Goal: Task Accomplishment & Management: Manage account settings

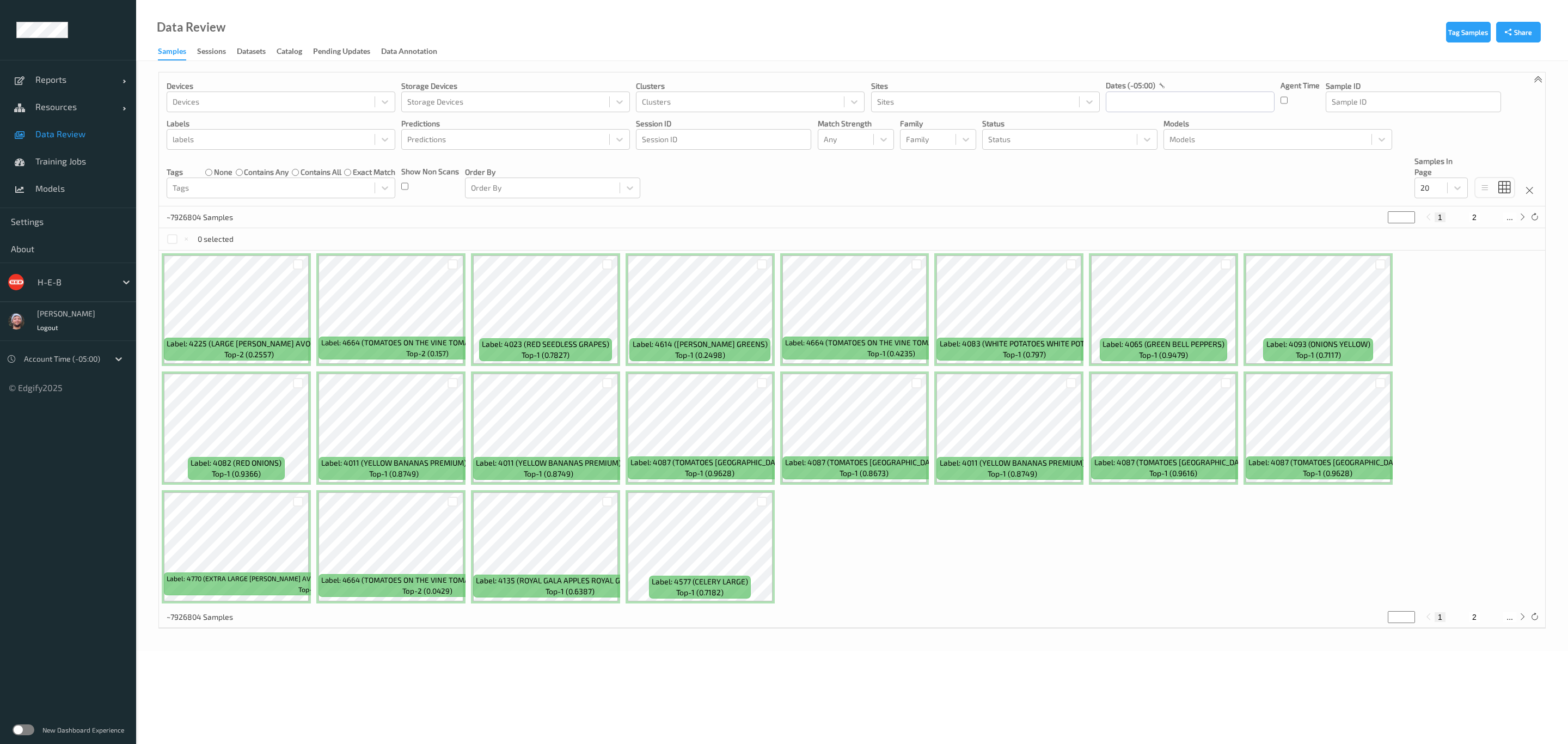
click at [72, 278] on div at bounding box center [74, 282] width 74 height 13
type input "waitr"
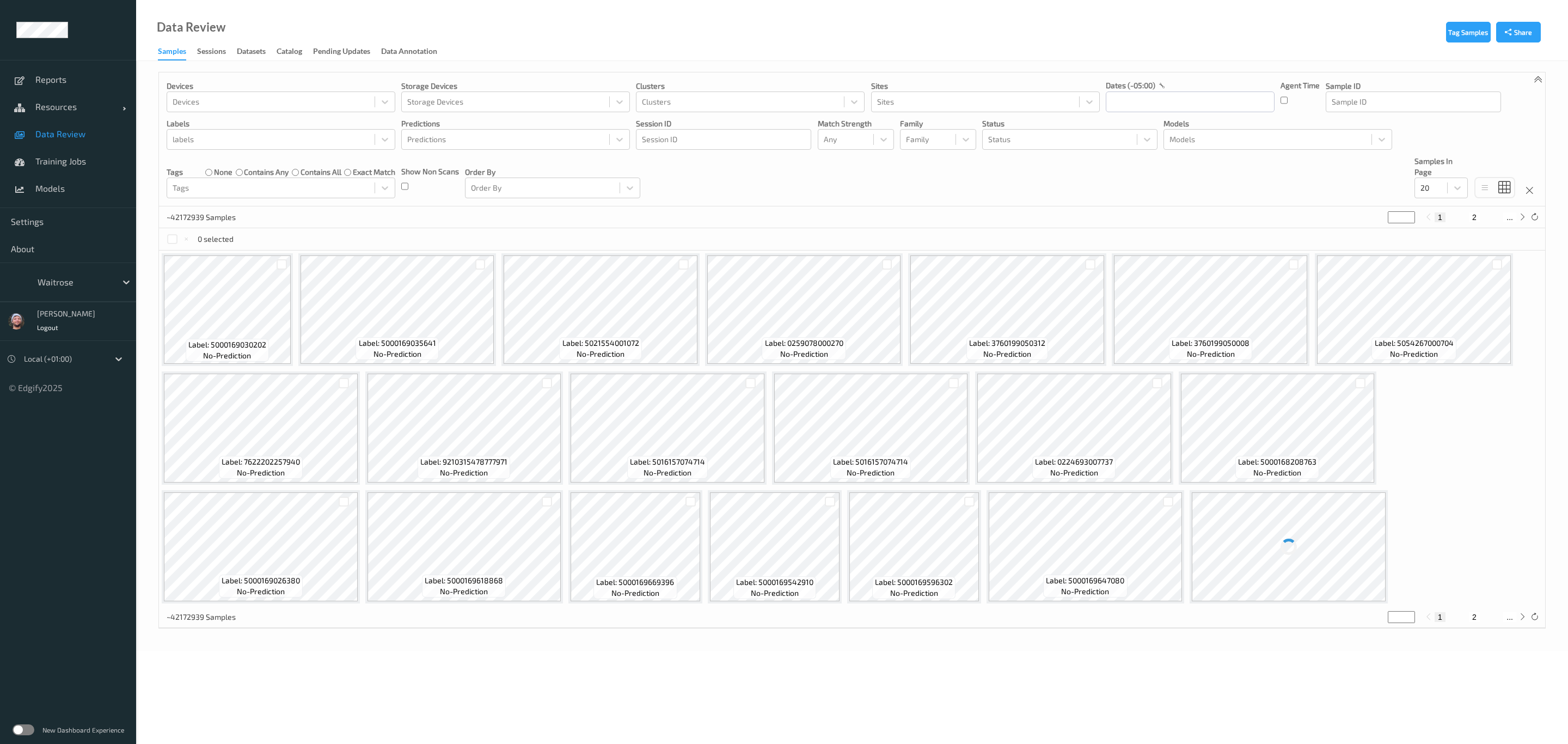
click at [26, 734] on label at bounding box center [23, 730] width 22 height 11
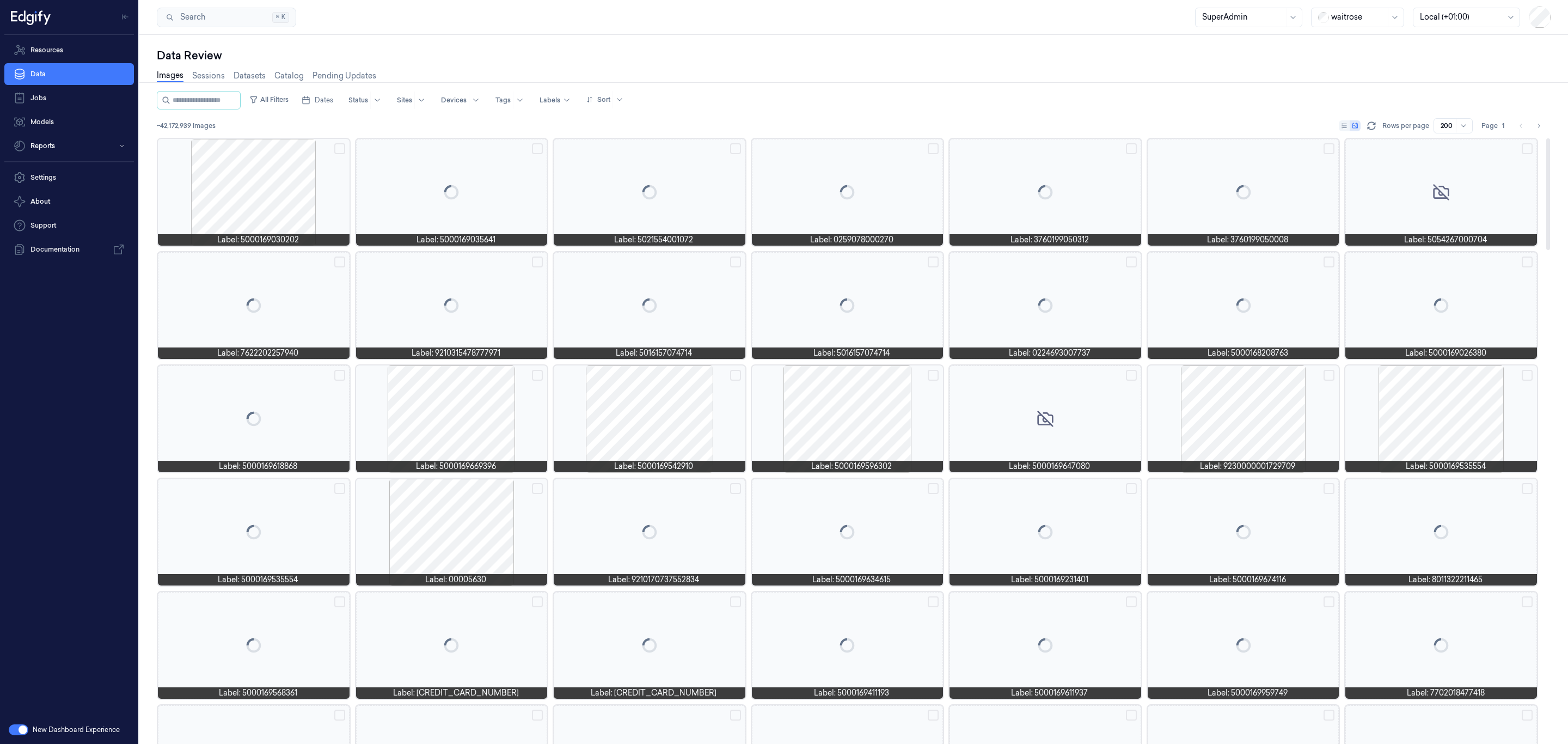
click at [264, 176] on div at bounding box center [254, 192] width 192 height 107
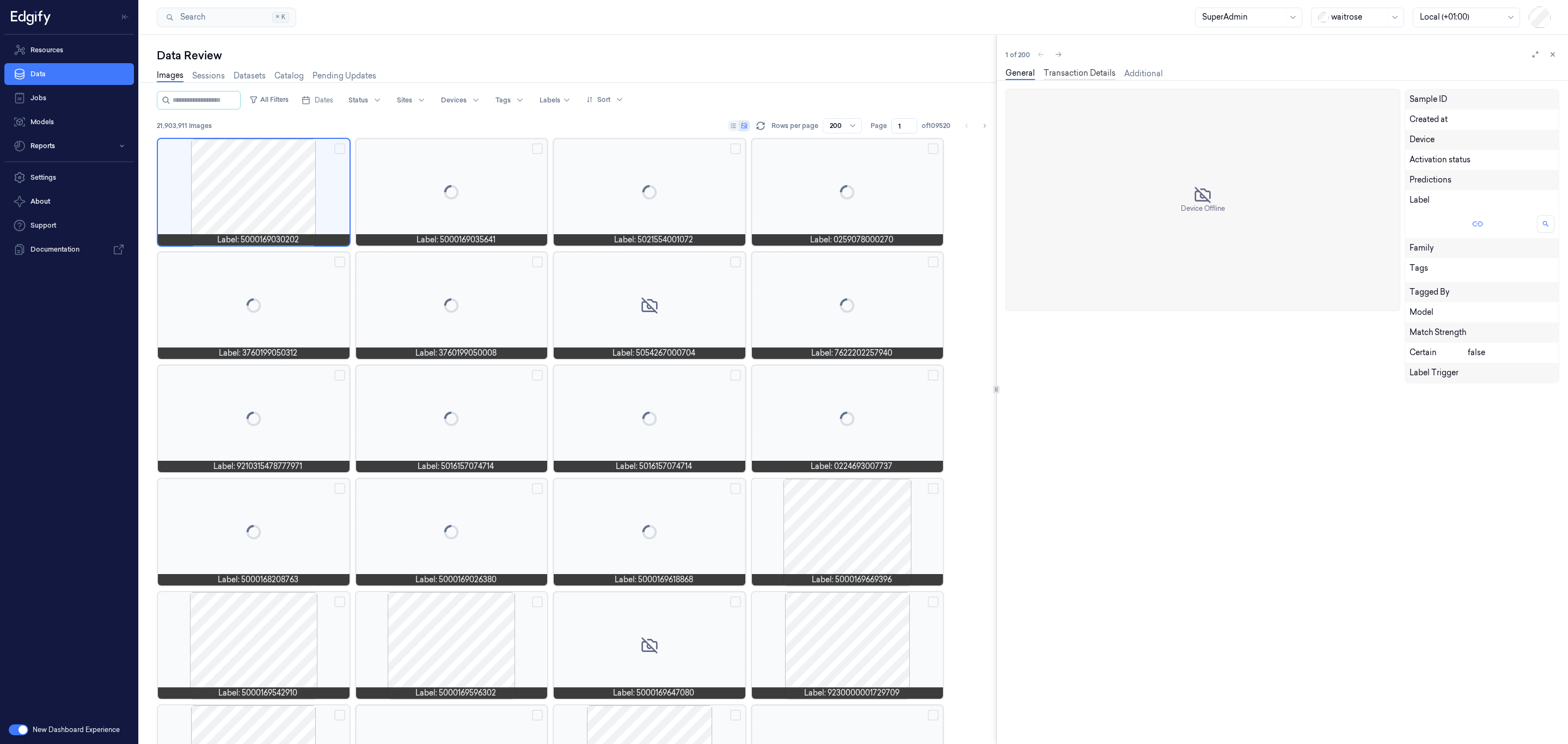
click at [1072, 69] on link "Transaction Details" at bounding box center [1079, 74] width 72 height 13
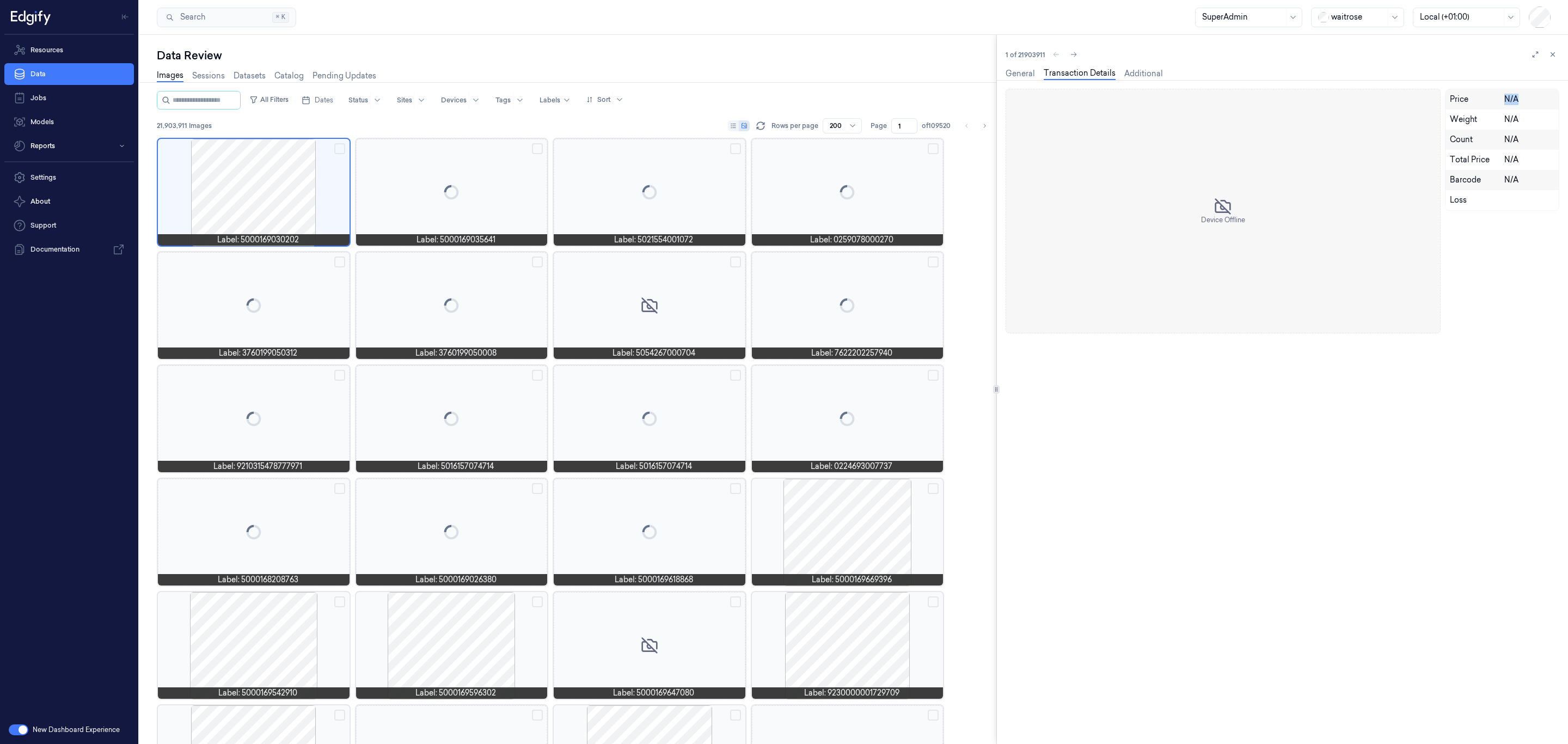
drag, startPoint x: 1512, startPoint y: 108, endPoint x: 1499, endPoint y: 99, distance: 15.8
click at [1499, 99] on div "Price N/A" at bounding box center [1504, 99] width 117 height 20
click at [829, 497] on div at bounding box center [847, 532] width 192 height 107
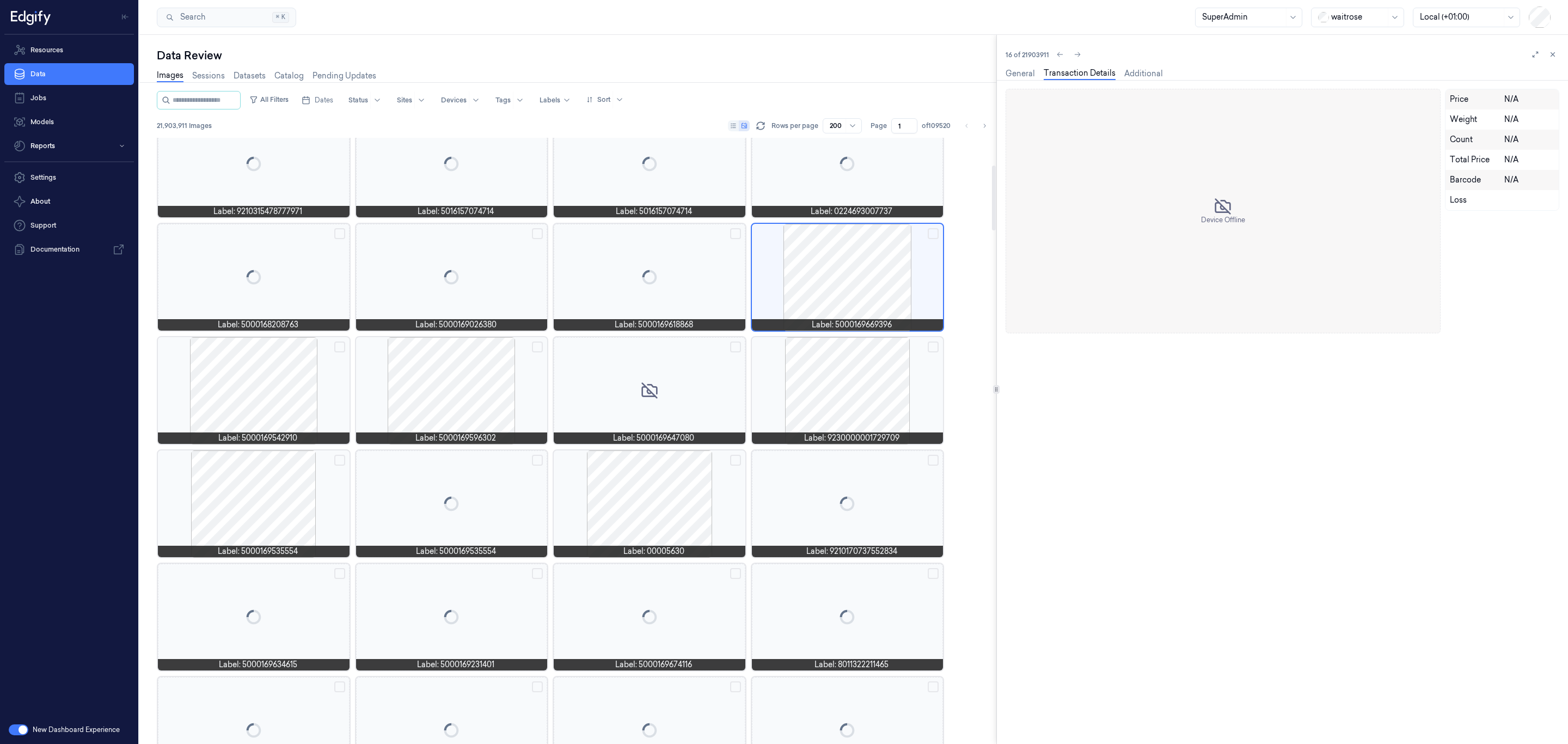
click at [845, 373] on div at bounding box center [847, 390] width 192 height 107
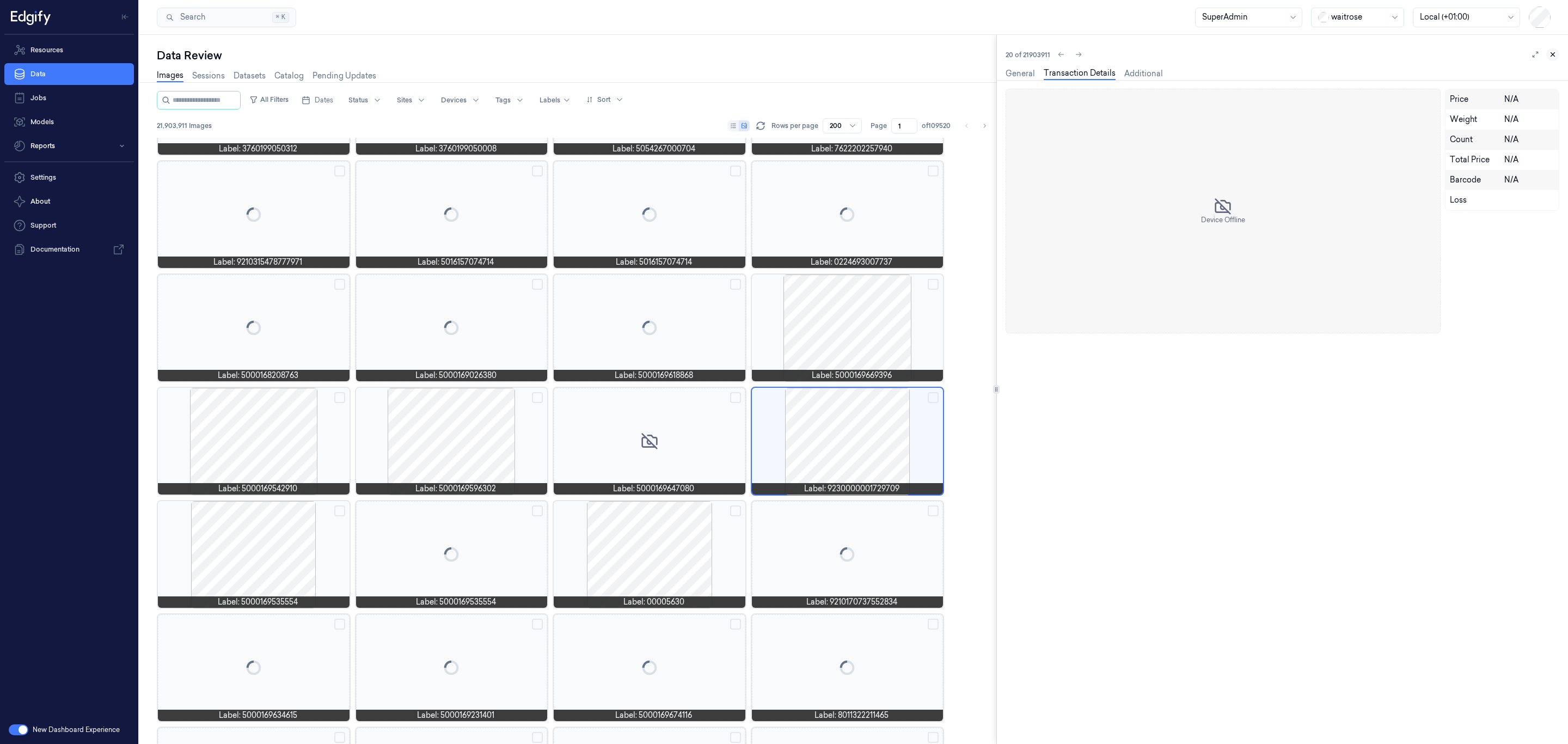
click at [1551, 54] on icon at bounding box center [1553, 54] width 7 height 8
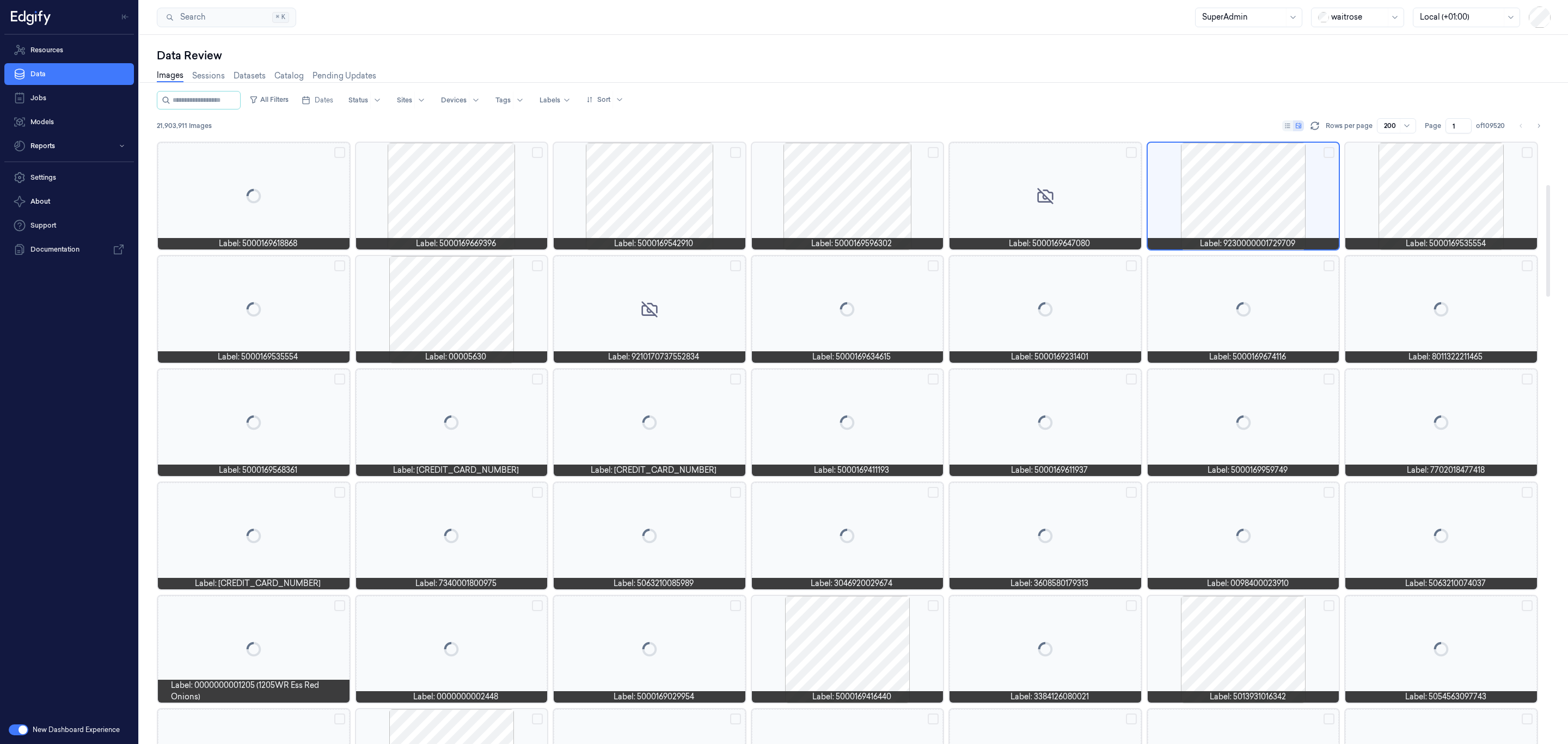
scroll to position [254, 0]
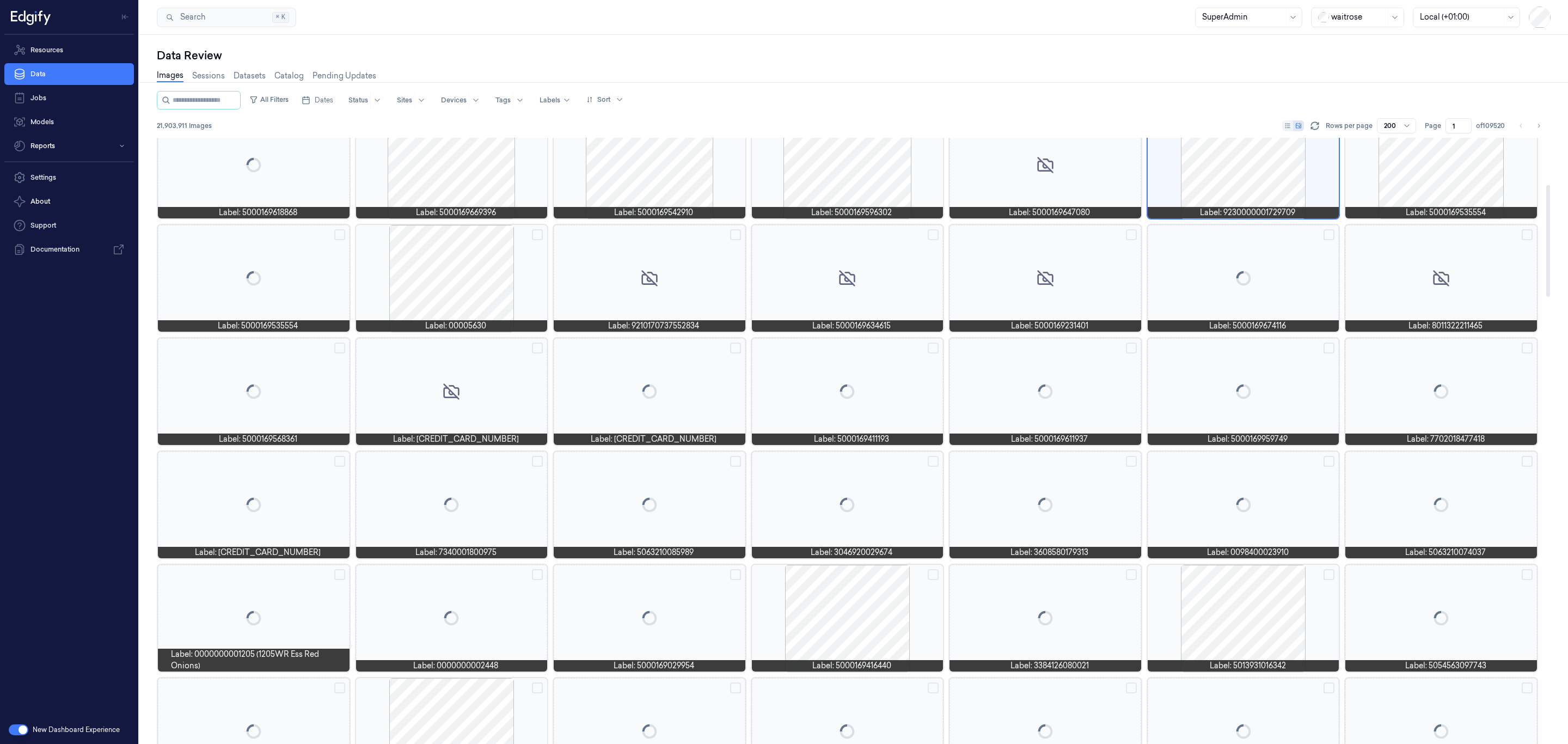
click at [825, 590] on div at bounding box center [847, 618] width 192 height 107
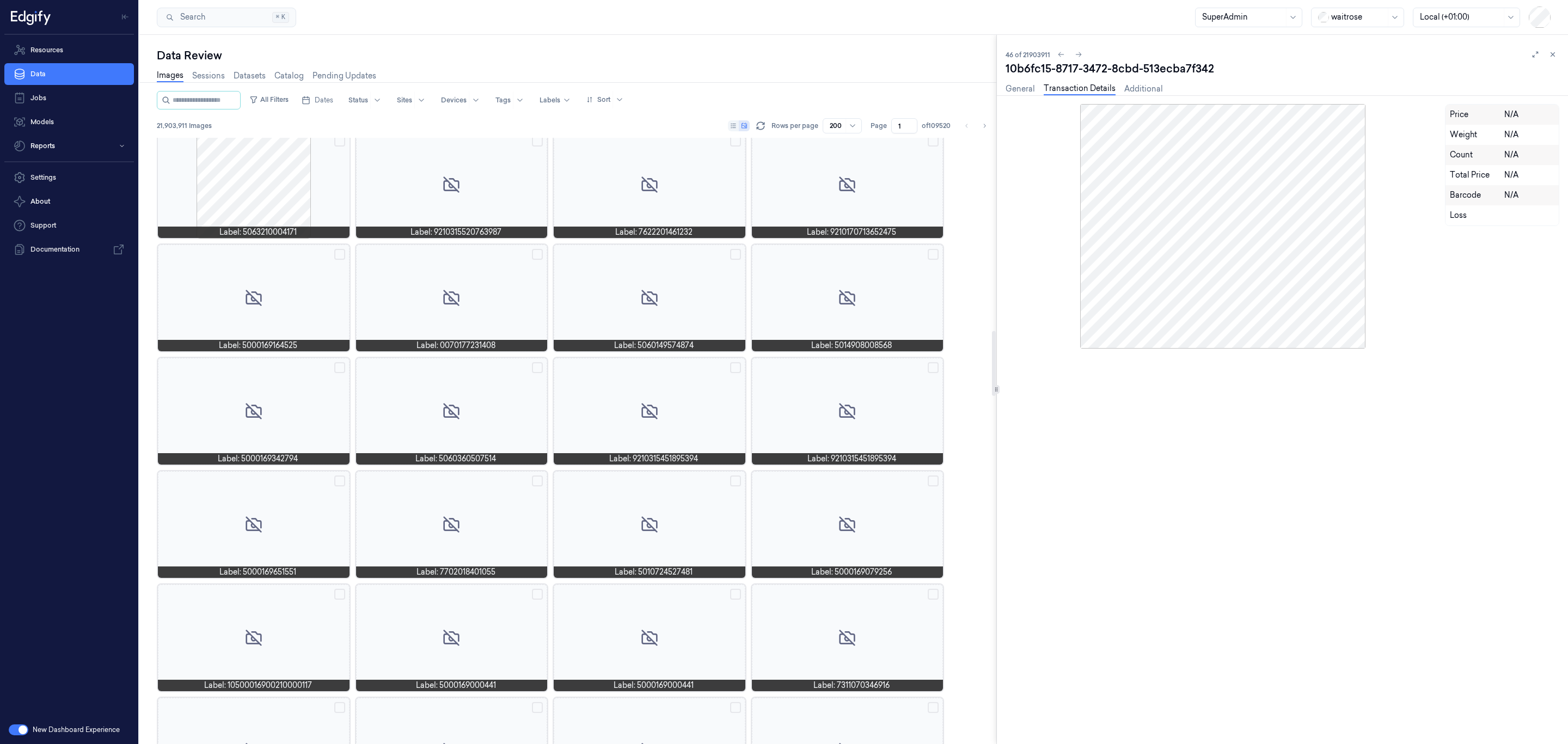
scroll to position [1739, 0]
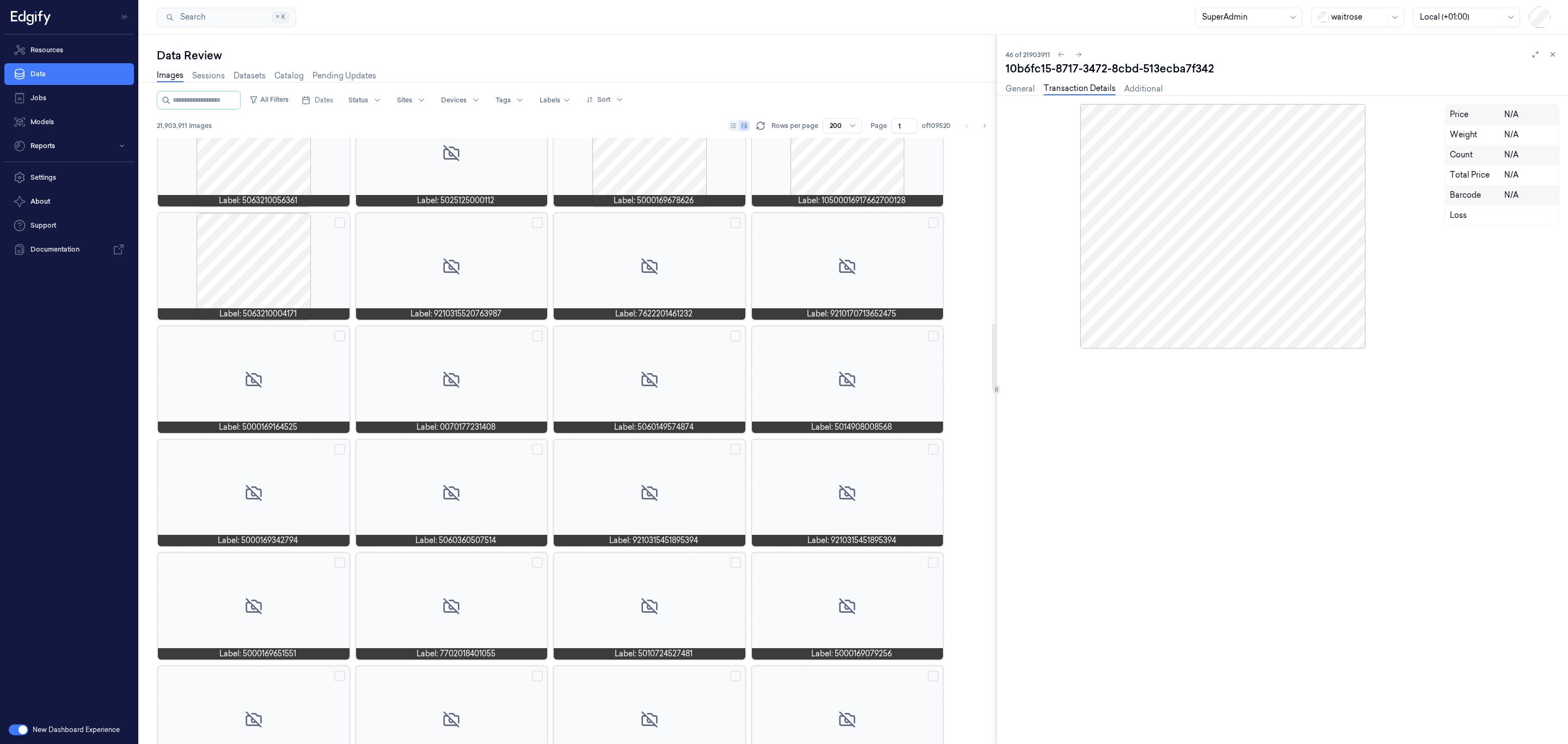
click at [281, 280] on div at bounding box center [254, 266] width 192 height 107
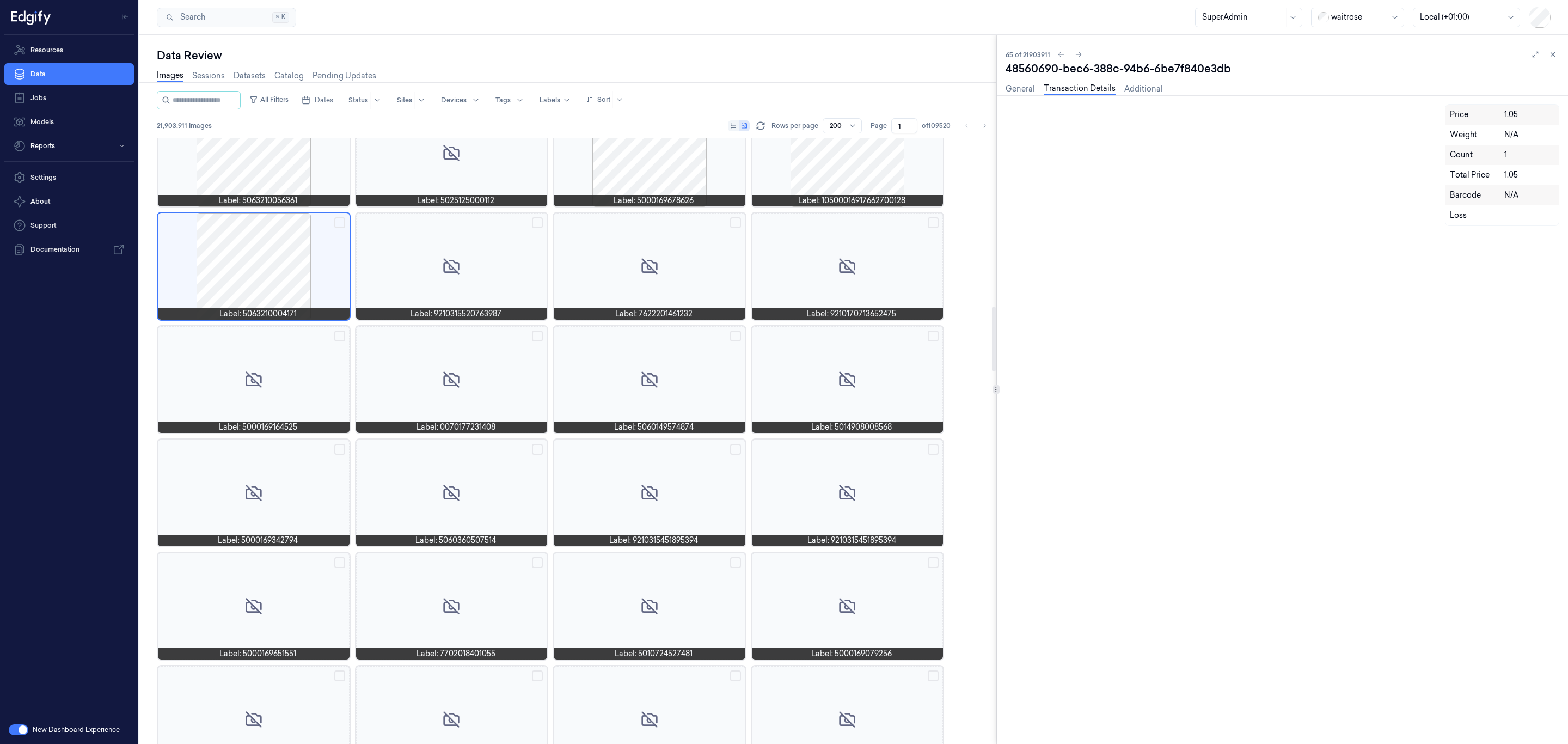
scroll to position [1564, 0]
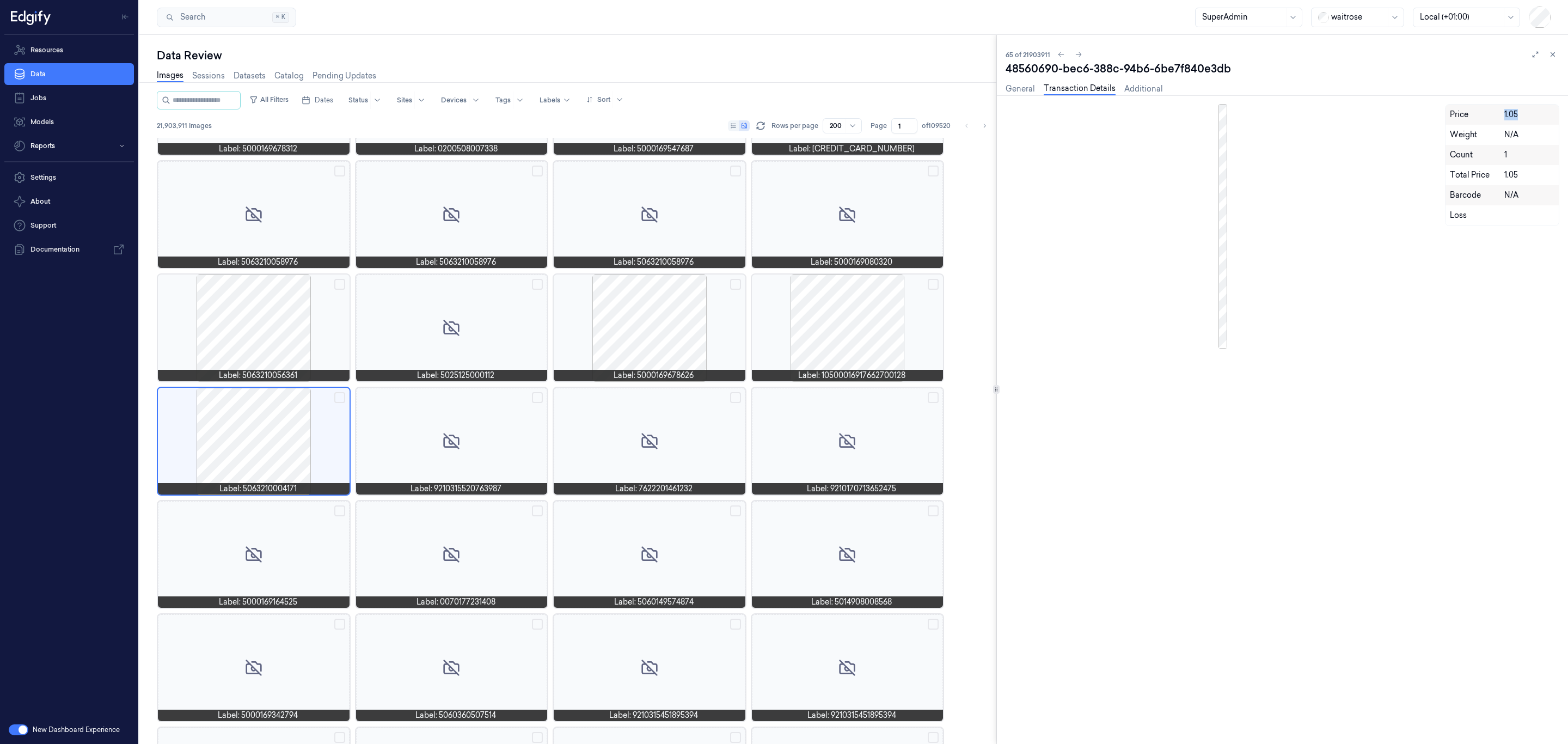
drag, startPoint x: 1524, startPoint y: 111, endPoint x: 1503, endPoint y: 116, distance: 21.6
click at [1503, 116] on div "Price 1.05" at bounding box center [1504, 114] width 117 height 20
click at [675, 309] on div at bounding box center [649, 328] width 192 height 107
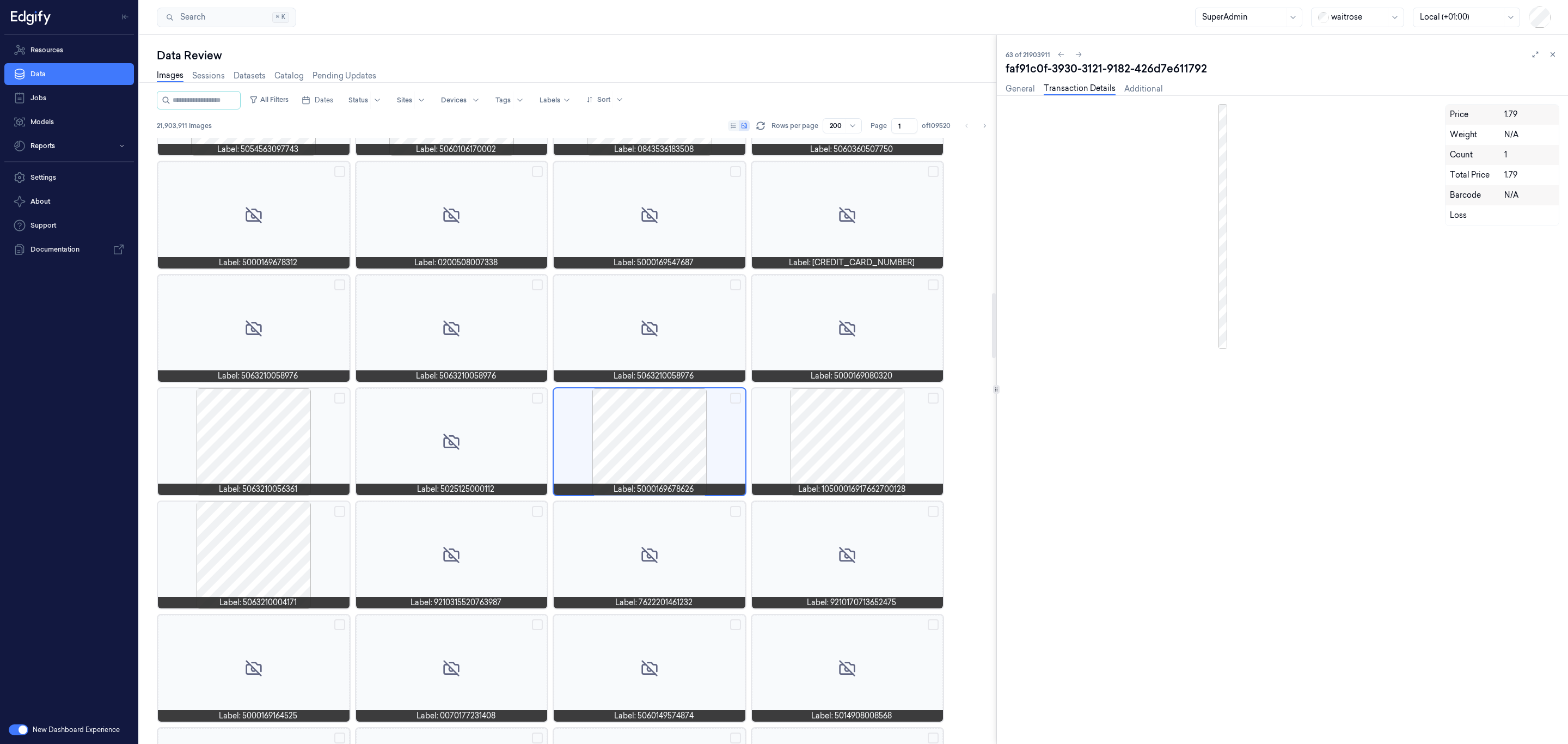
click at [796, 354] on div at bounding box center [847, 328] width 192 height 107
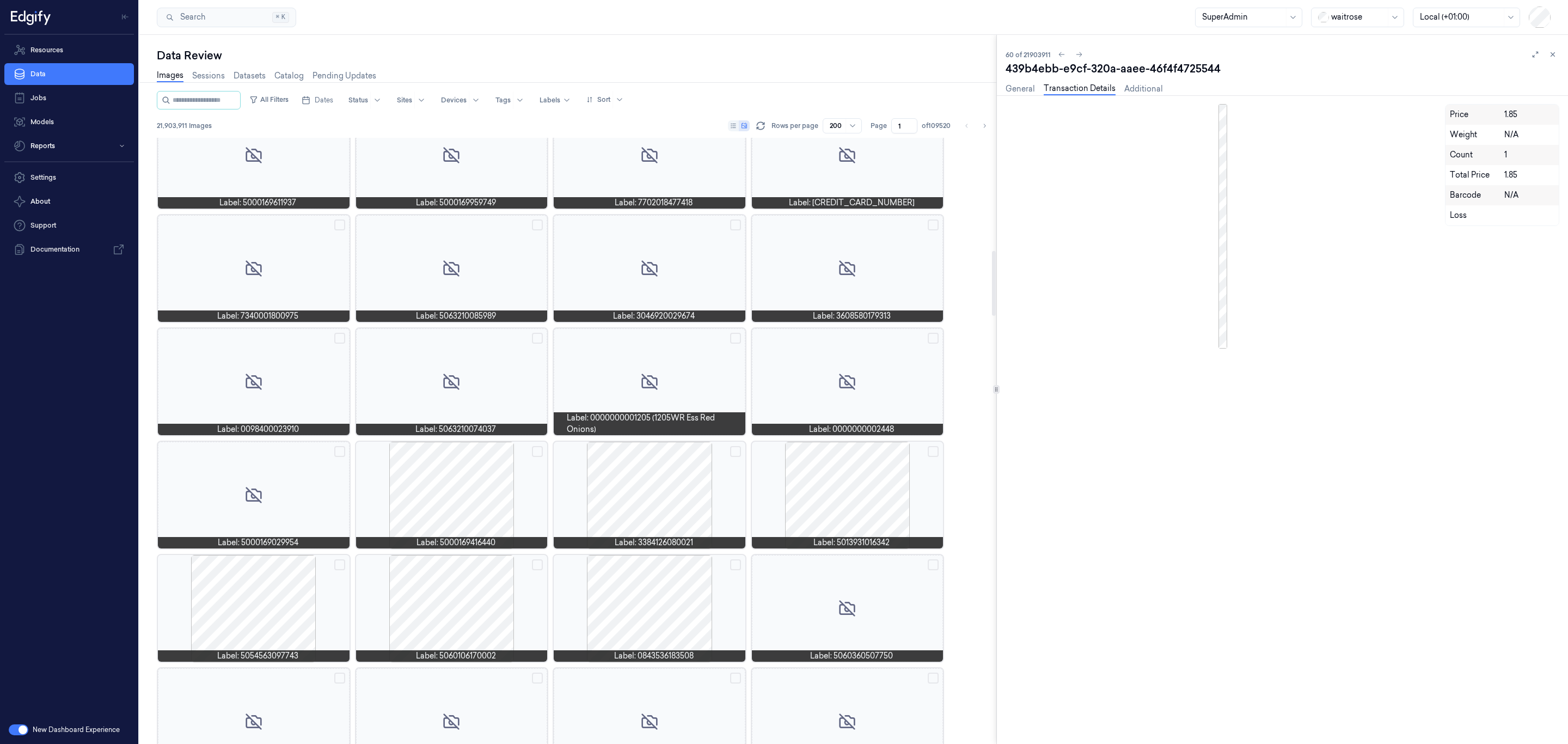
scroll to position [847, 0]
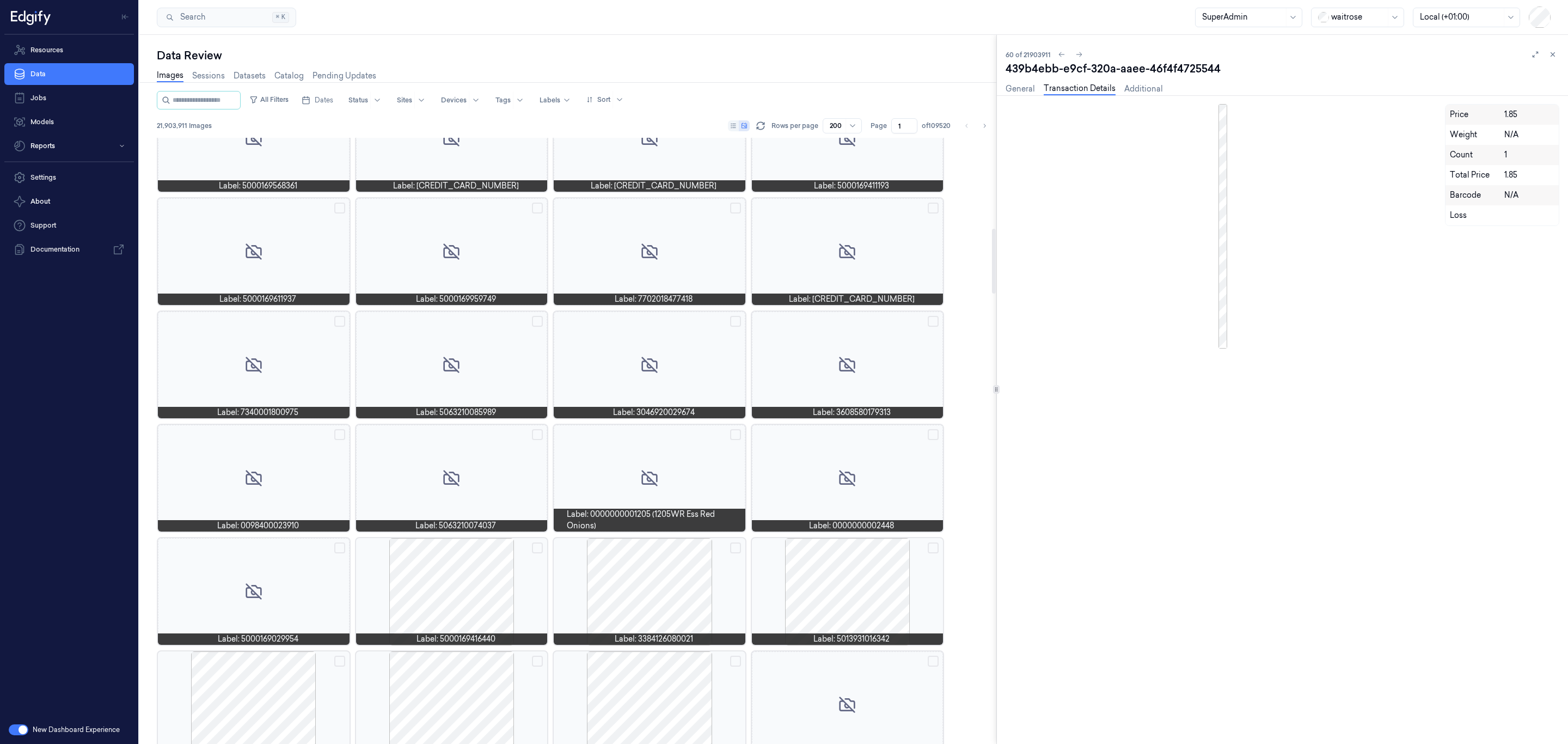
drag, startPoint x: 688, startPoint y: 511, endPoint x: 697, endPoint y: 569, distance: 58.7
click at [687, 520] on span "Label: 0000000001205 (1205WR Ess Red Onions)" at bounding box center [654, 520] width 174 height 23
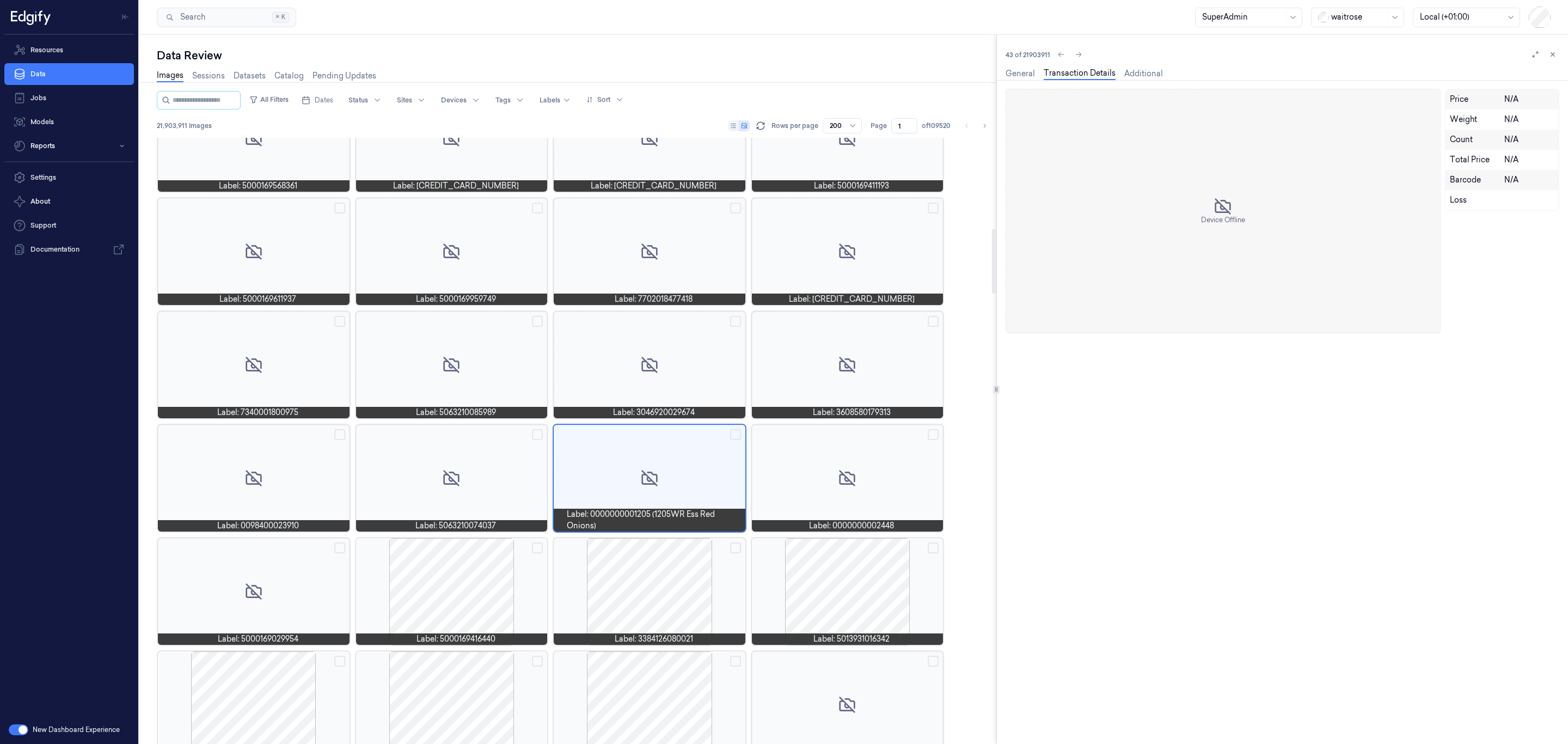
click at [697, 569] on div at bounding box center [649, 591] width 192 height 107
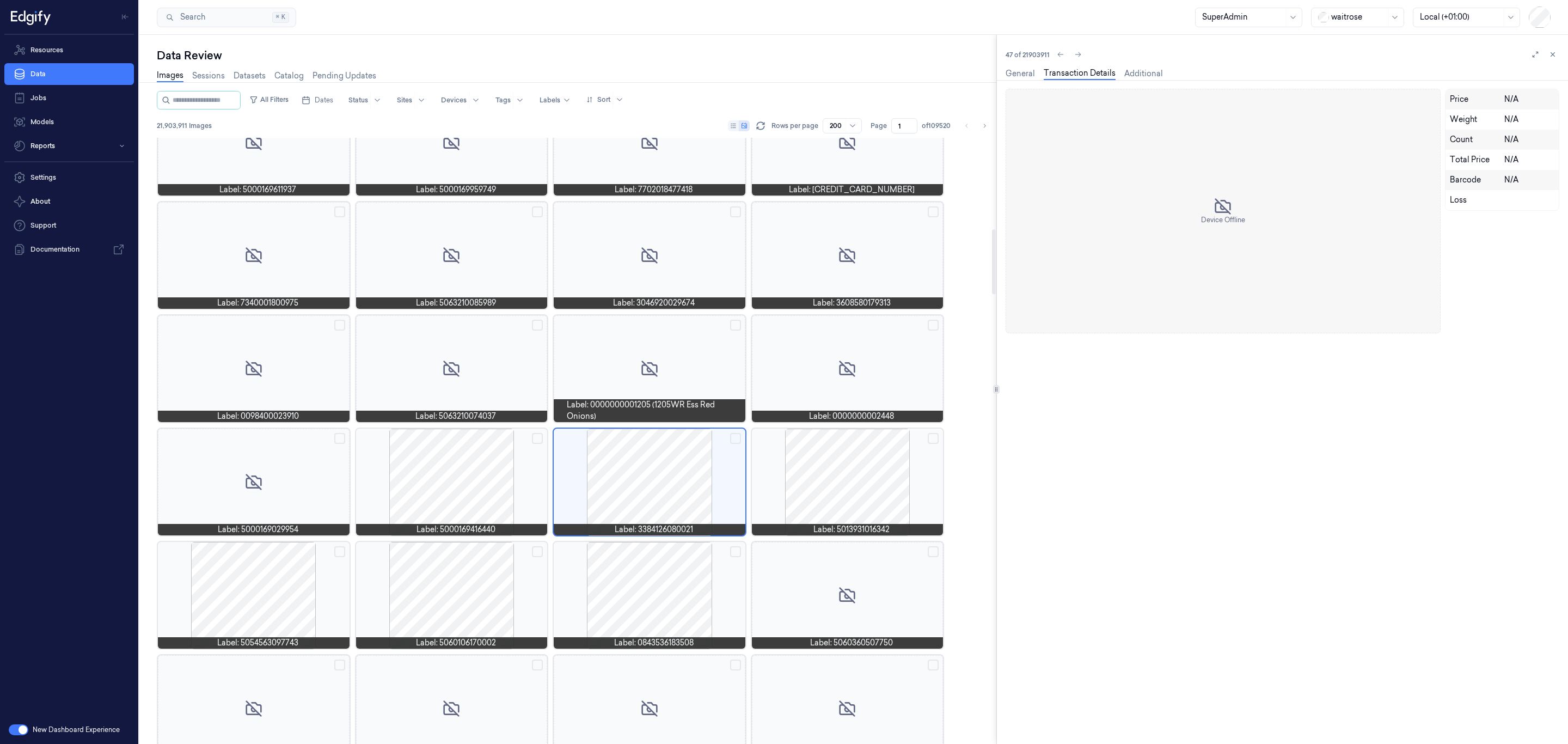
scroll to position [997, 0]
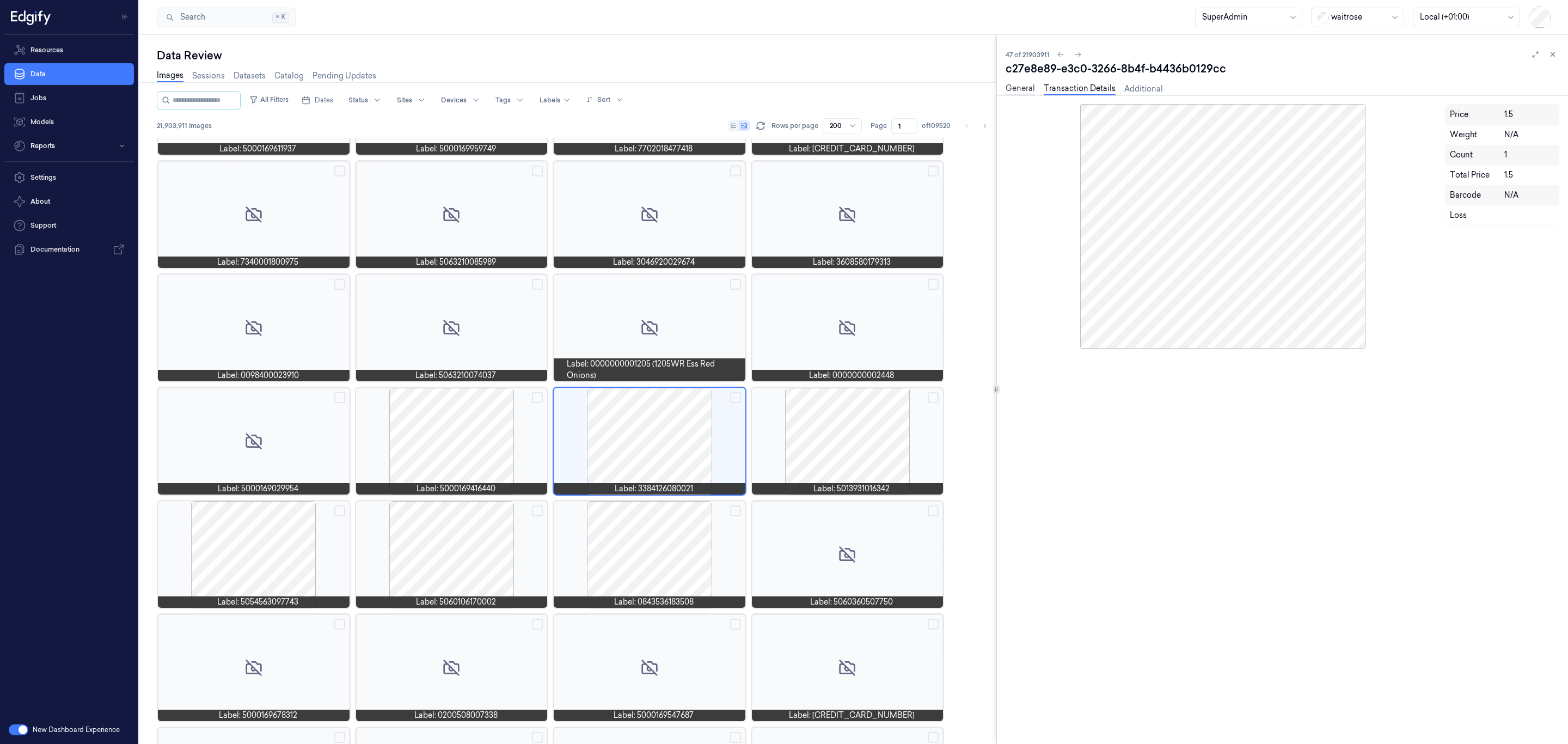
click at [1024, 90] on link "General" at bounding box center [1020, 89] width 29 height 13
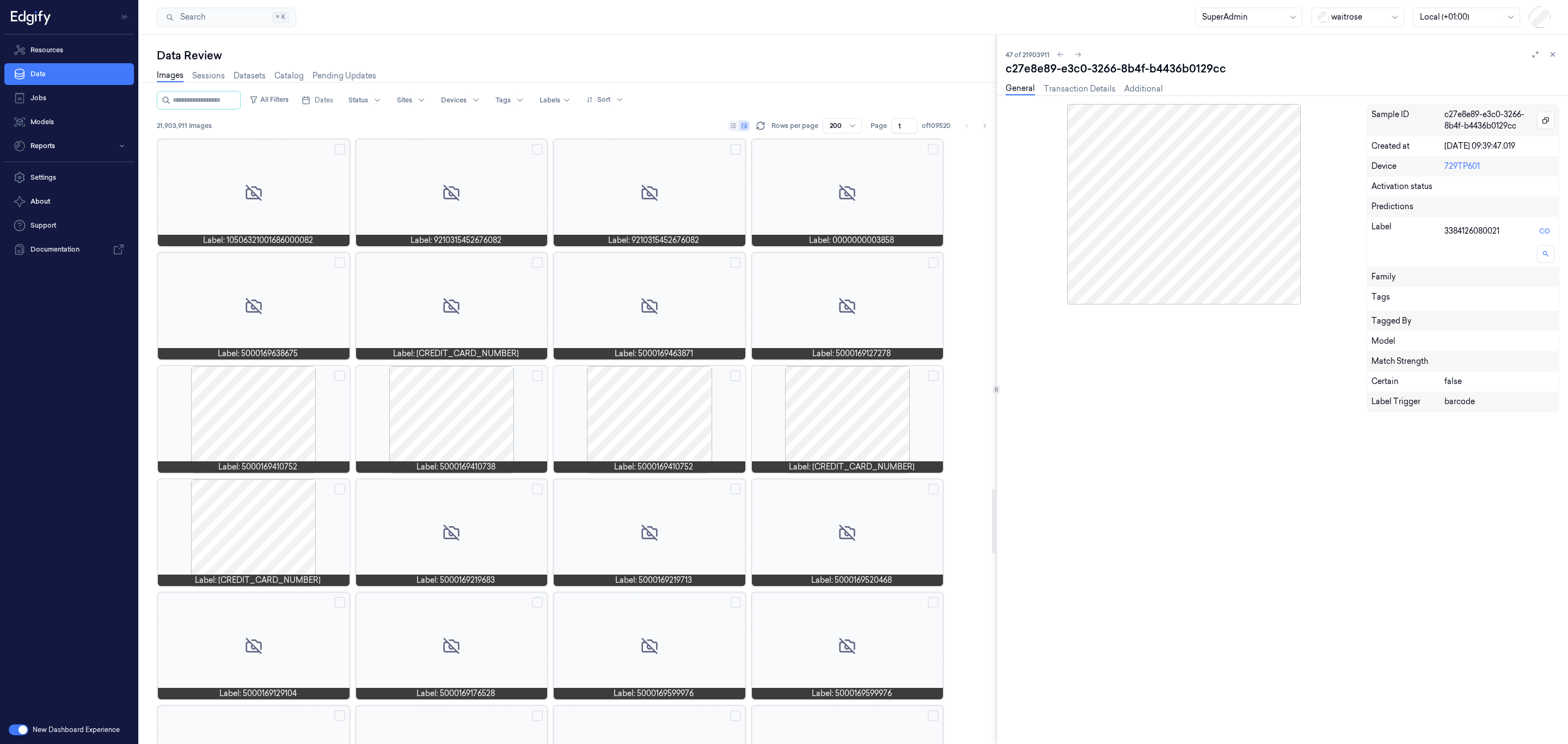
drag, startPoint x: 309, startPoint y: 413, endPoint x: 369, endPoint y: 408, distance: 60.2
click at [309, 413] on div at bounding box center [254, 419] width 192 height 107
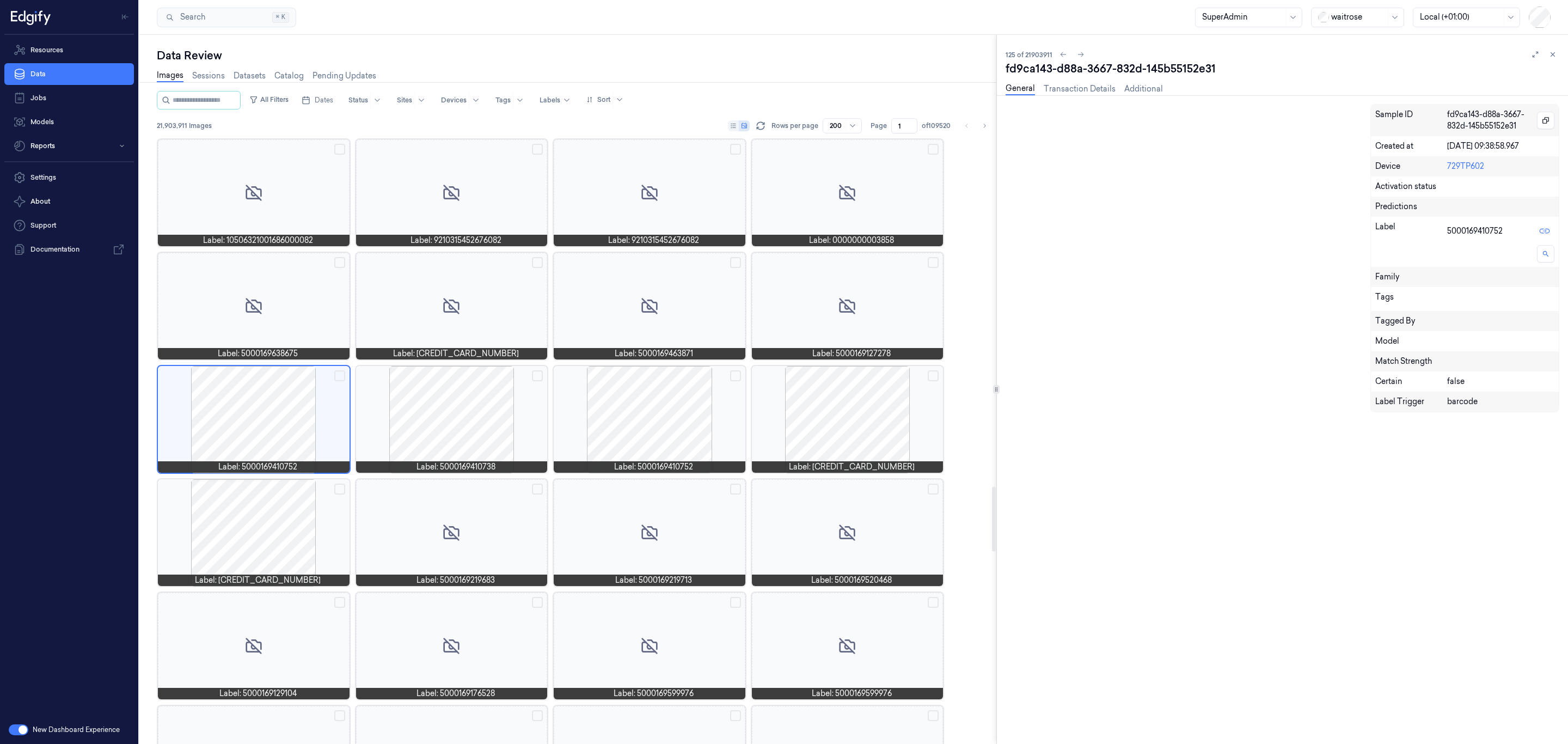
scroll to position [3264, 0]
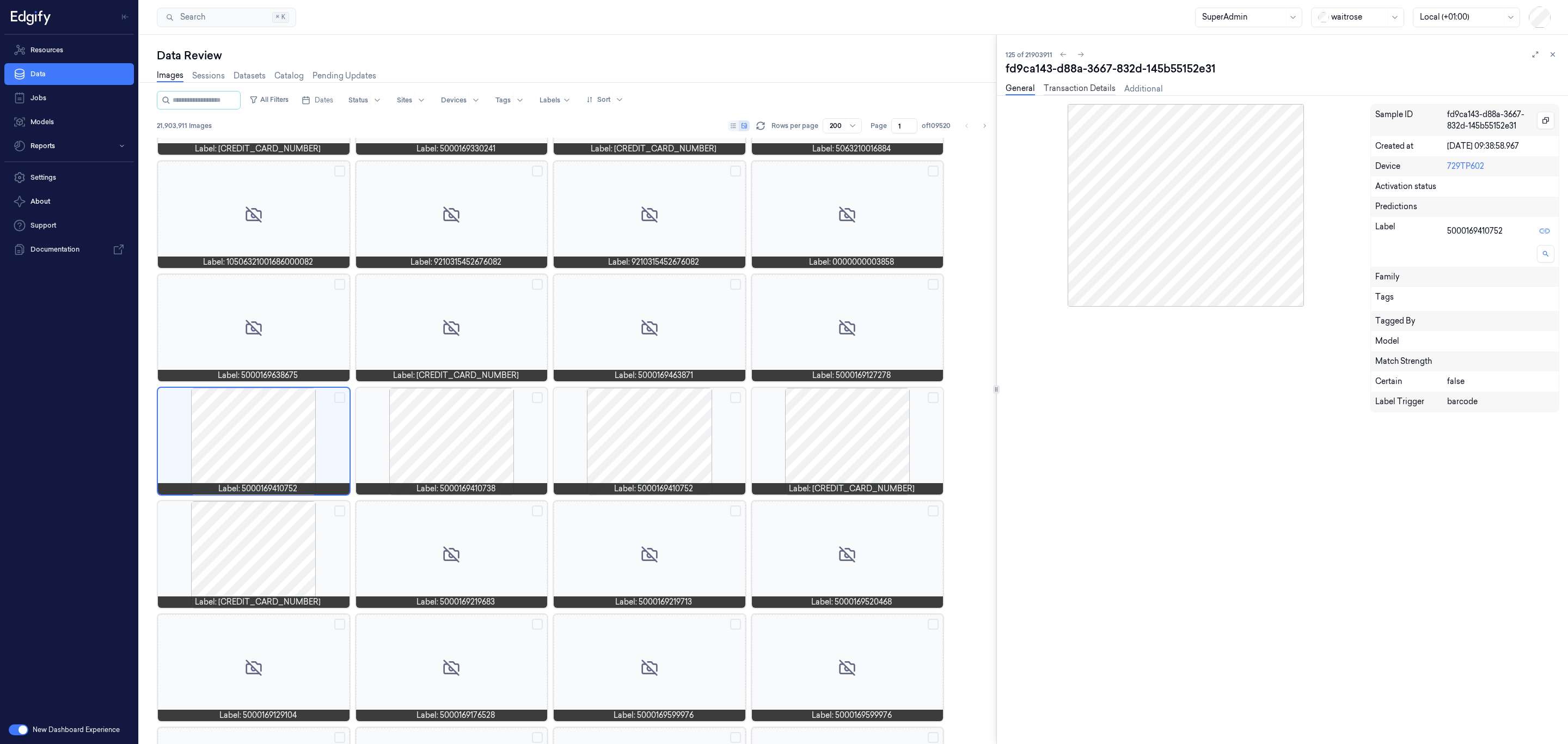
click at [1064, 91] on link "Transaction Details" at bounding box center [1079, 89] width 72 height 13
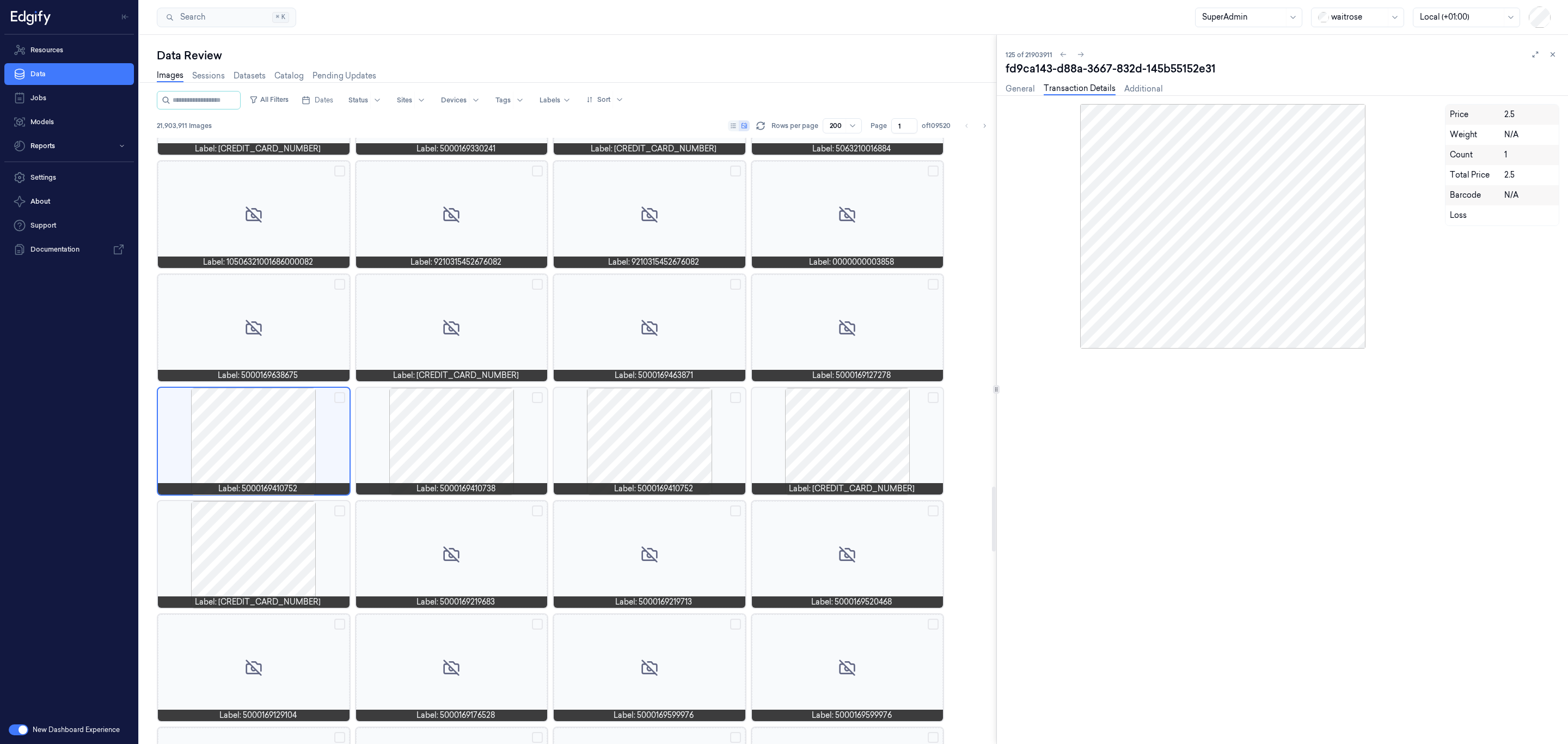
click at [781, 451] on div at bounding box center [847, 441] width 192 height 107
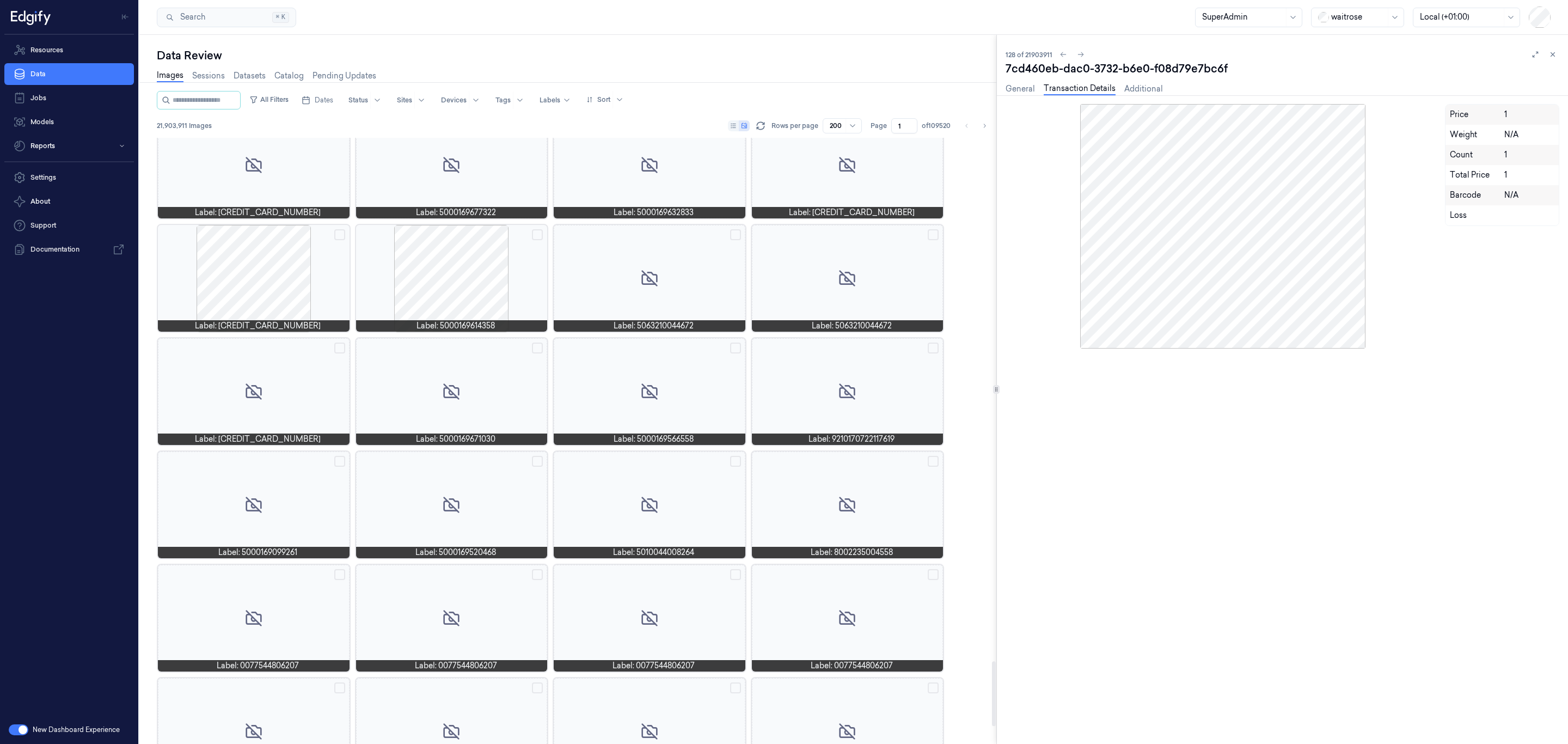
click at [466, 264] on div at bounding box center [452, 278] width 192 height 107
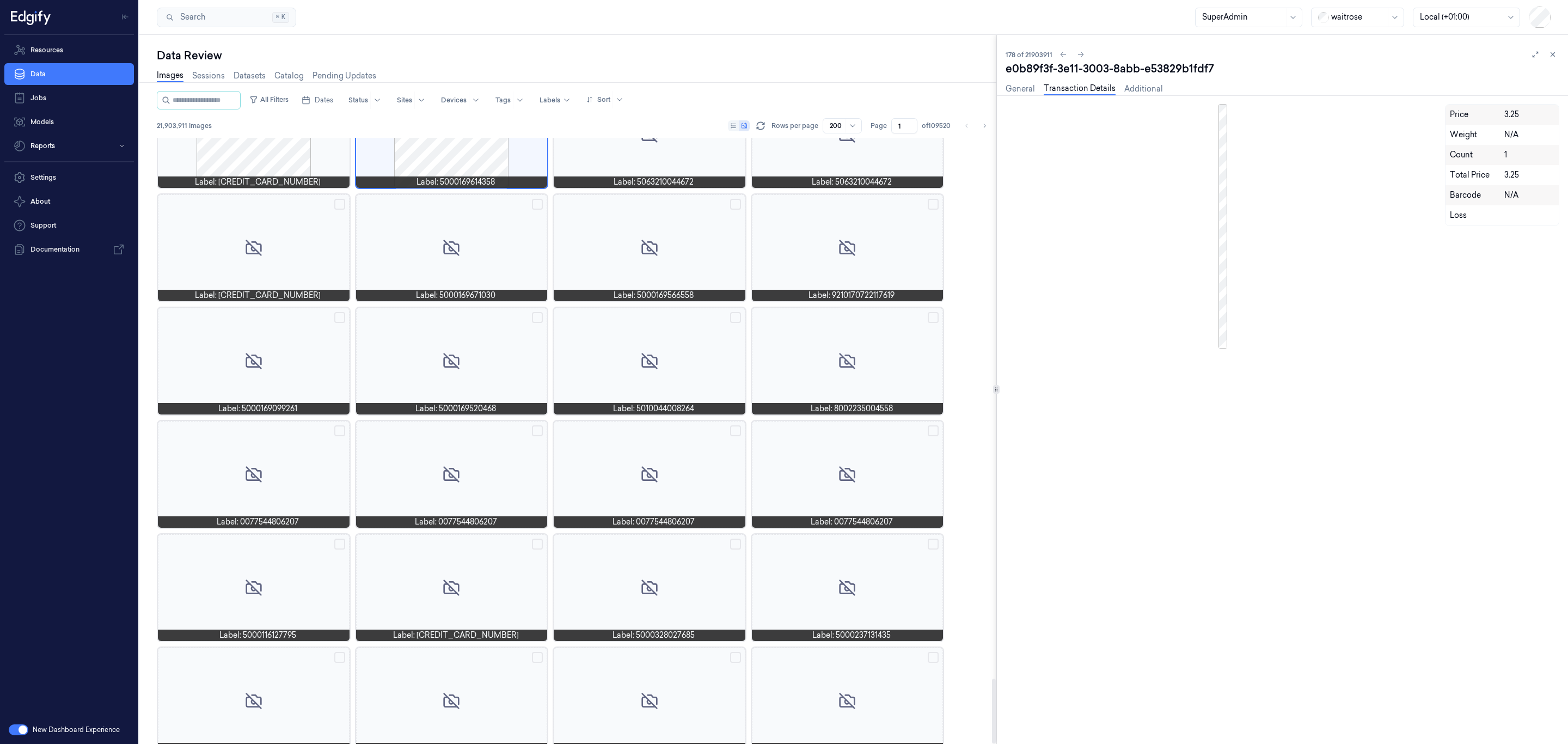
scroll to position [5063, 0]
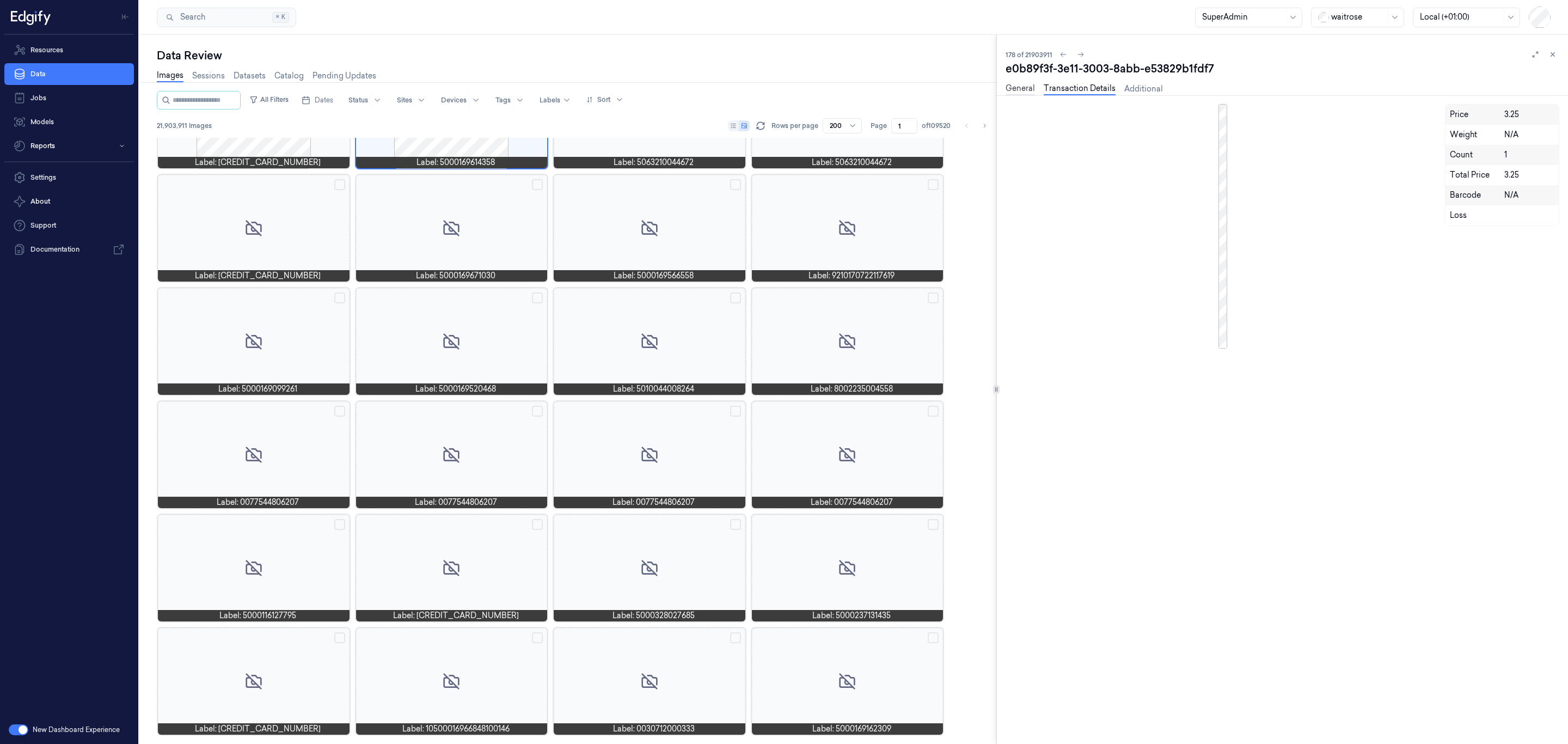
click at [1026, 92] on link "General" at bounding box center [1020, 89] width 29 height 13
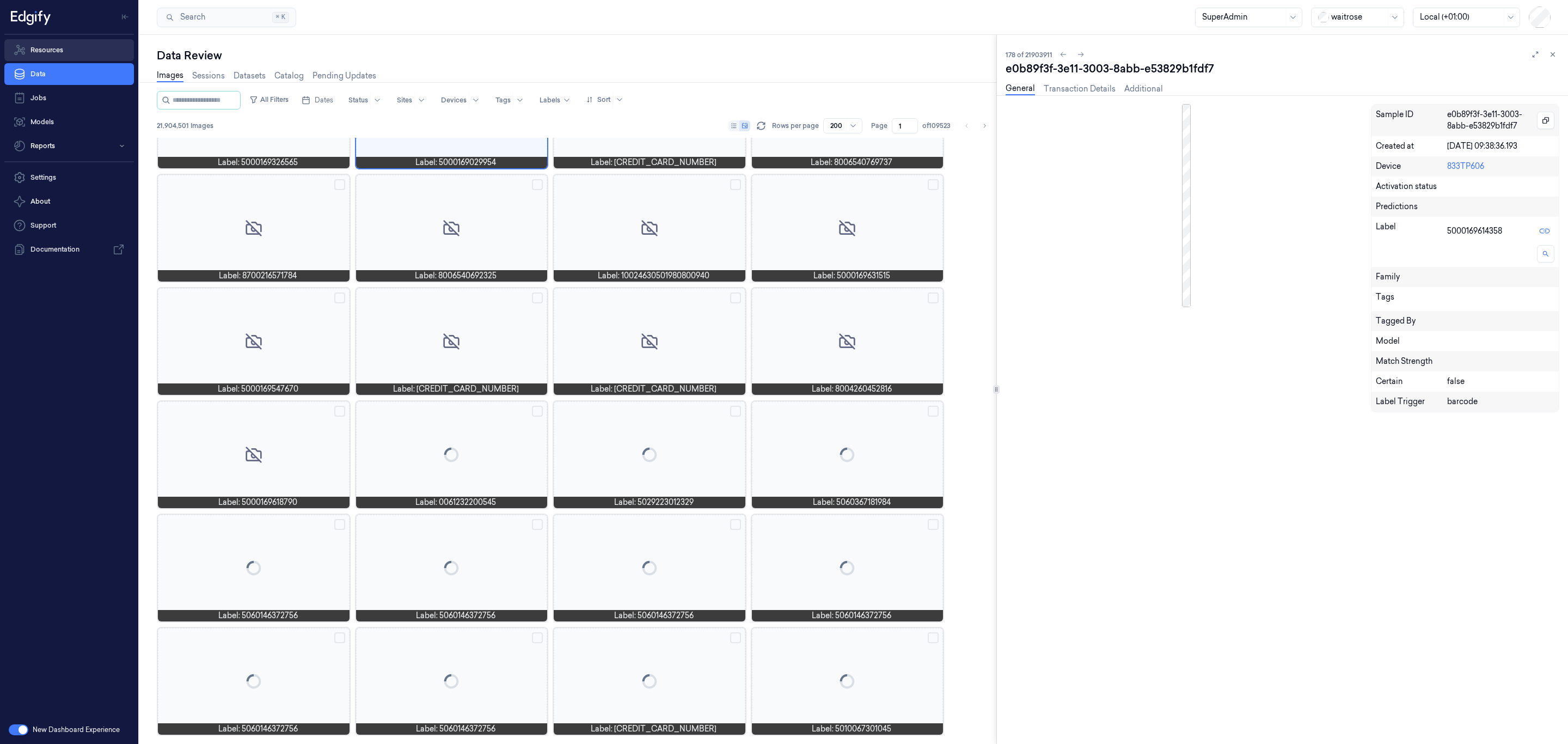
click at [43, 46] on link "Resources" at bounding box center [69, 50] width 129 height 22
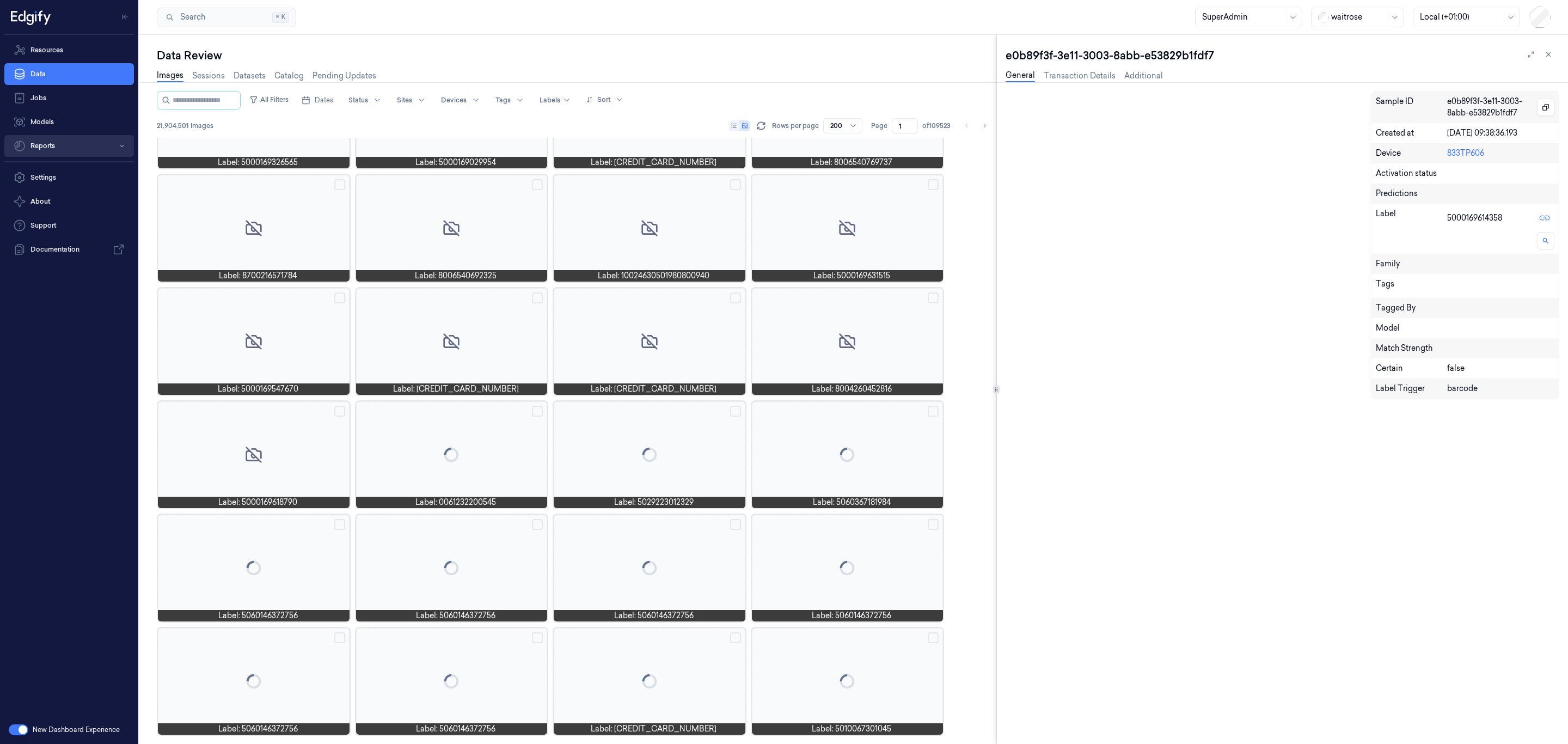
click at [61, 148] on button "Reports" at bounding box center [69, 146] width 129 height 22
click at [121, 143] on icon "button" at bounding box center [122, 146] width 6 height 6
click at [103, 154] on button "Reports" at bounding box center [69, 146] width 129 height 22
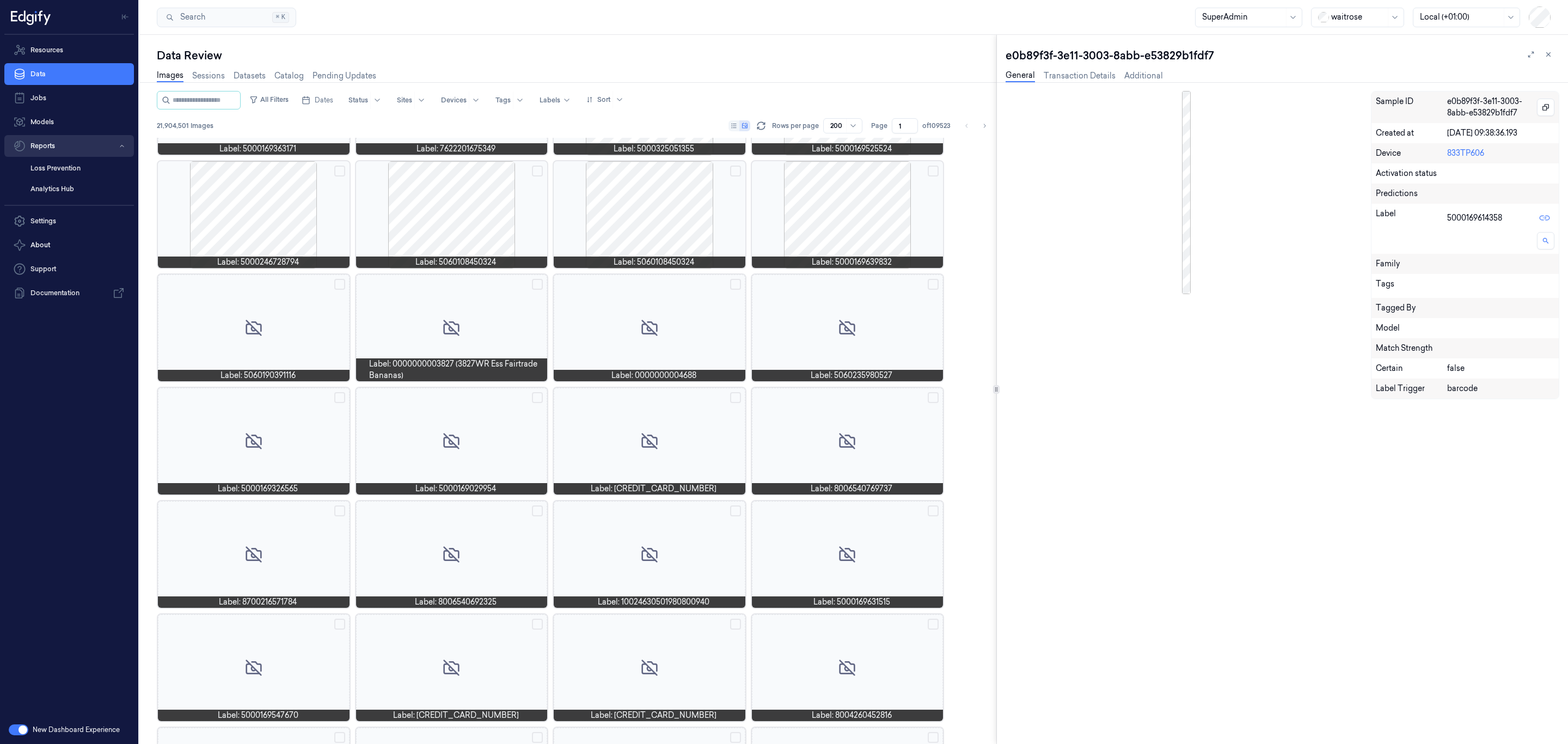
click at [70, 150] on button "Reports" at bounding box center [69, 146] width 129 height 22
click at [71, 148] on button "Reports" at bounding box center [69, 146] width 129 height 22
click at [66, 171] on link "Loss Prevention" at bounding box center [77, 168] width 112 height 19
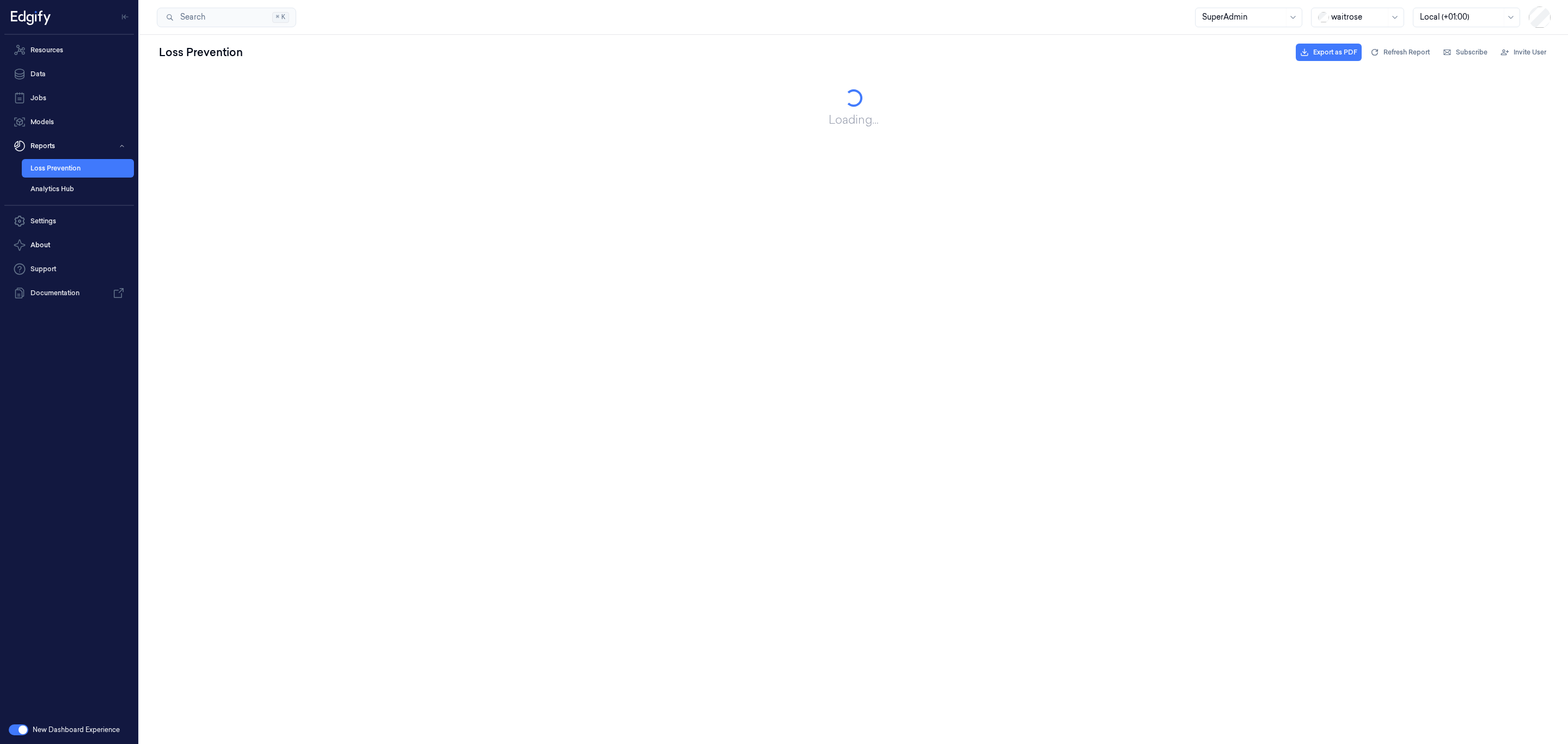
click at [767, 56] on div "Loss Prevention Export as PDF Refresh Report Subscribe Invite User" at bounding box center [854, 53] width 1394 height 26
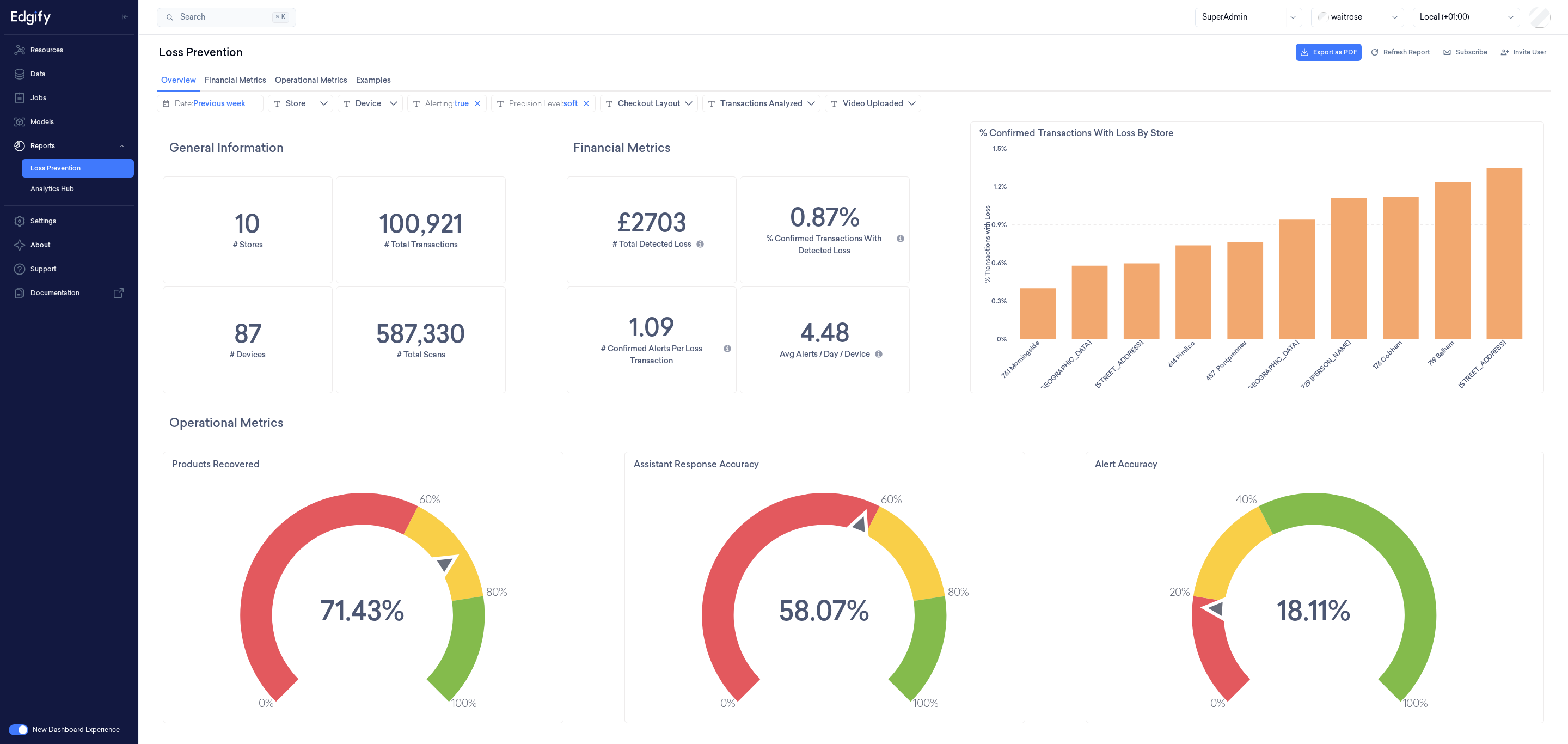
scroll to position [440, 53]
click at [907, 139] on h2 "Financial Metrics" at bounding box center [770, 148] width 394 height 18
click at [64, 64] on link "Data" at bounding box center [69, 74] width 129 height 22
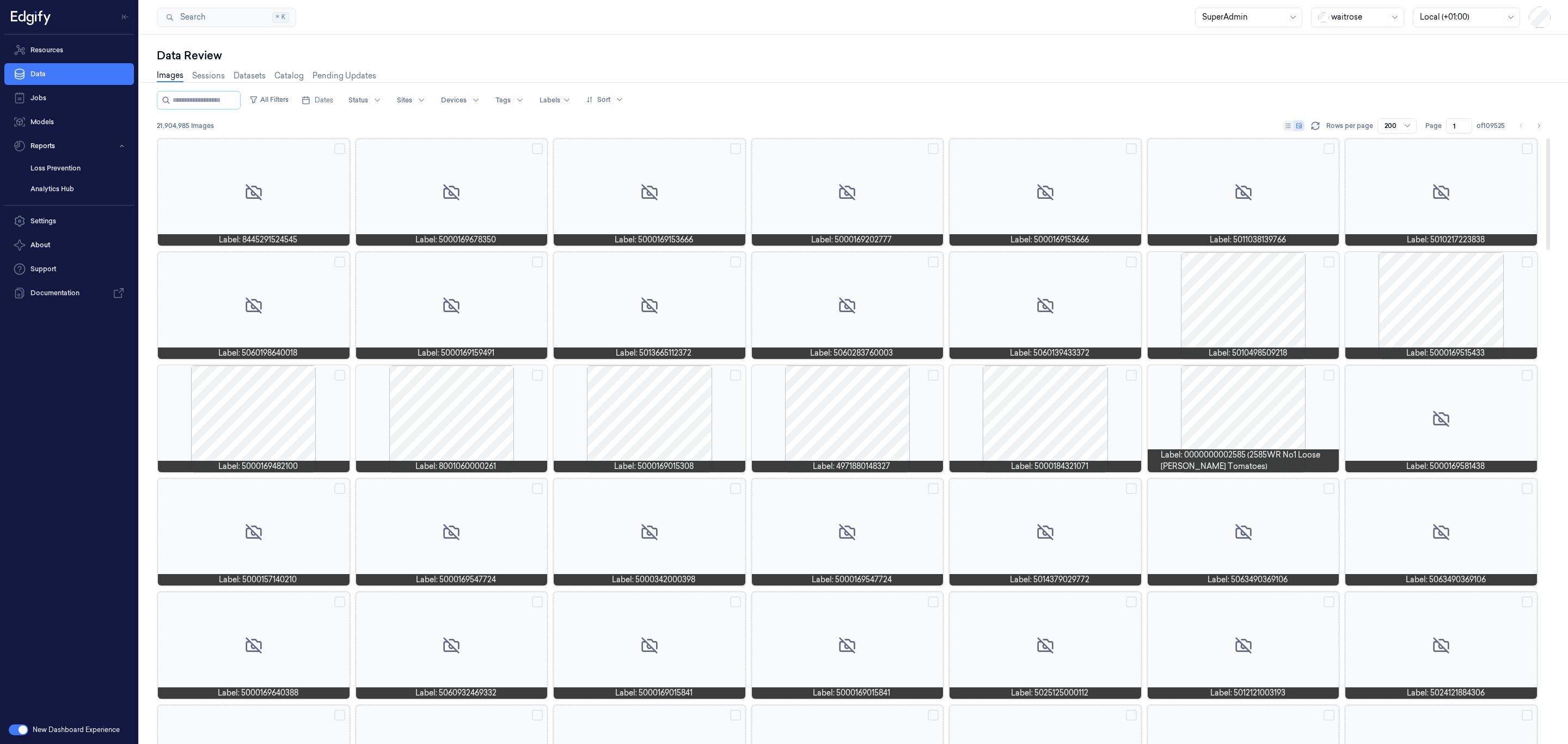
click at [656, 428] on div at bounding box center [649, 419] width 192 height 107
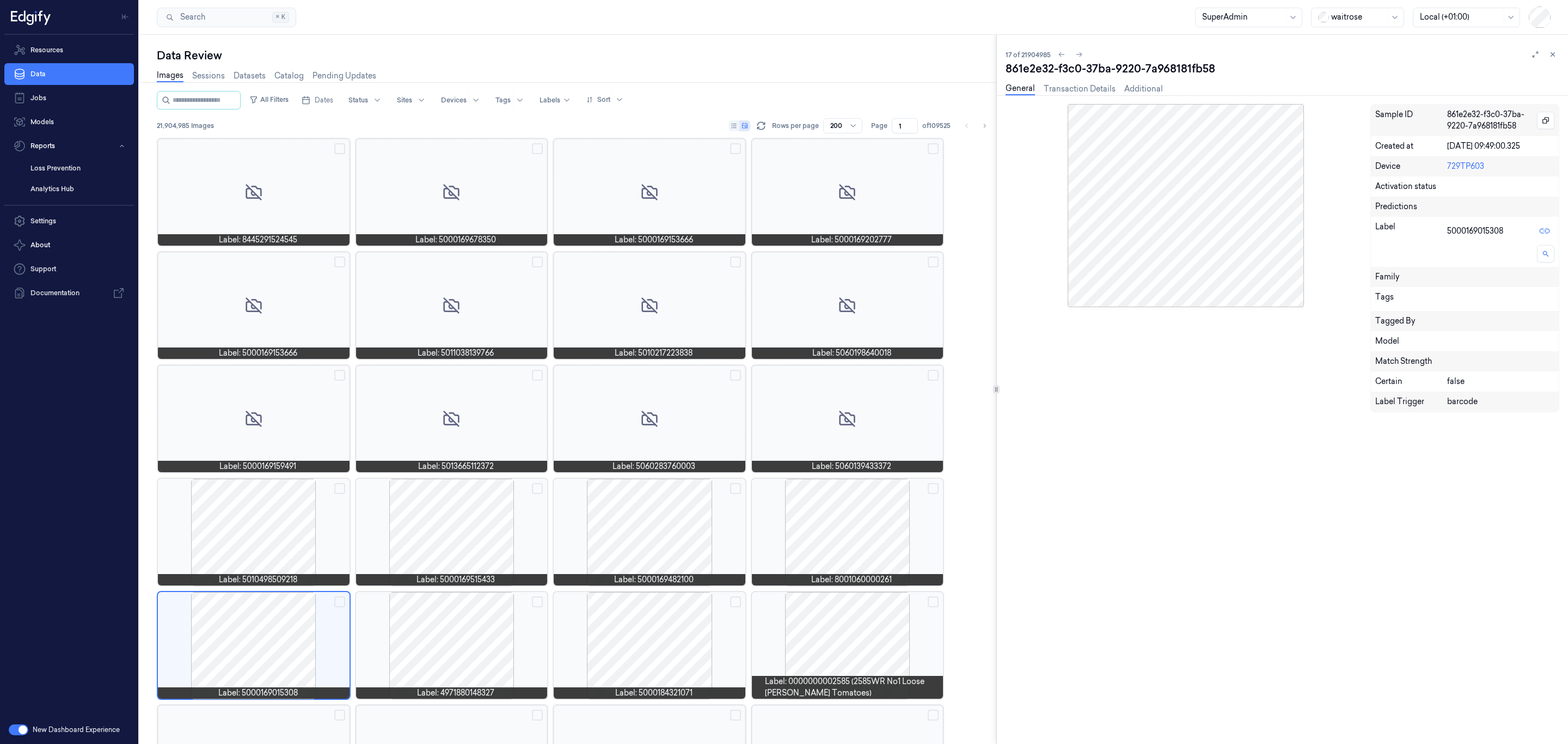
click at [1117, 91] on div "General Transaction Details Additional" at bounding box center [1084, 89] width 157 height 13
click at [1091, 89] on link "Transaction Details" at bounding box center [1079, 89] width 72 height 13
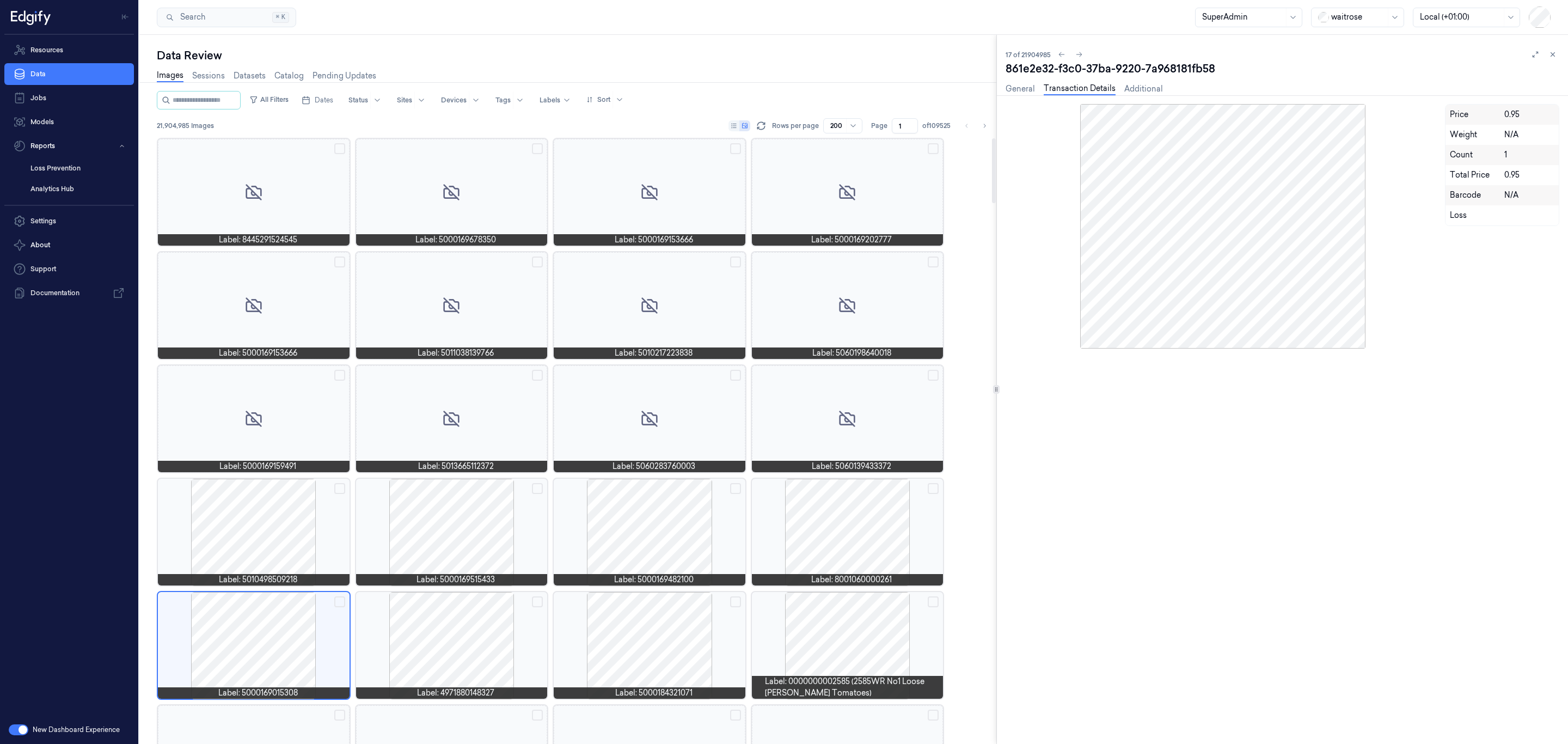
click at [781, 520] on div at bounding box center [847, 532] width 192 height 107
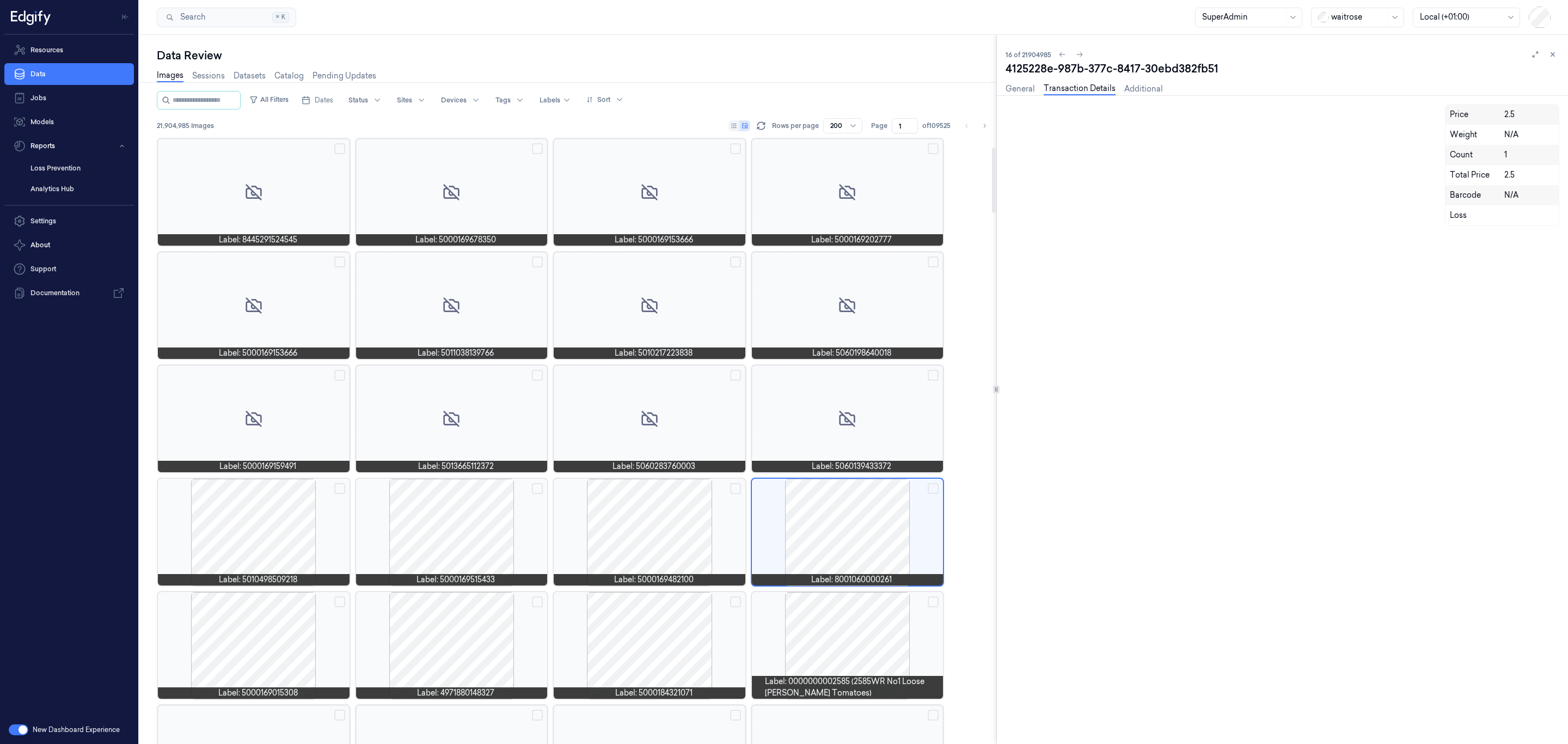
scroll to position [91, 0]
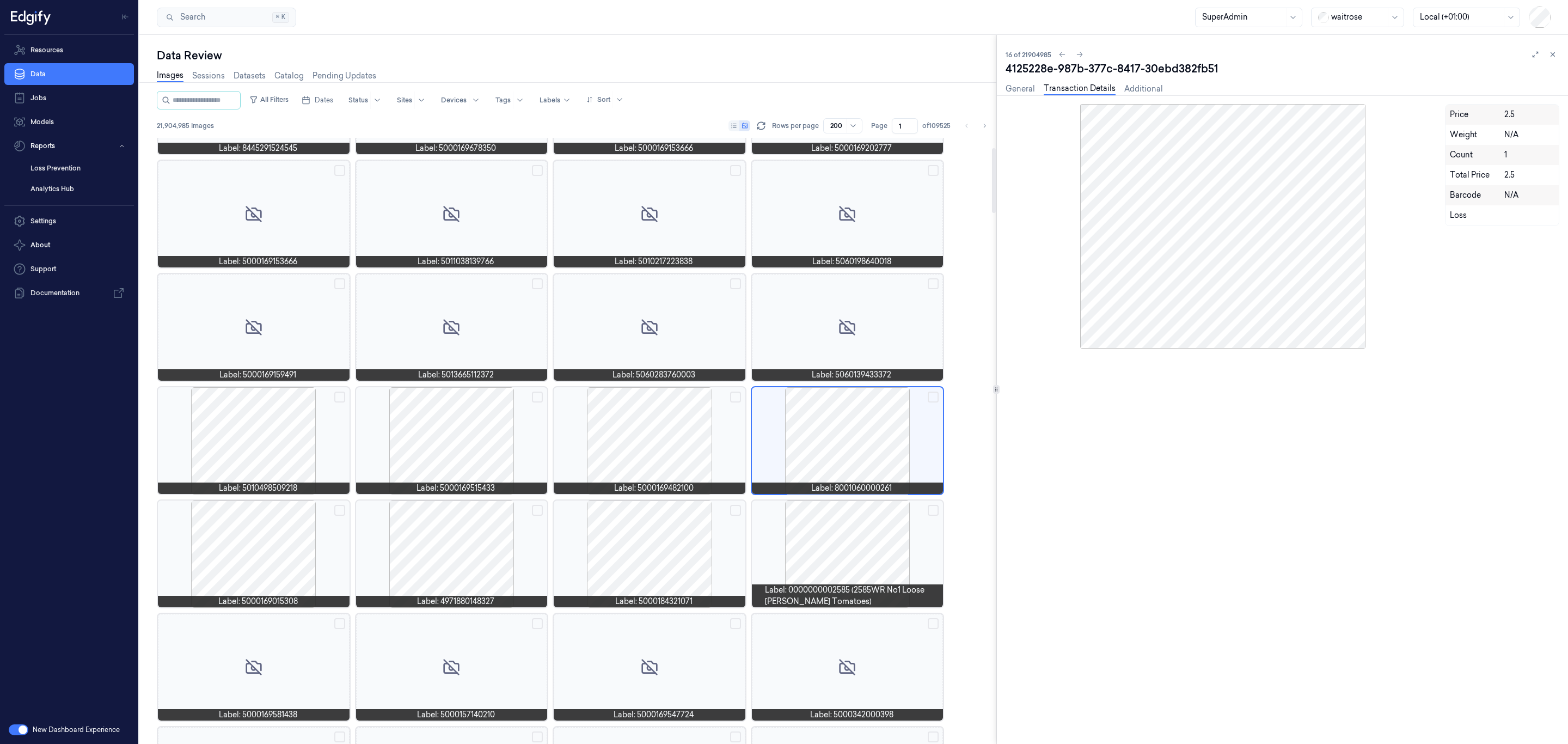
click at [817, 514] on div at bounding box center [847, 554] width 192 height 107
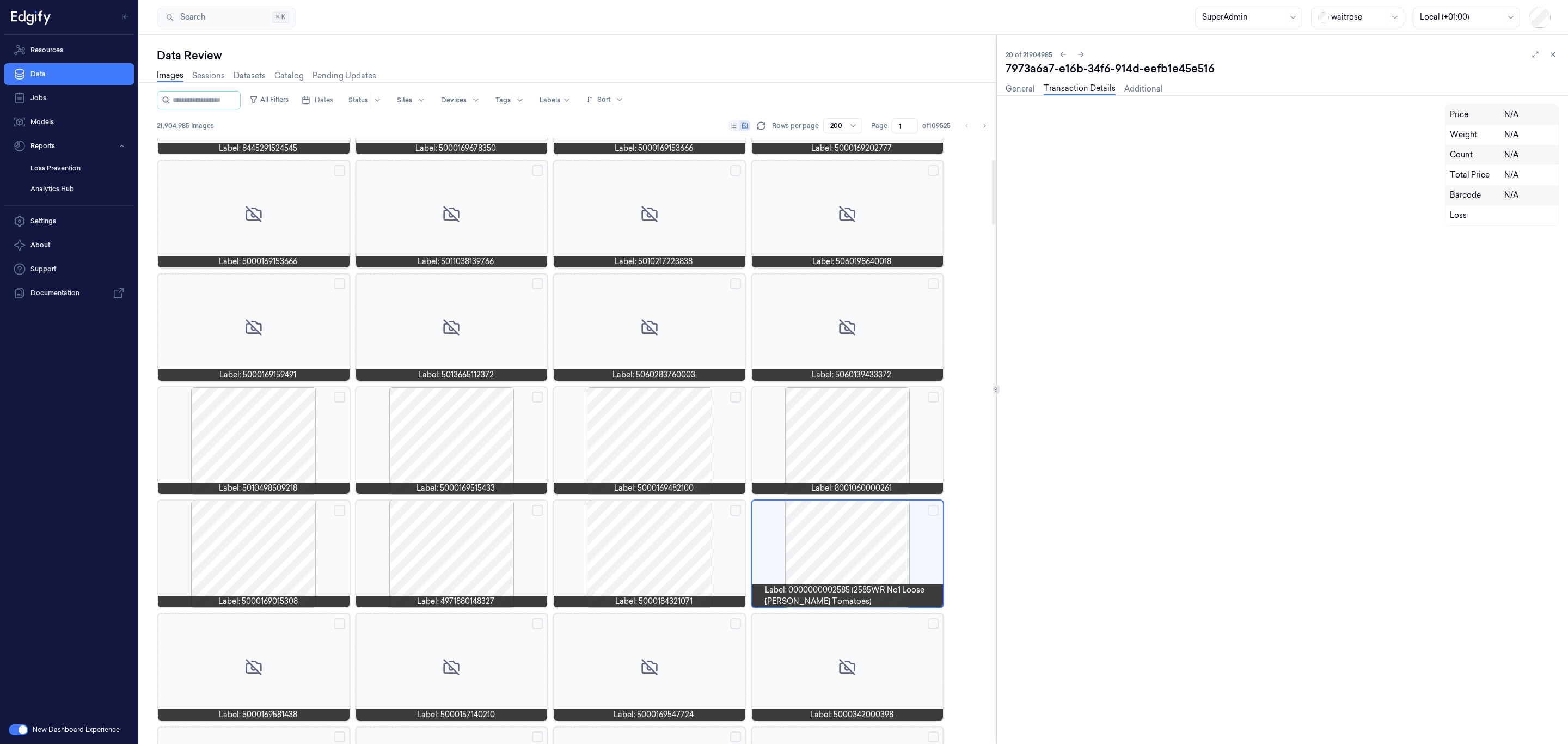
scroll to position [204, 0]
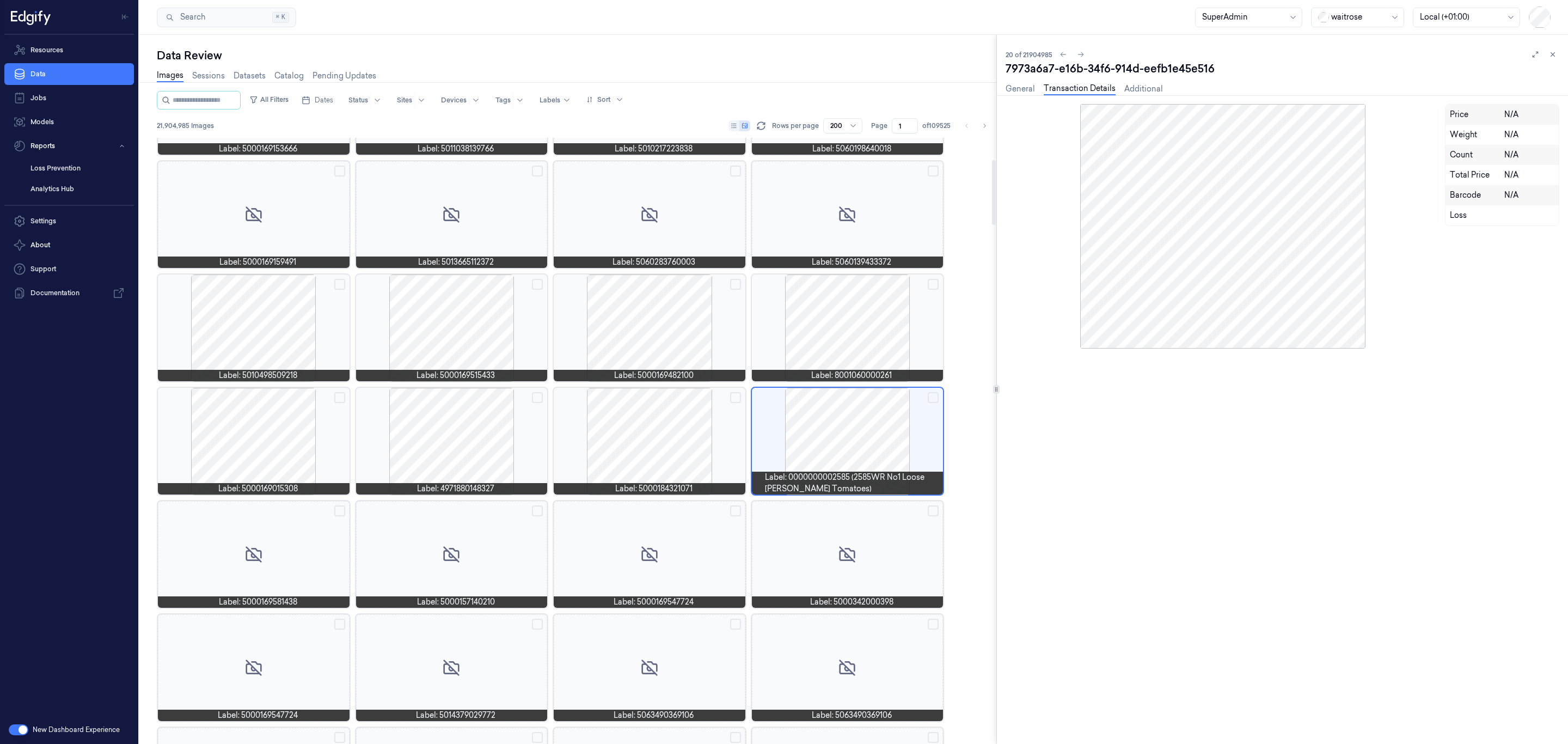
click at [669, 455] on div at bounding box center [649, 441] width 192 height 107
click at [646, 328] on div at bounding box center [649, 328] width 192 height 107
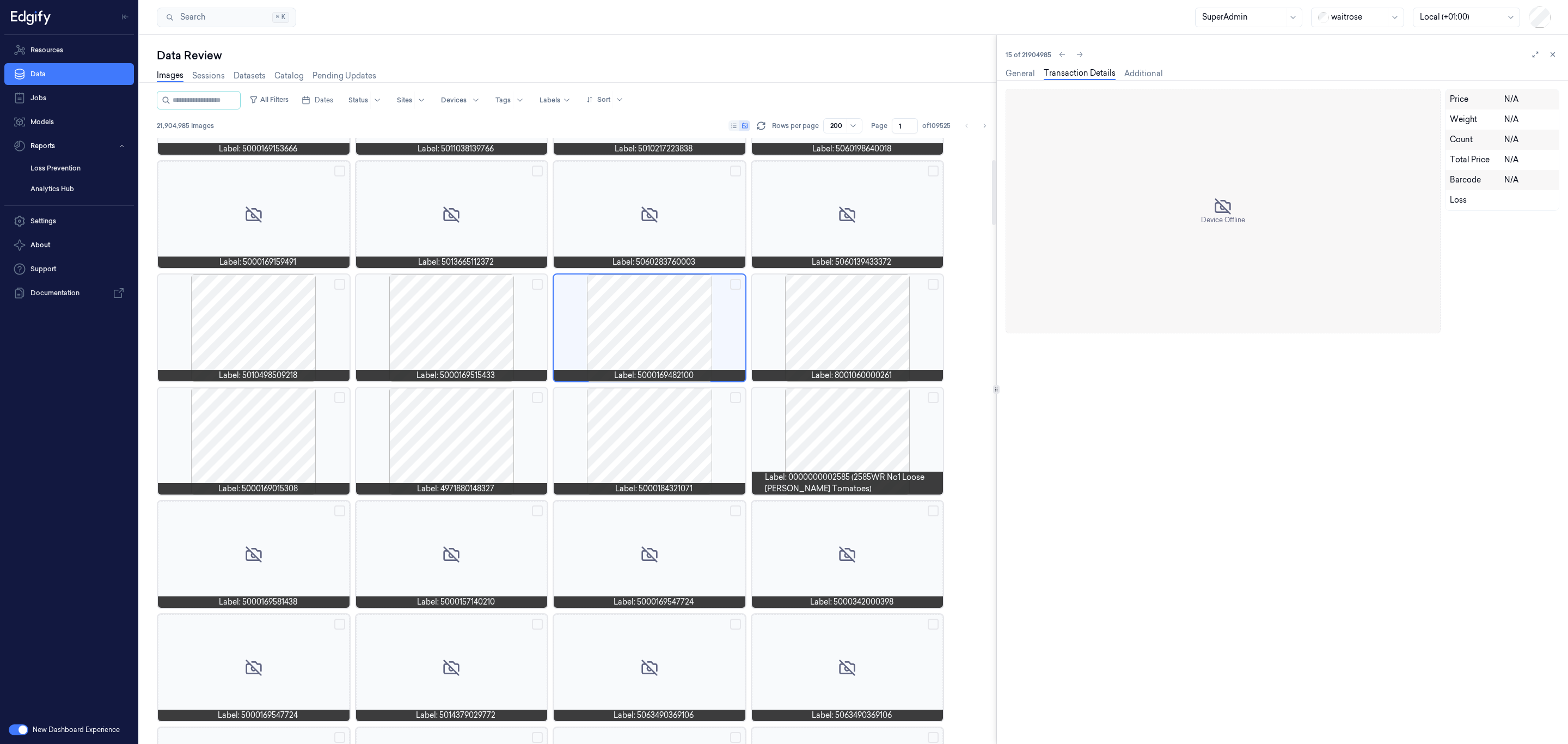
scroll to position [91, 0]
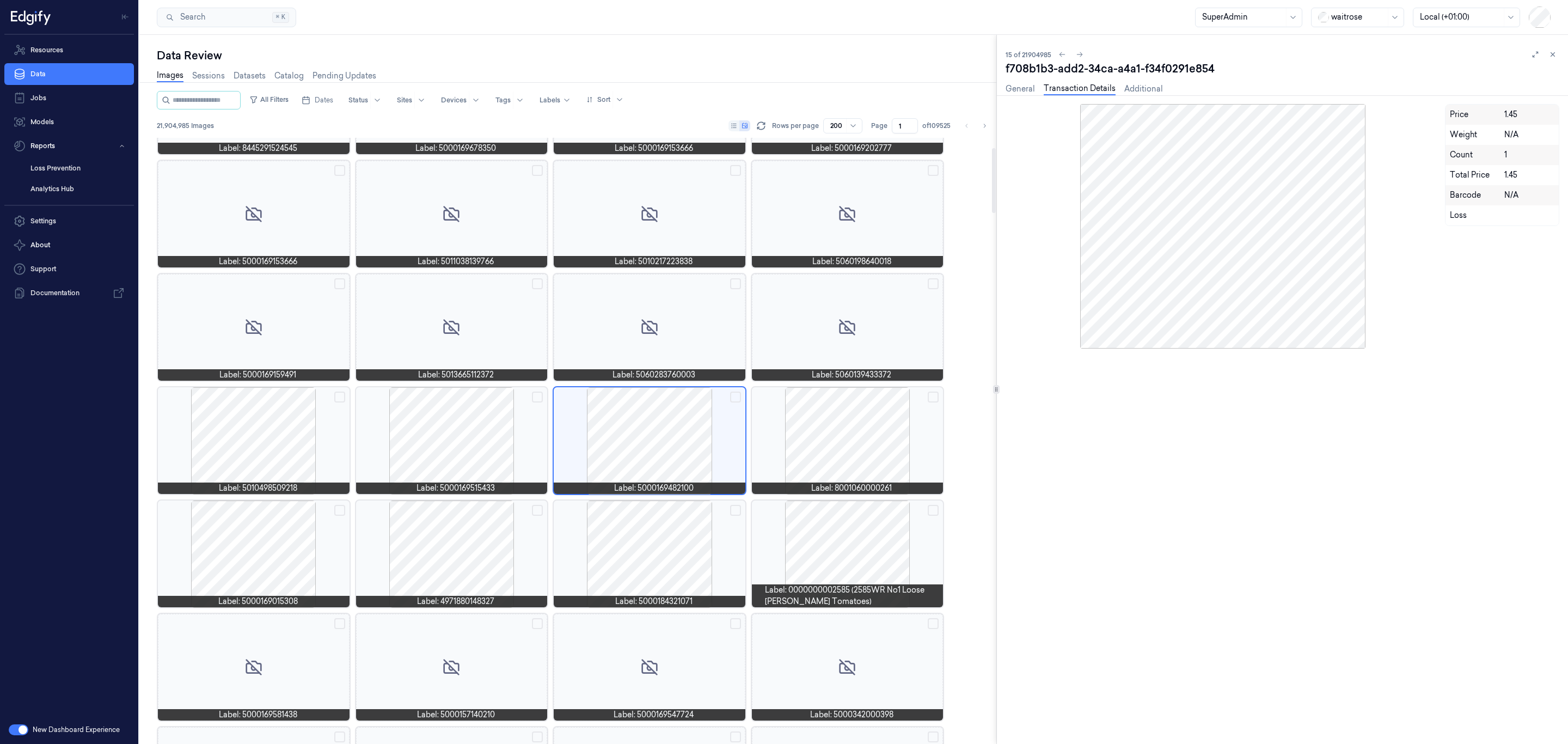
click at [429, 515] on div at bounding box center [452, 554] width 192 height 107
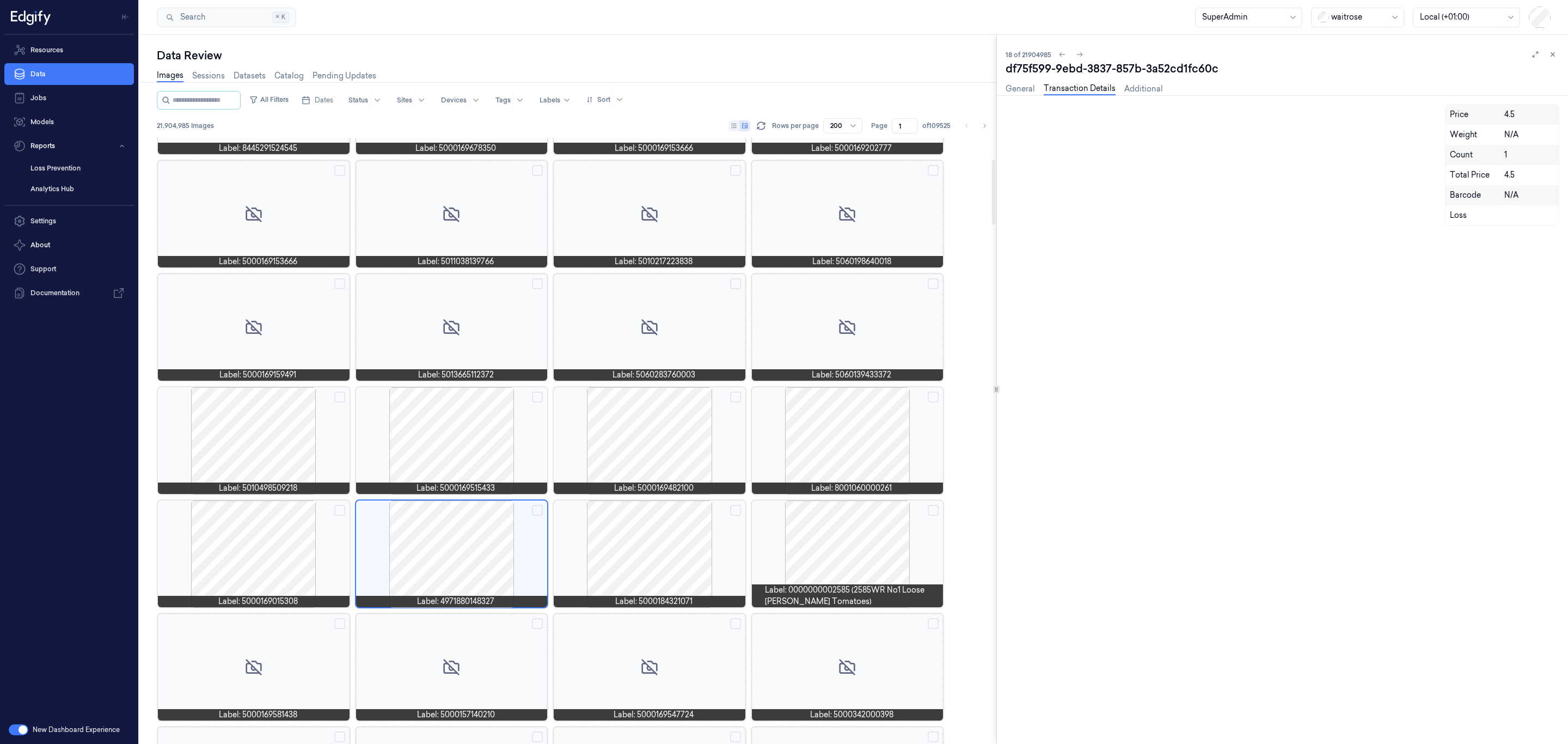
scroll to position [204, 0]
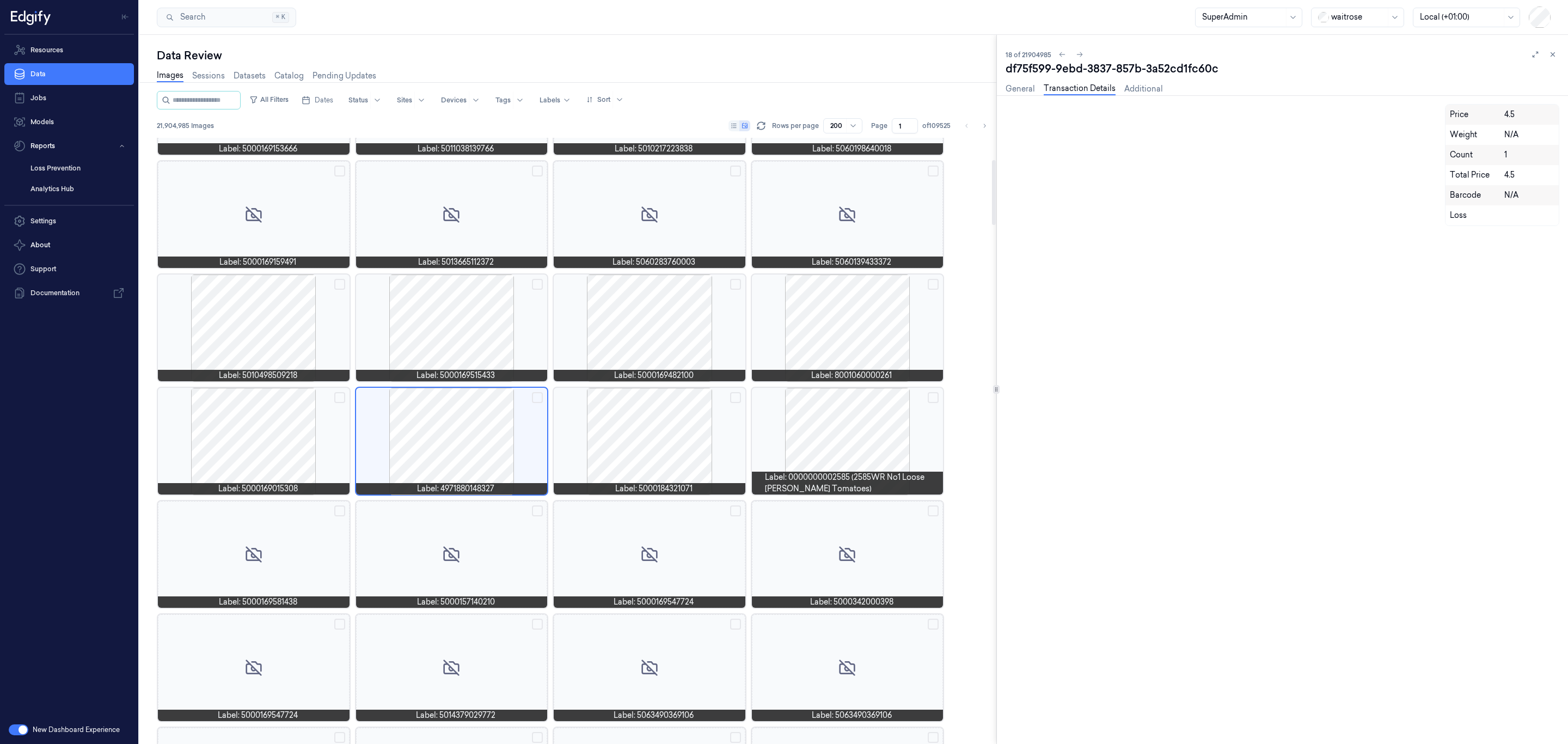
click at [439, 338] on div at bounding box center [452, 328] width 192 height 107
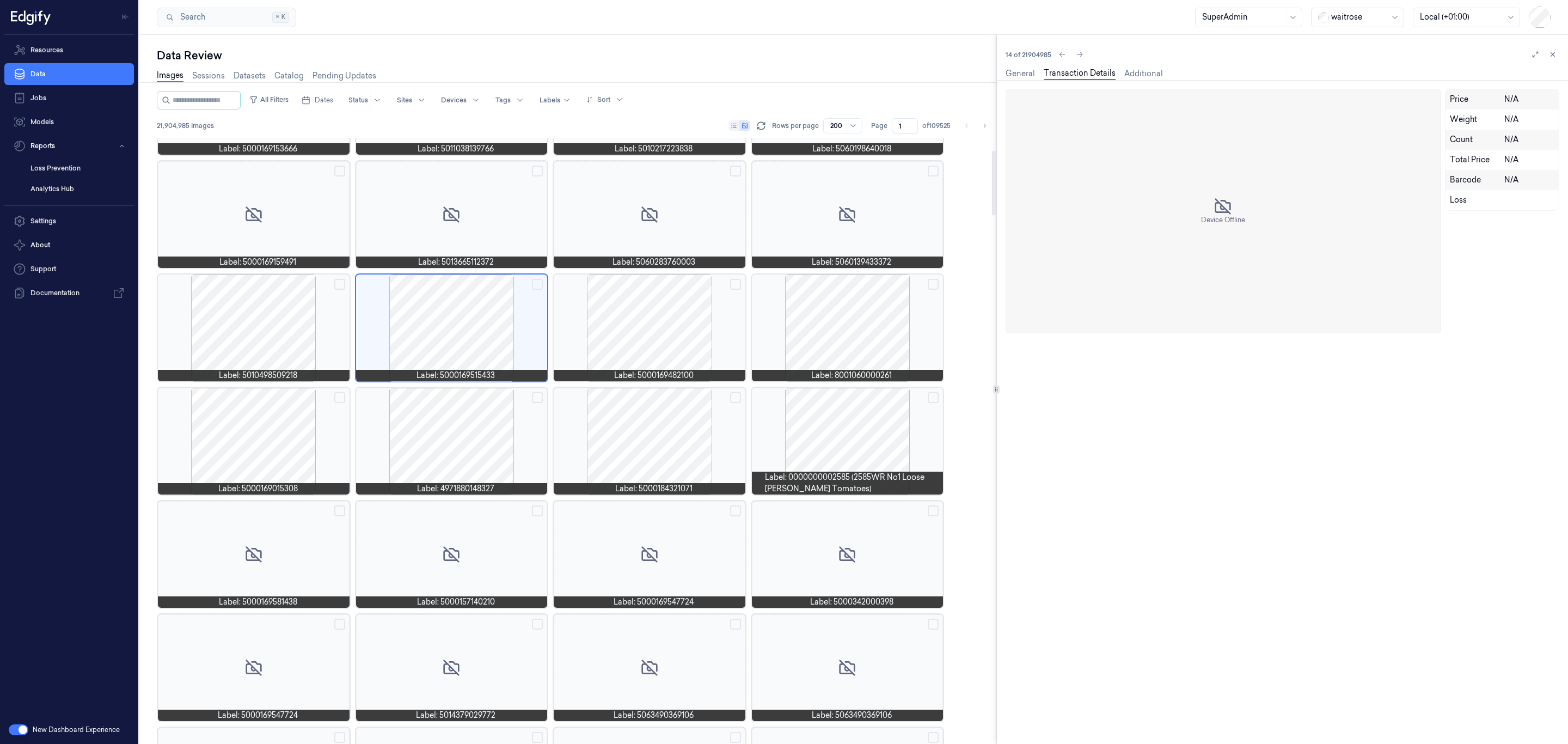
scroll to position [91, 0]
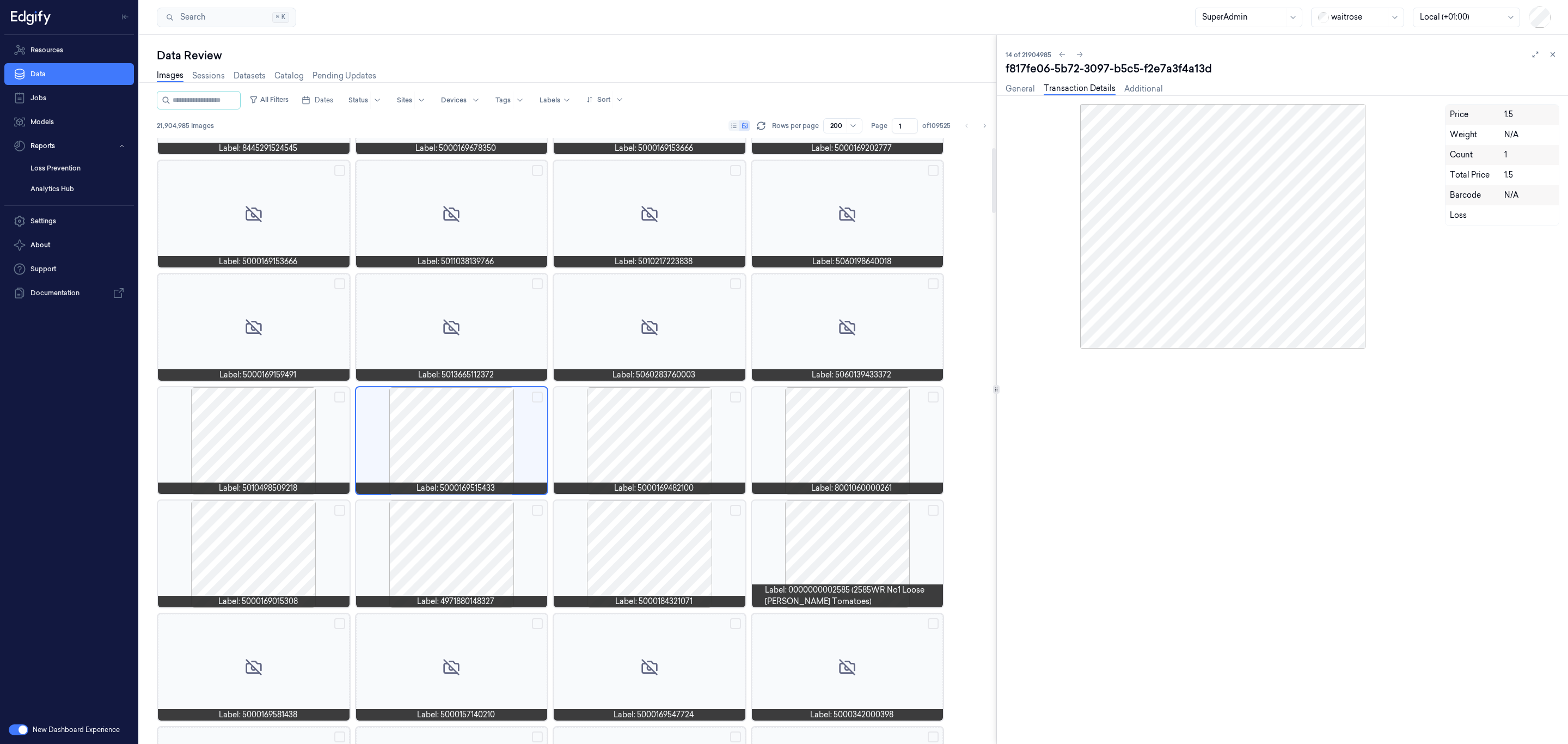
click at [277, 535] on div at bounding box center [254, 554] width 192 height 107
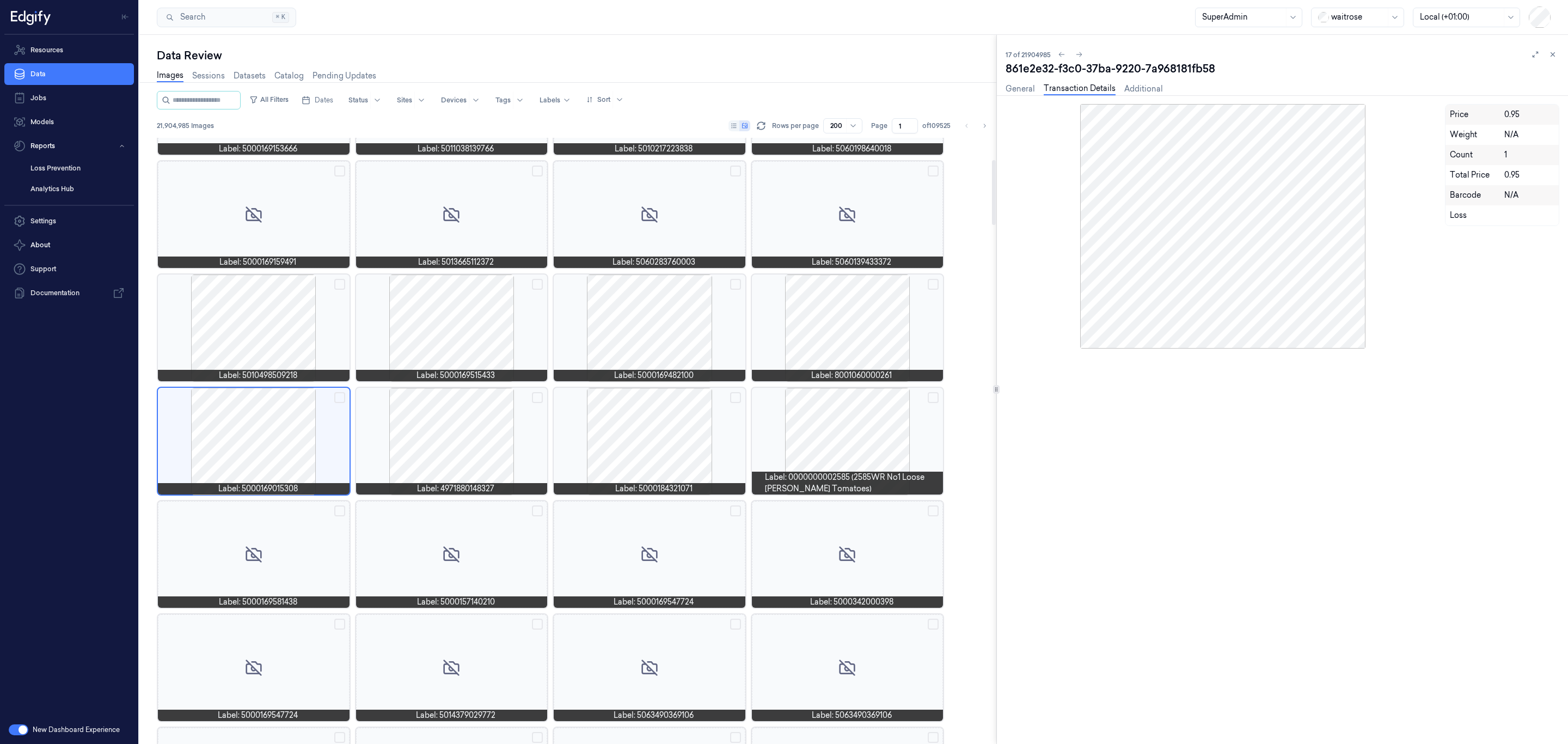
click at [267, 315] on div at bounding box center [254, 328] width 192 height 107
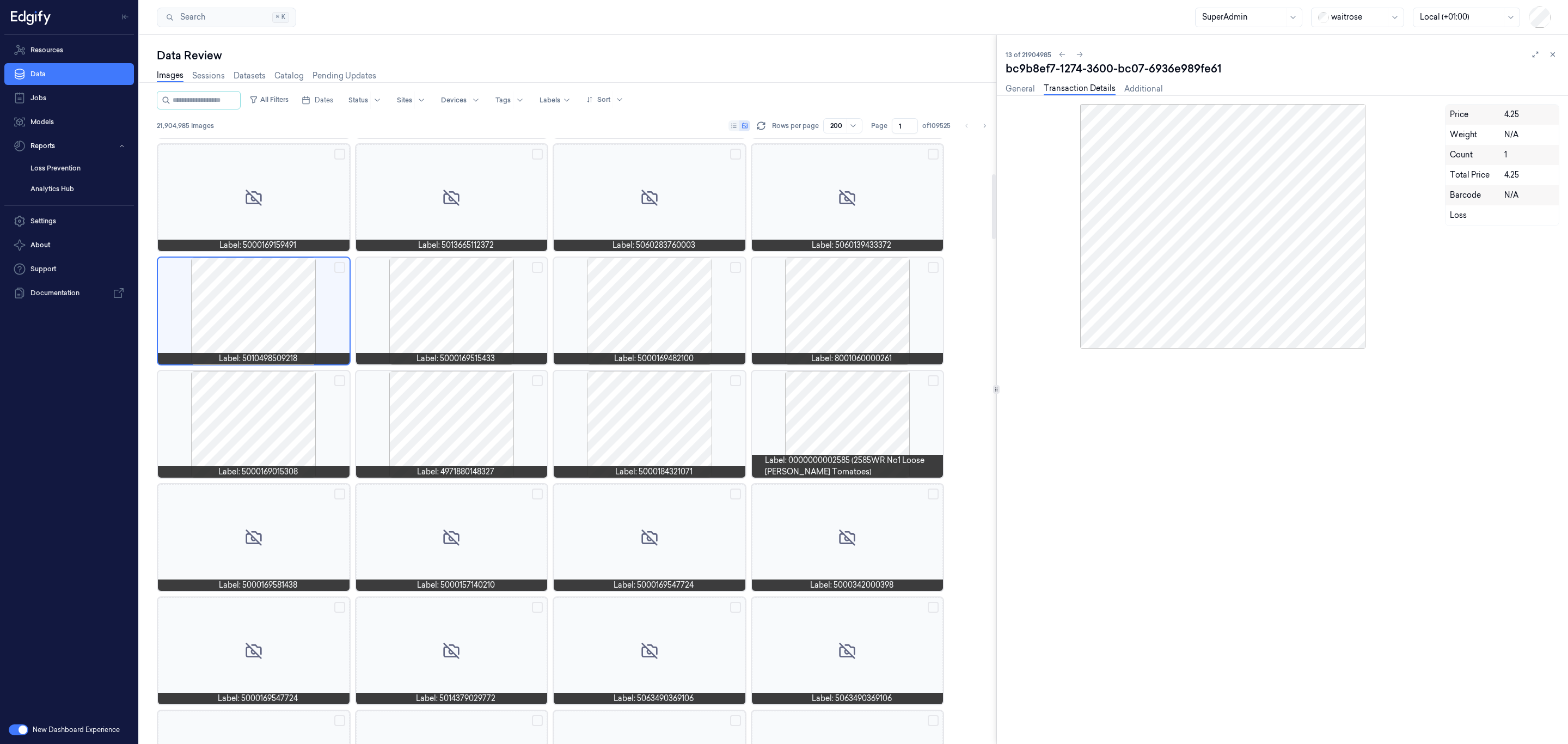
scroll to position [336, 0]
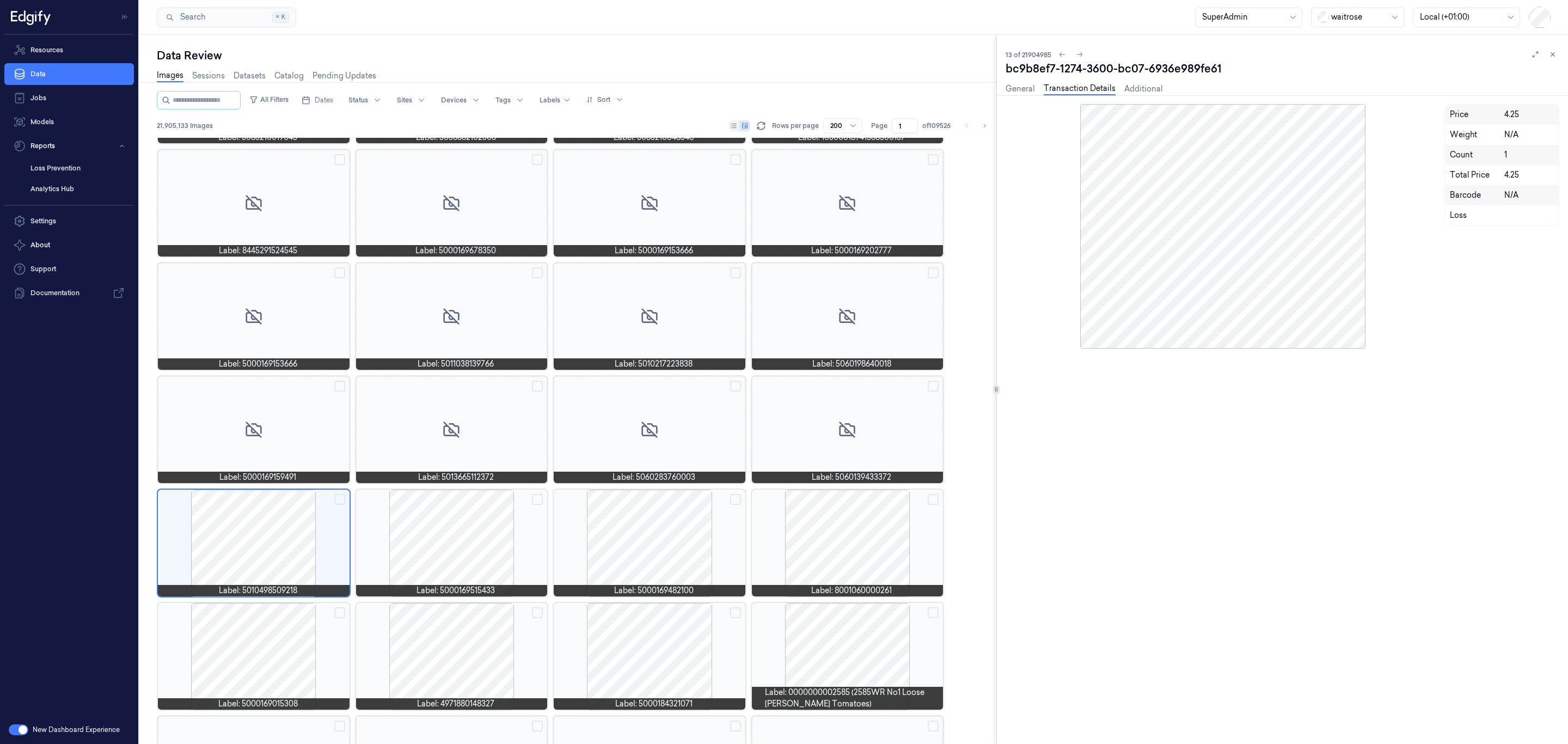
scroll to position [4396, 0]
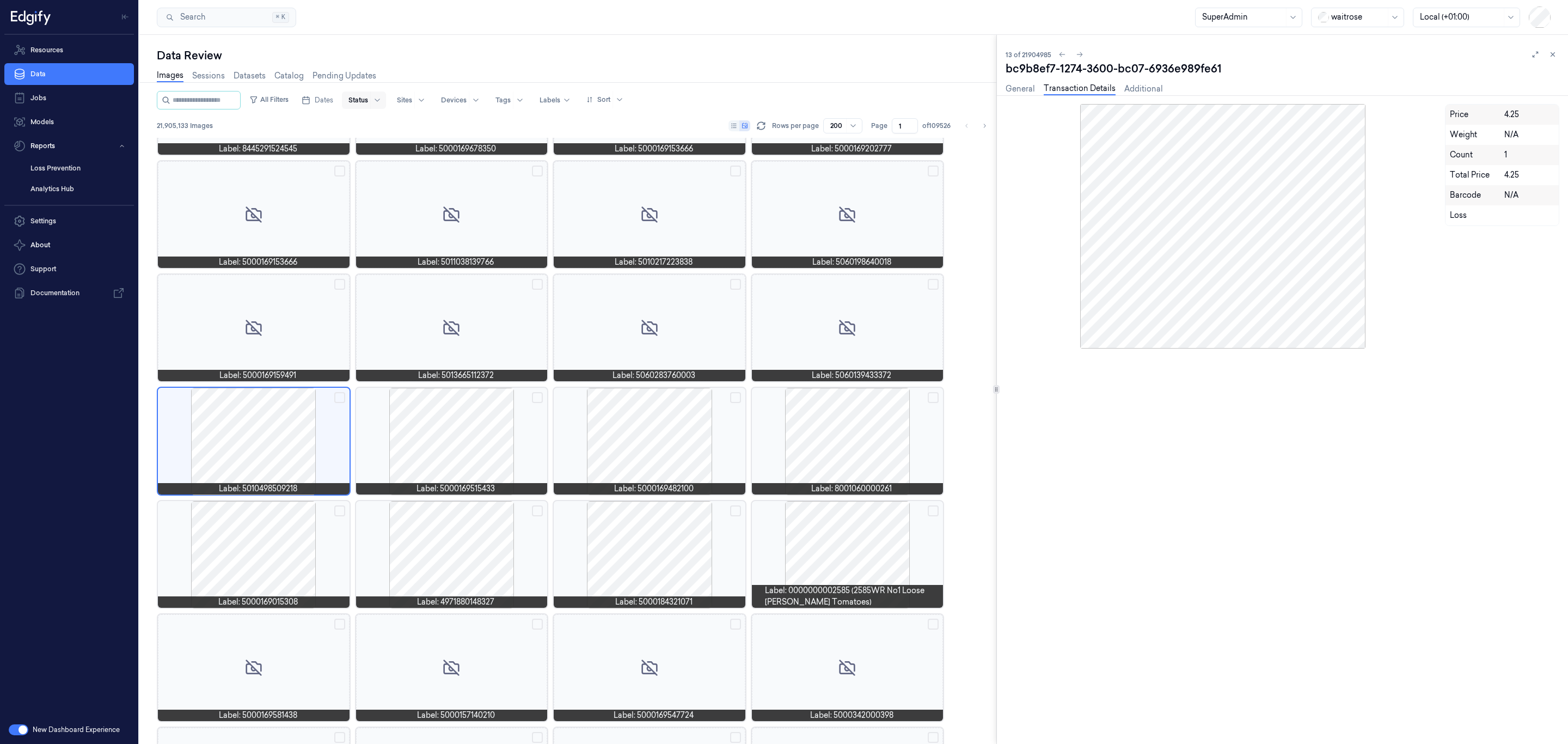
click at [368, 99] on div at bounding box center [358, 100] width 19 height 10
click at [402, 251] on div "Non_Scan" at bounding box center [408, 249] width 95 height 11
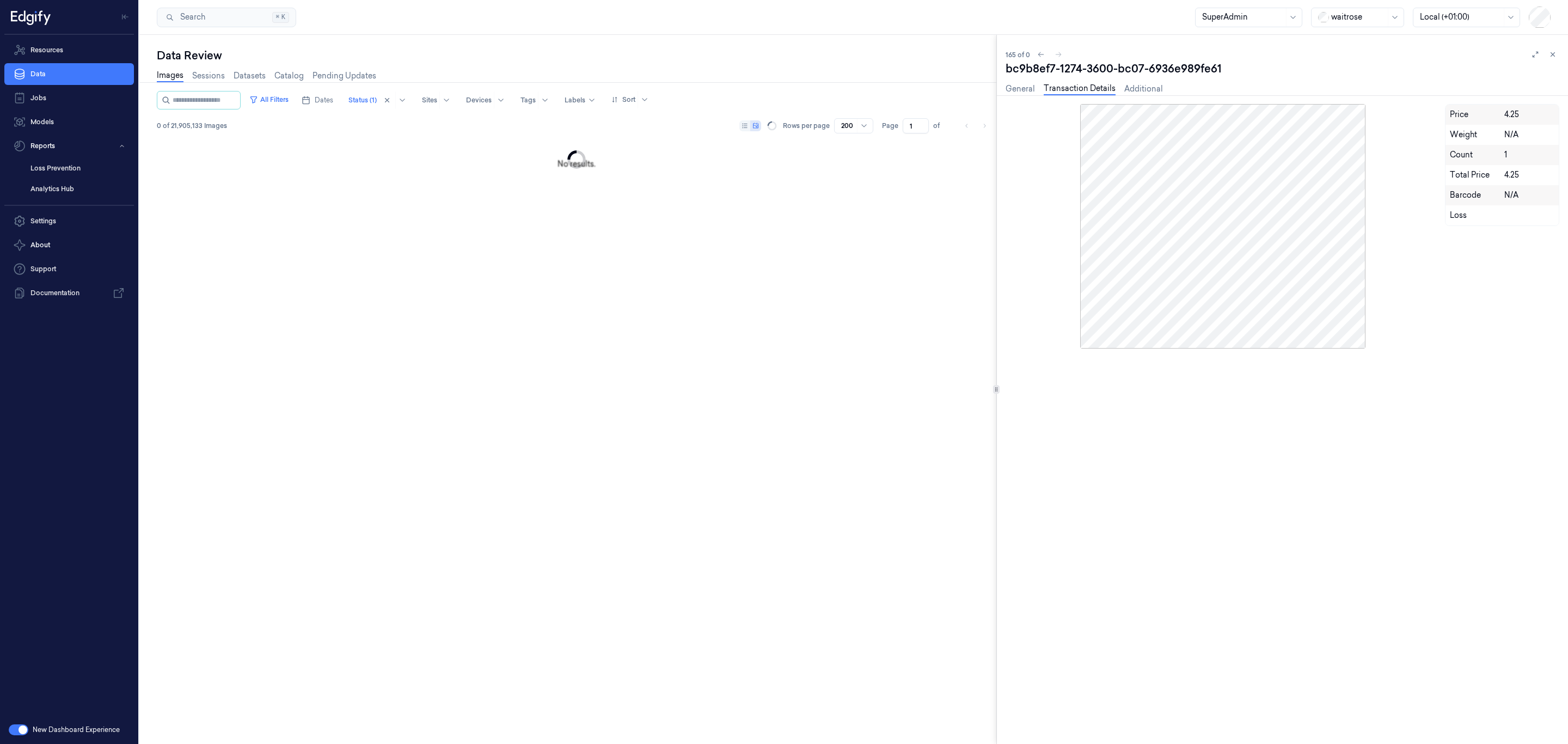
drag, startPoint x: 226, startPoint y: 128, endPoint x: 157, endPoint y: 128, distance: 69.0
click at [157, 128] on div "0 of 21,905,133 Images Rows per page 200 Page 1 of" at bounding box center [576, 126] width 839 height 15
click at [270, 103] on button "All Filters" at bounding box center [269, 100] width 48 height 18
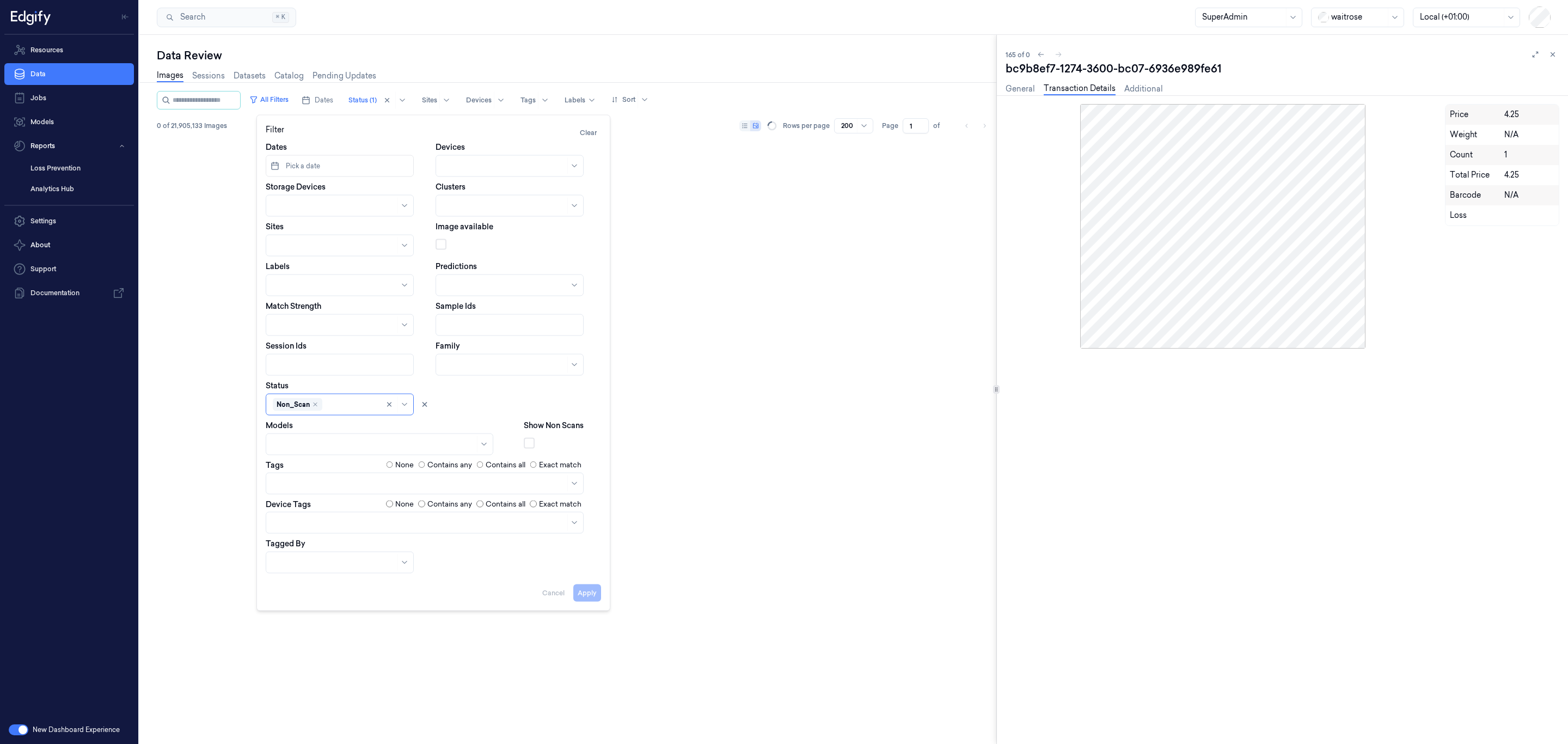
click at [329, 170] on button "Pick a date" at bounding box center [339, 166] width 148 height 22
click at [301, 276] on button "13" at bounding box center [299, 278] width 17 height 18
click at [301, 276] on button "13" at bounding box center [299, 278] width 17 height 18
type input "13/10/2025 00:00:00 - 13/10/2025 23:59:59"
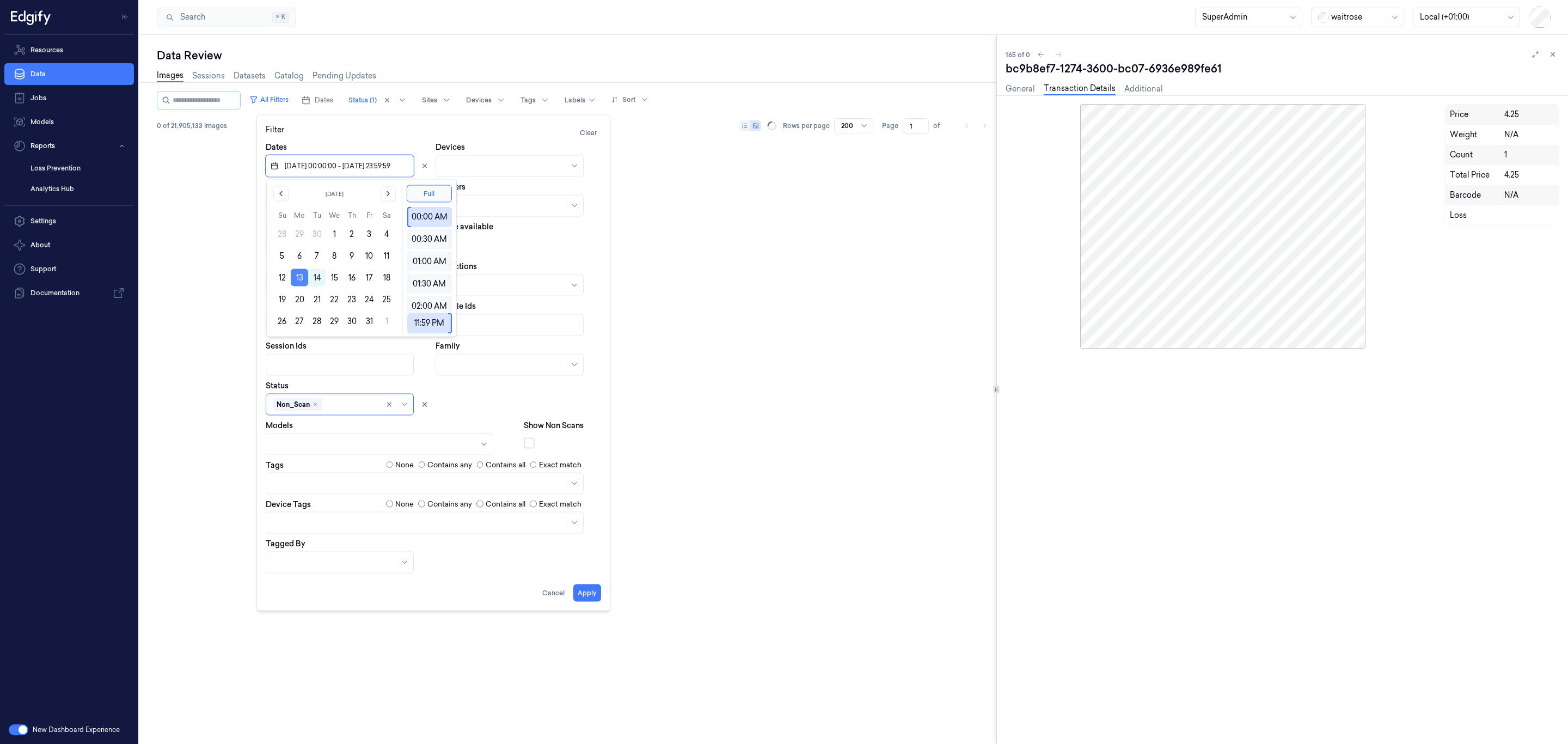
click at [302, 276] on button "13" at bounding box center [299, 278] width 17 height 18
click at [299, 273] on button "13" at bounding box center [299, 278] width 17 height 18
type input "13/10/2025 00:00:00 - 13/10/2025 23:59:59"
click at [584, 603] on div "Filter Clear Dates Devices Storage Devices Clusters Sites Image available Label…" at bounding box center [433, 363] width 354 height 496
click at [584, 594] on button "Apply" at bounding box center [587, 593] width 27 height 18
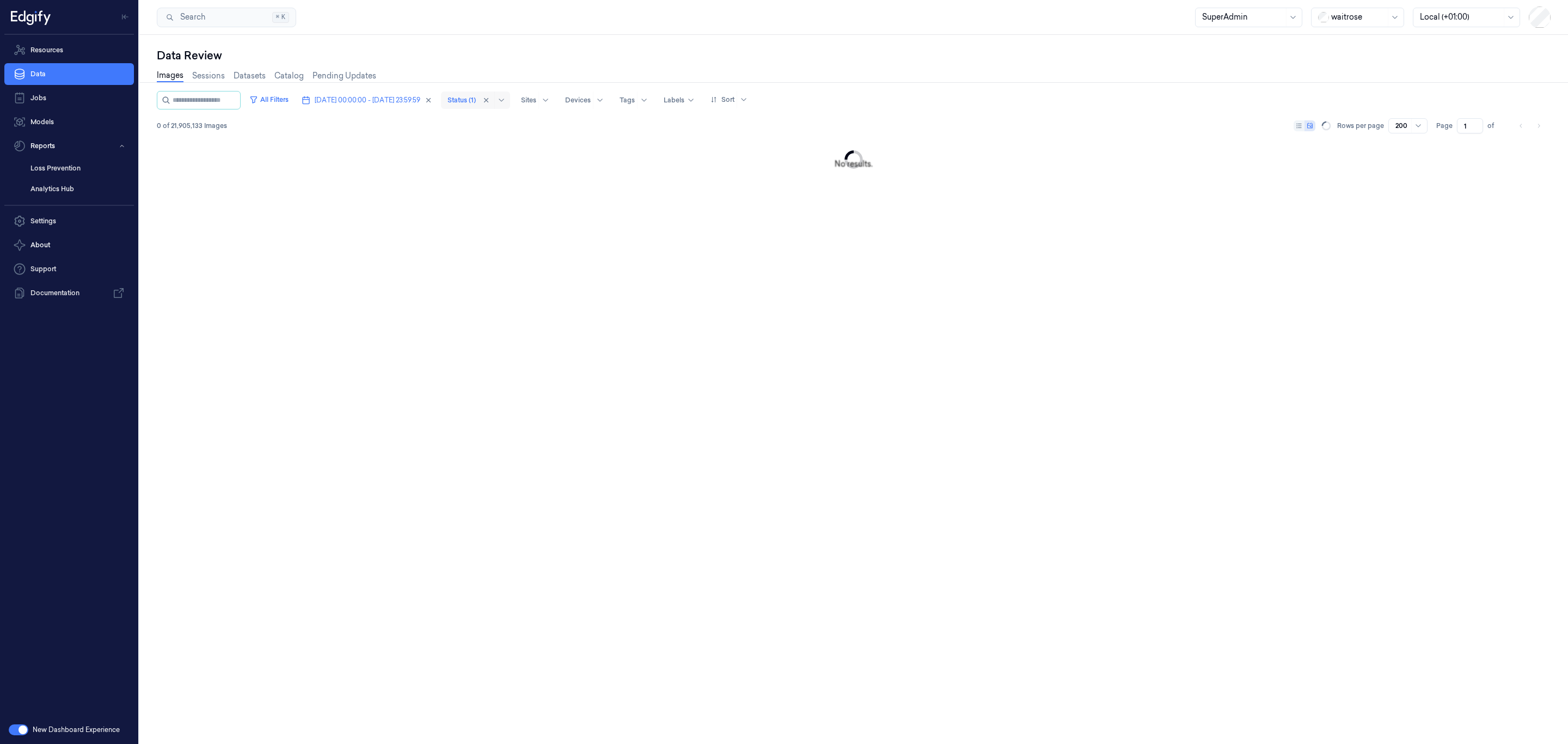
click at [476, 100] on div at bounding box center [461, 100] width 28 height 10
click at [570, 251] on icon at bounding box center [572, 248] width 7 height 8
click at [776, 83] on div "Images Sessions Datasets Catalog Pending Updates" at bounding box center [854, 77] width 1394 height 28
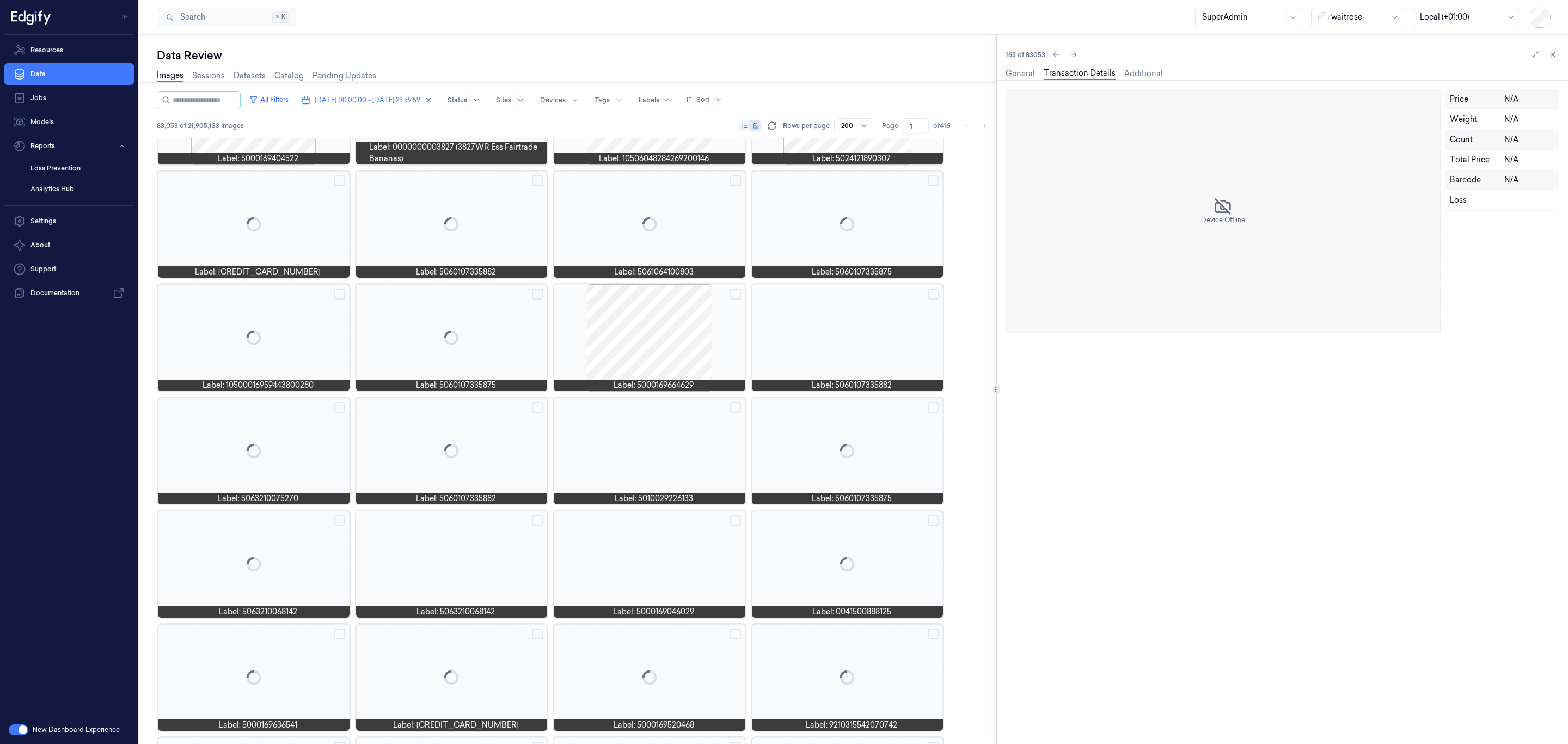
scroll to position [2357, 0]
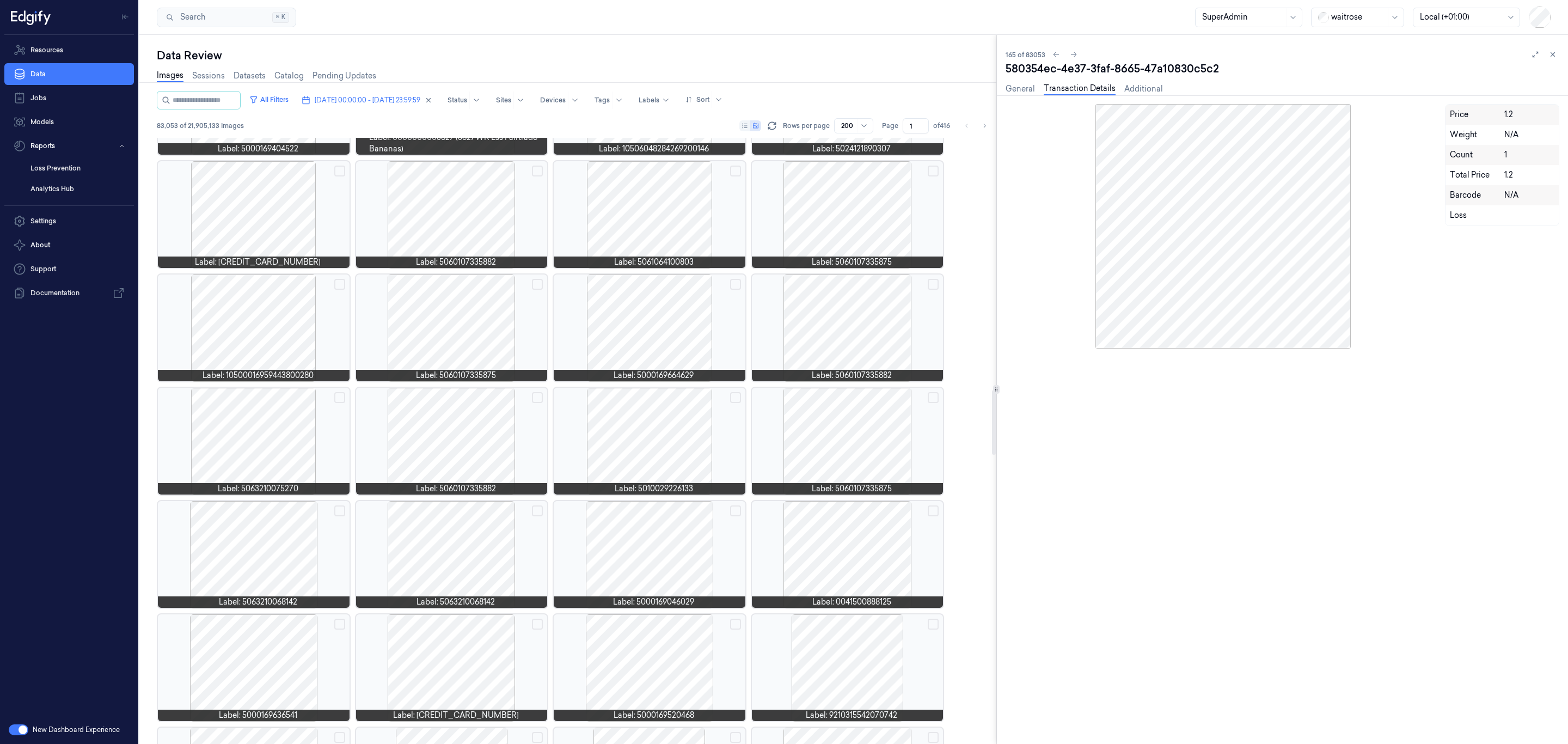
click at [679, 335] on div at bounding box center [649, 328] width 192 height 107
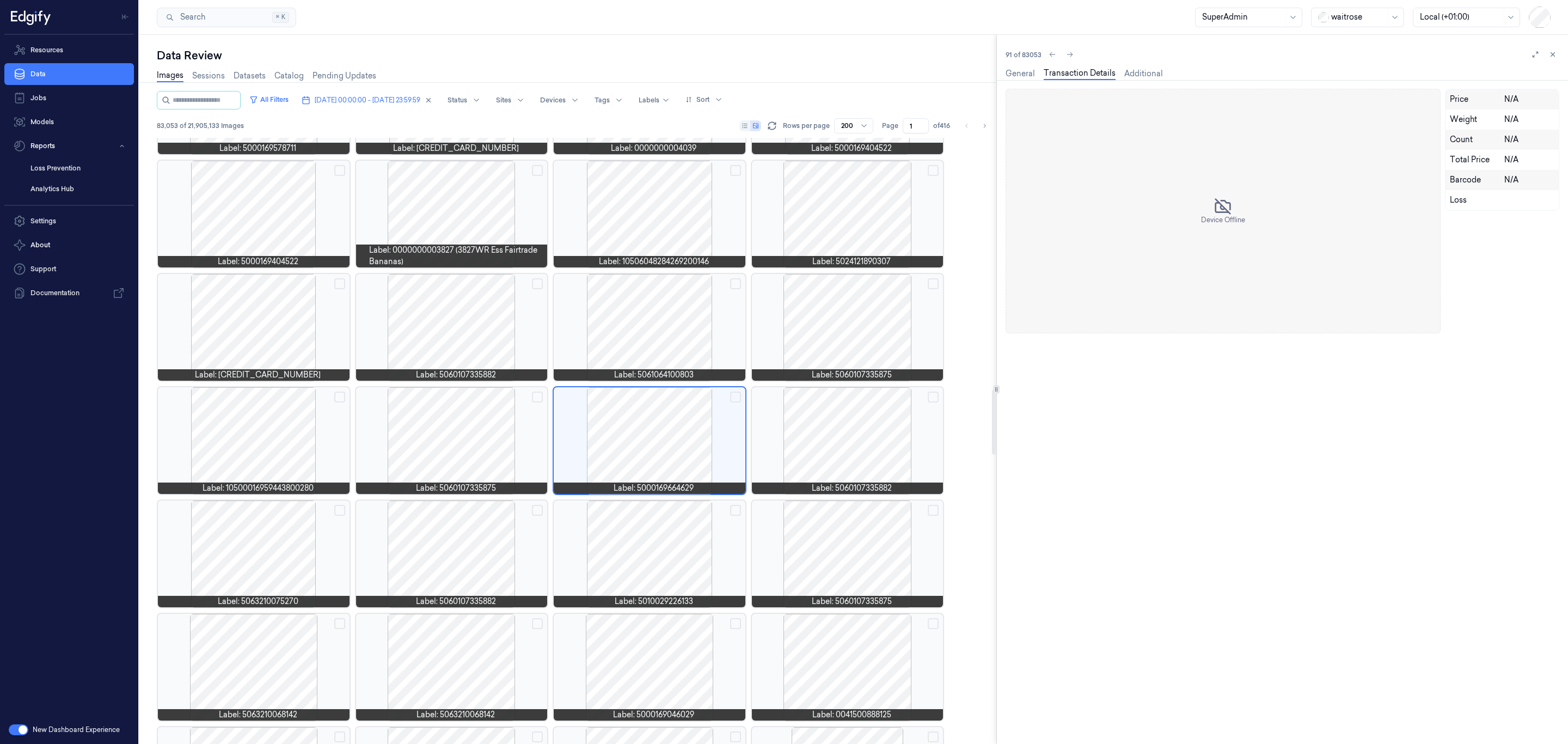
scroll to position [2244, 0]
click at [467, 438] on div at bounding box center [452, 441] width 192 height 107
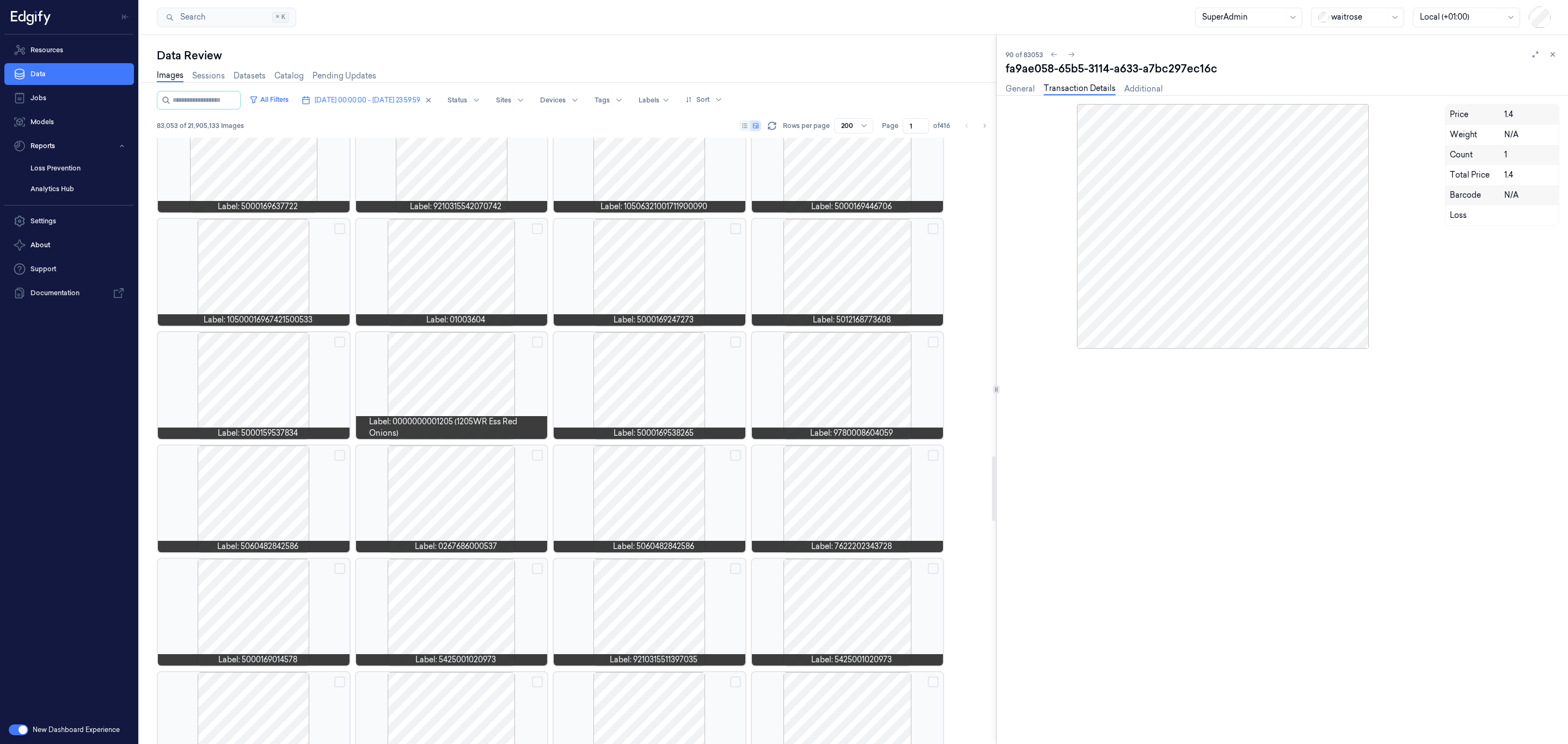
click at [668, 418] on div at bounding box center [649, 385] width 192 height 107
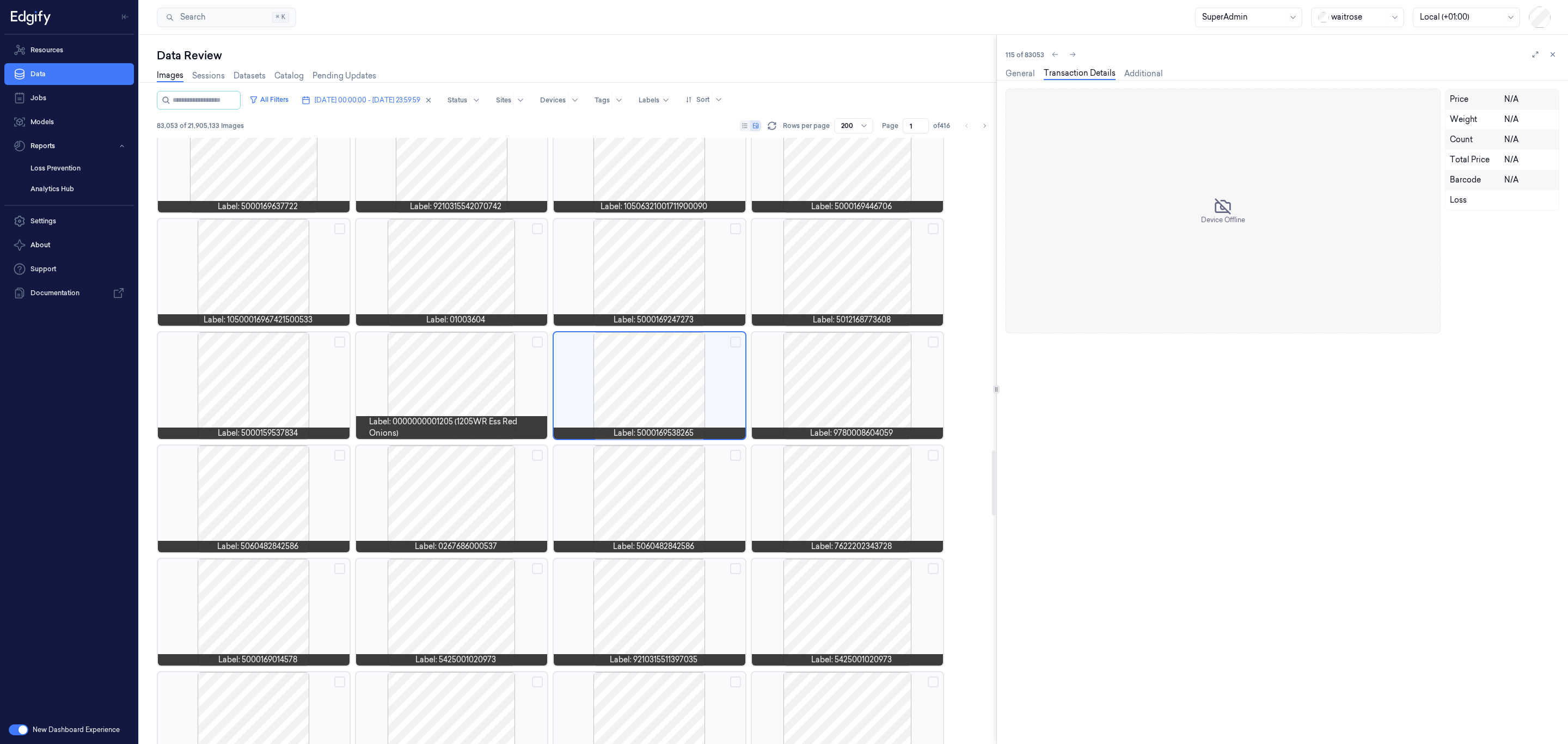
scroll to position [2923, 0]
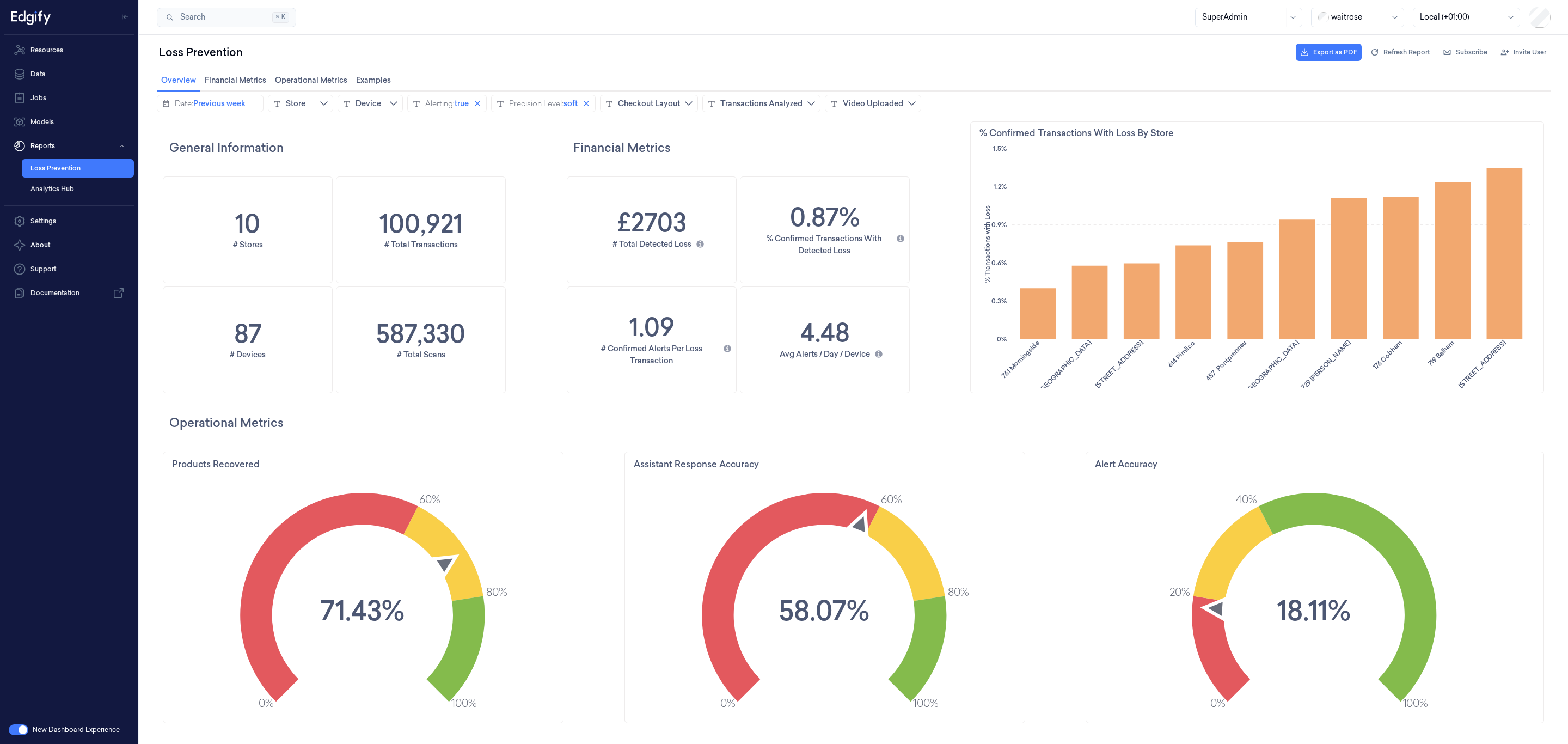
scroll to position [440, 53]
drag, startPoint x: 66, startPoint y: 222, endPoint x: 134, endPoint y: 206, distance: 69.9
click at [66, 222] on link "Settings" at bounding box center [69, 221] width 129 height 22
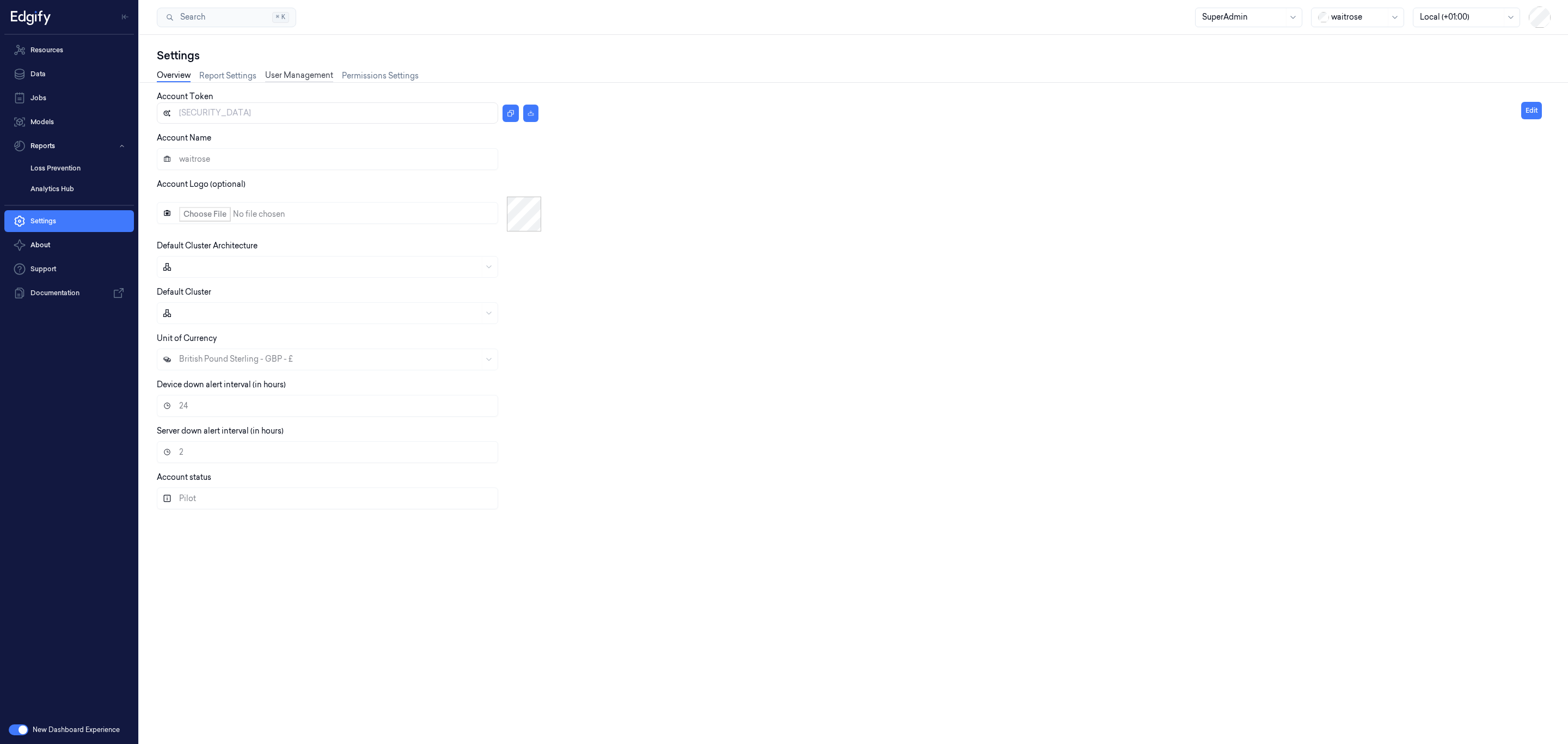
click at [266, 74] on link "User Management" at bounding box center [299, 76] width 68 height 13
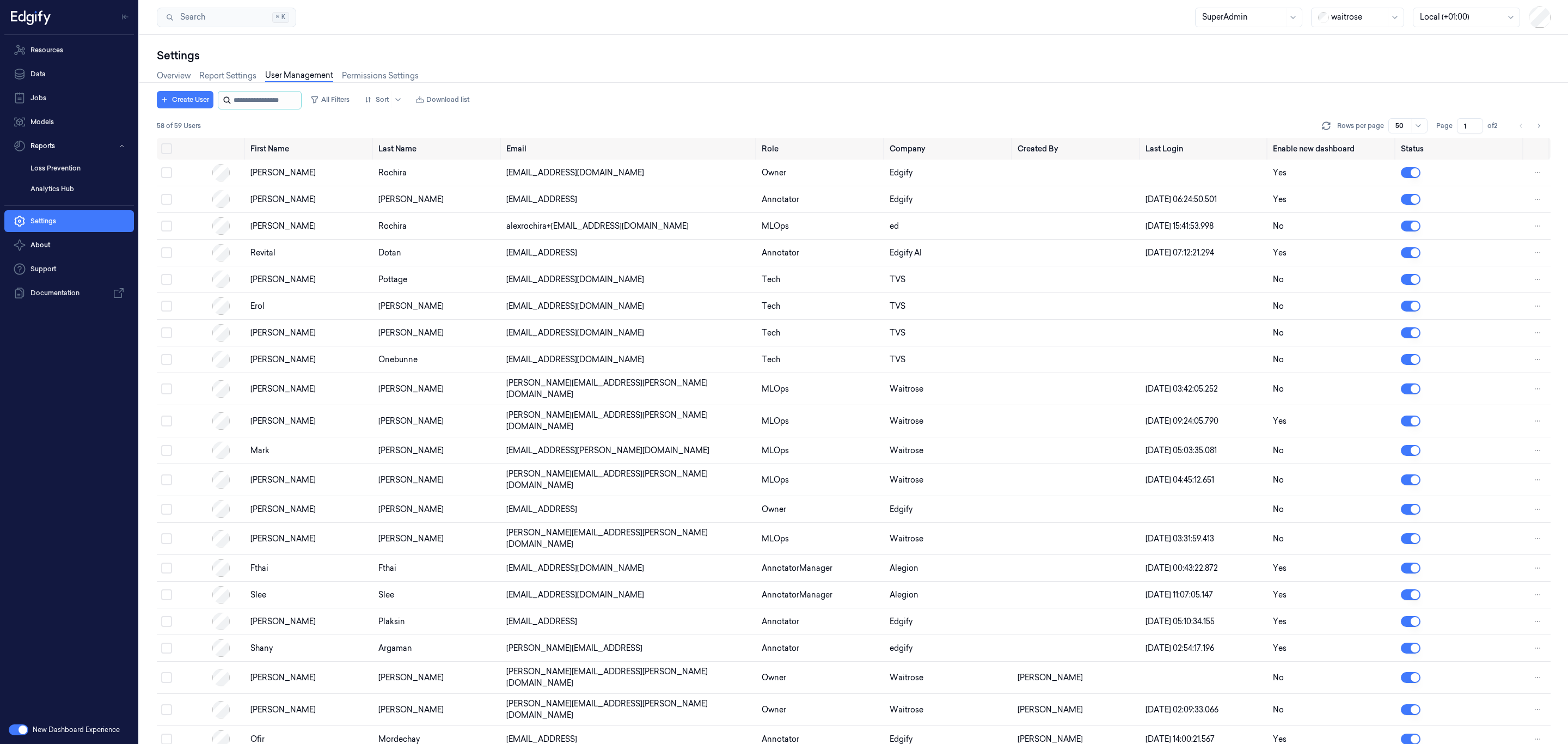
click at [247, 103] on input "string" at bounding box center [266, 100] width 66 height 18
type input "*****"
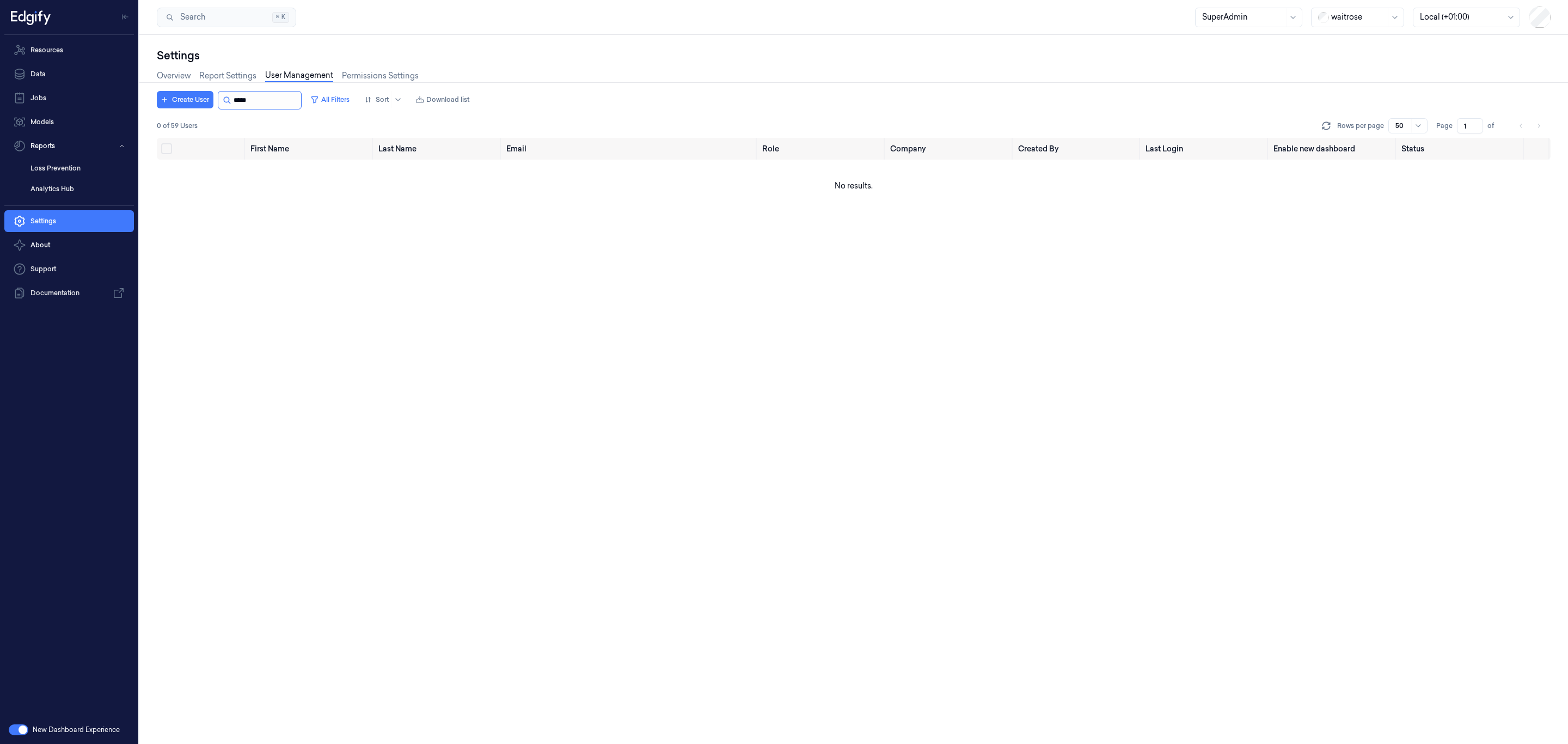
click at [260, 99] on input "string" at bounding box center [266, 100] width 66 height 18
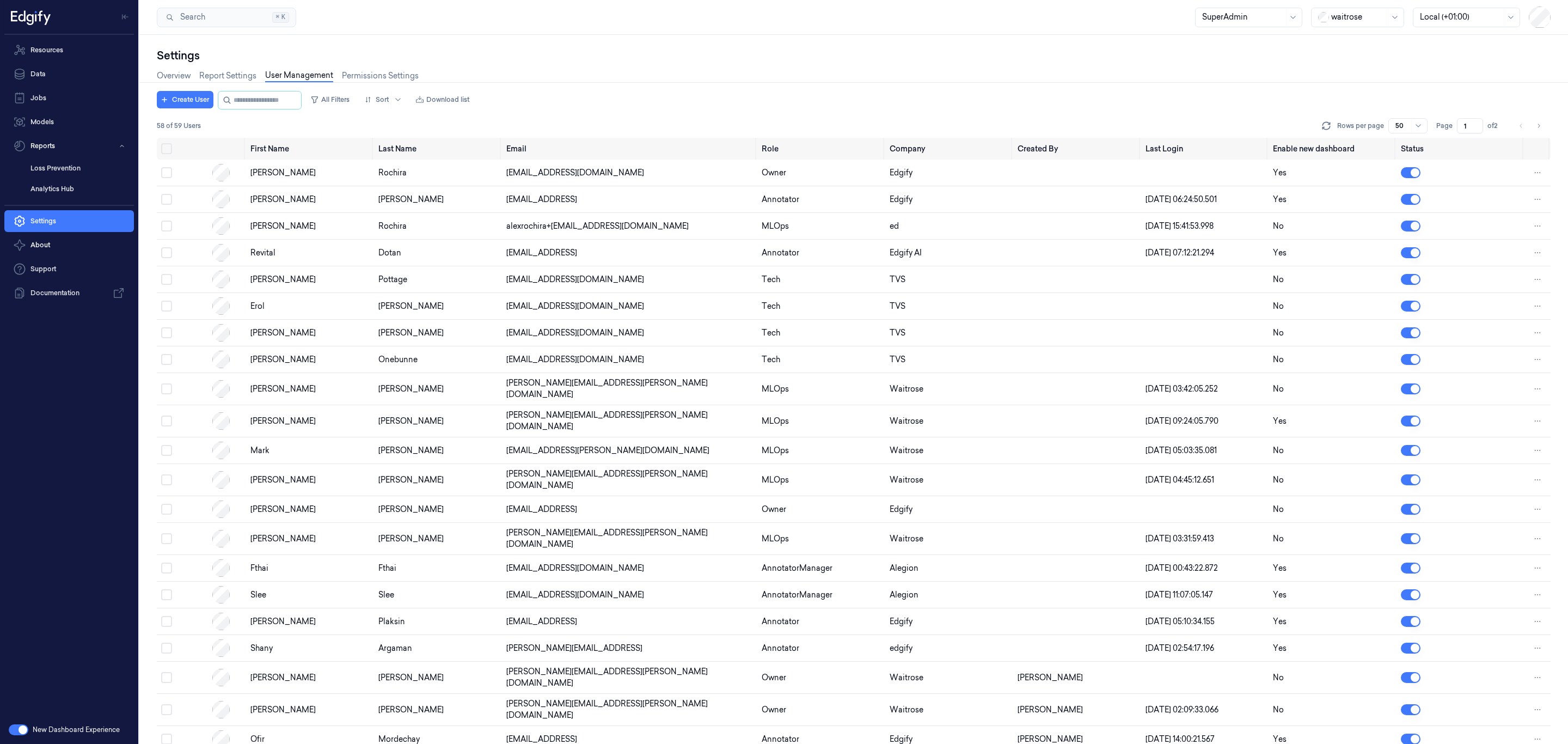
click at [1354, 24] on div "waitrose" at bounding box center [1358, 18] width 54 height 19
click at [191, 103] on button "Create User" at bounding box center [185, 100] width 57 height 18
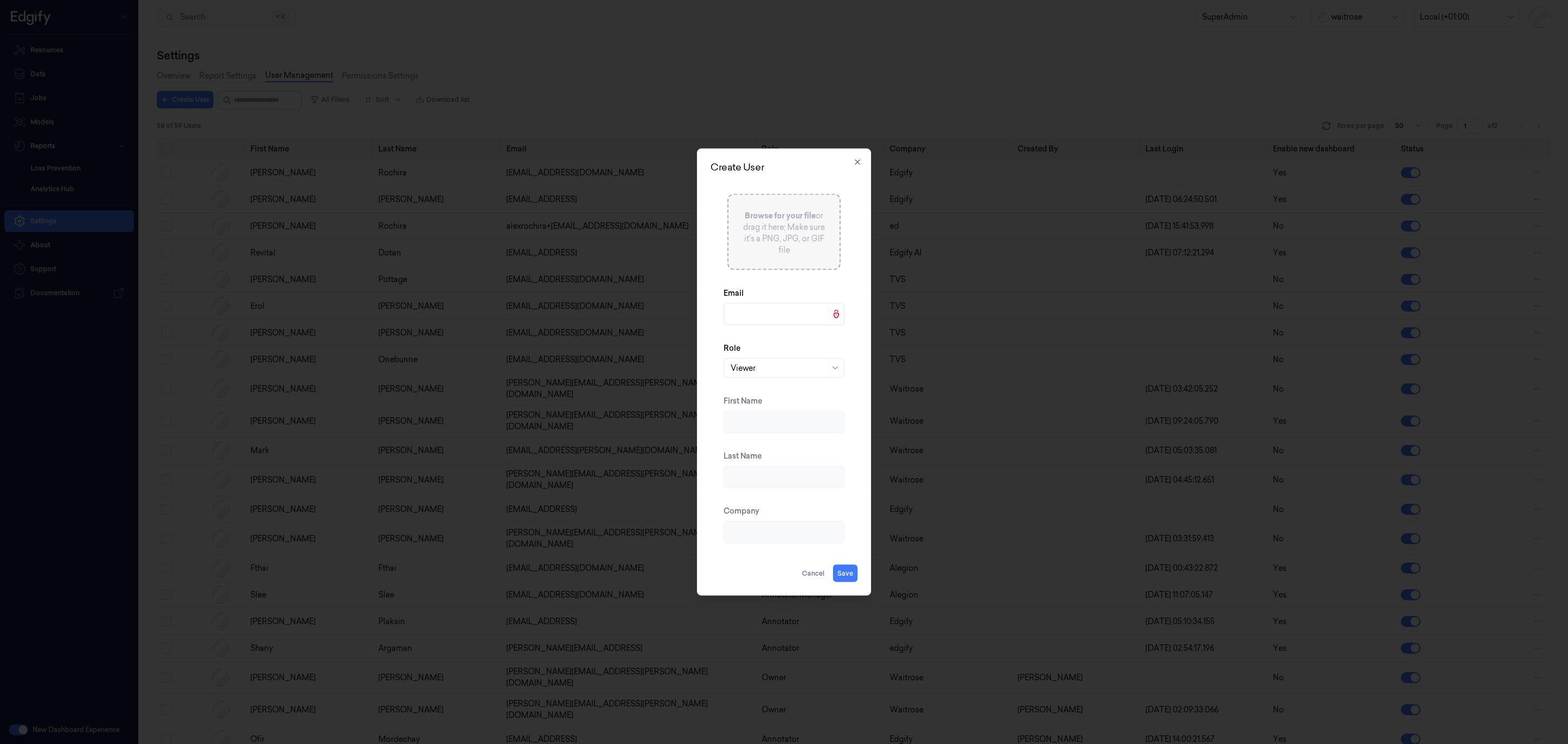
click at [745, 317] on input "Email" at bounding box center [784, 314] width 121 height 22
click at [791, 318] on input "Email" at bounding box center [784, 314] width 121 height 22
paste input "pippag@edgify.ai"
type input "pippag@edgify.ai"
click at [784, 376] on div "Viewer" at bounding box center [778, 368] width 95 height 19
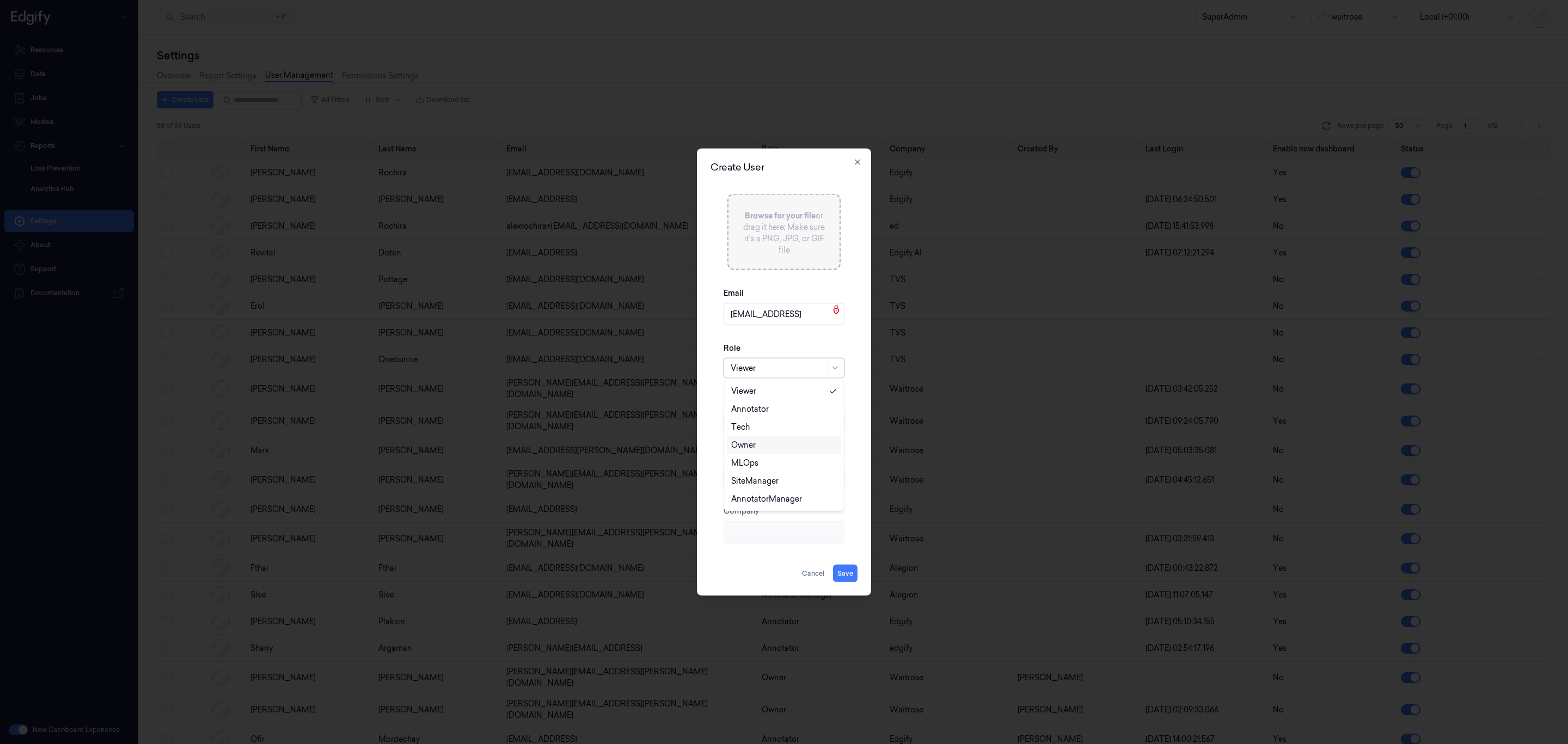
click at [767, 443] on div "Owner" at bounding box center [784, 445] width 106 height 11
click at [842, 569] on button "Save" at bounding box center [845, 574] width 24 height 18
type input "Pippa"
type input "Goodall"
type input "Edgify"
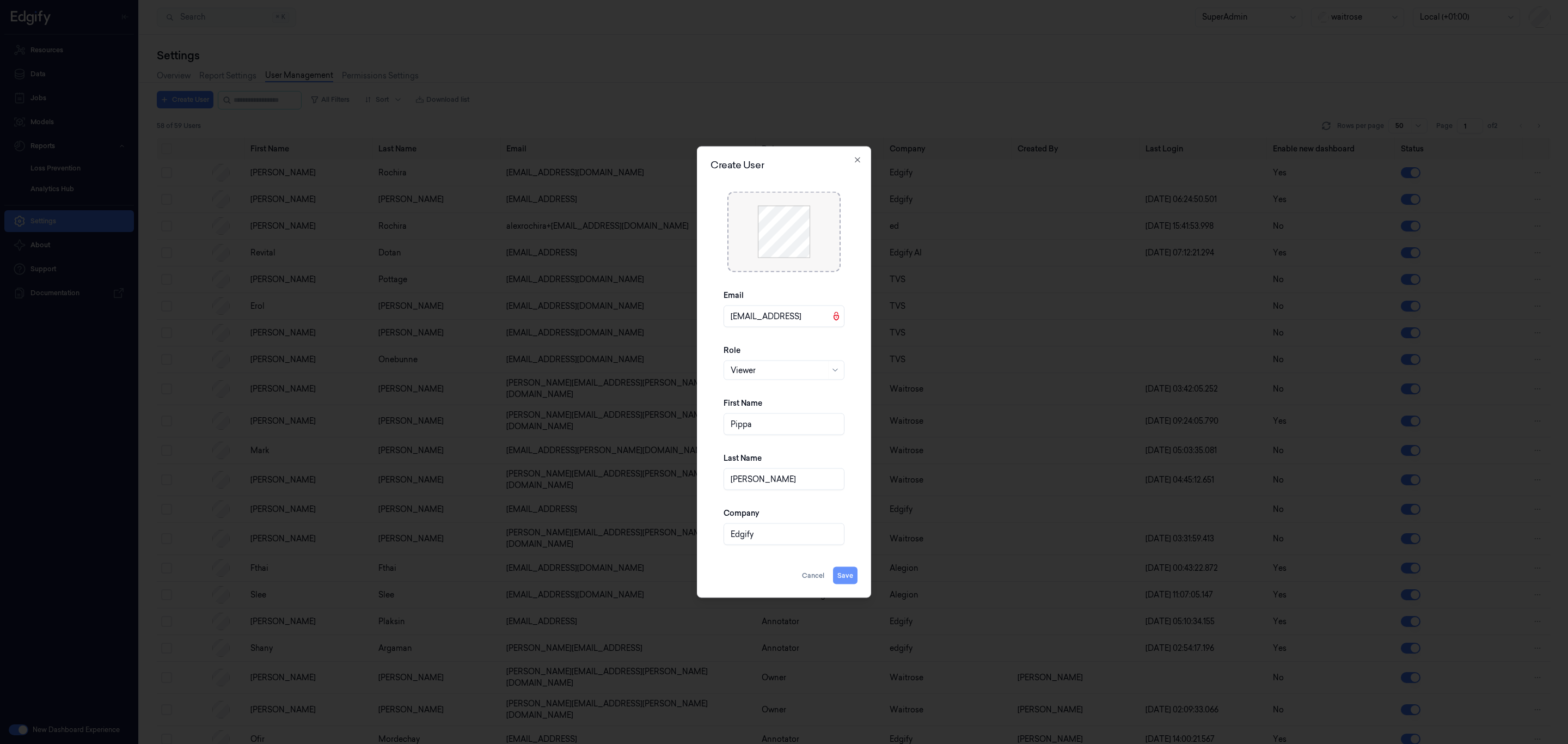
click at [839, 573] on button "Save" at bounding box center [845, 576] width 24 height 18
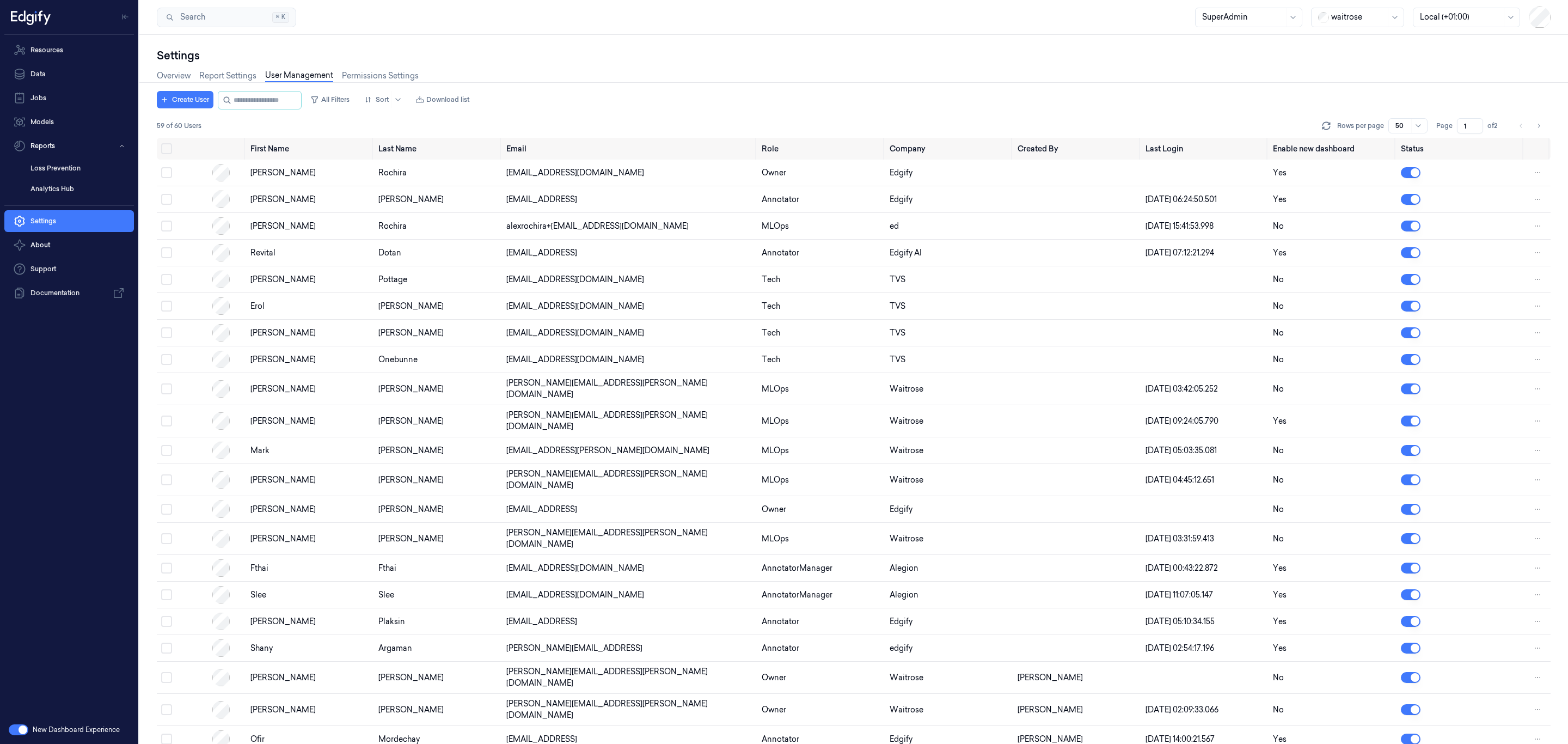
click at [914, 90] on div "Overview Report Settings User Management Permissions Settings" at bounding box center [854, 77] width 1394 height 28
click at [911, 95] on div "Create User All Filters Sort Download list" at bounding box center [854, 101] width 1394 height 19
type input "gia"
click at [1283, 73] on div "Overview Report Settings User Management Permissions Settings" at bounding box center [854, 77] width 1394 height 28
